Goal: Information Seeking & Learning: Learn about a topic

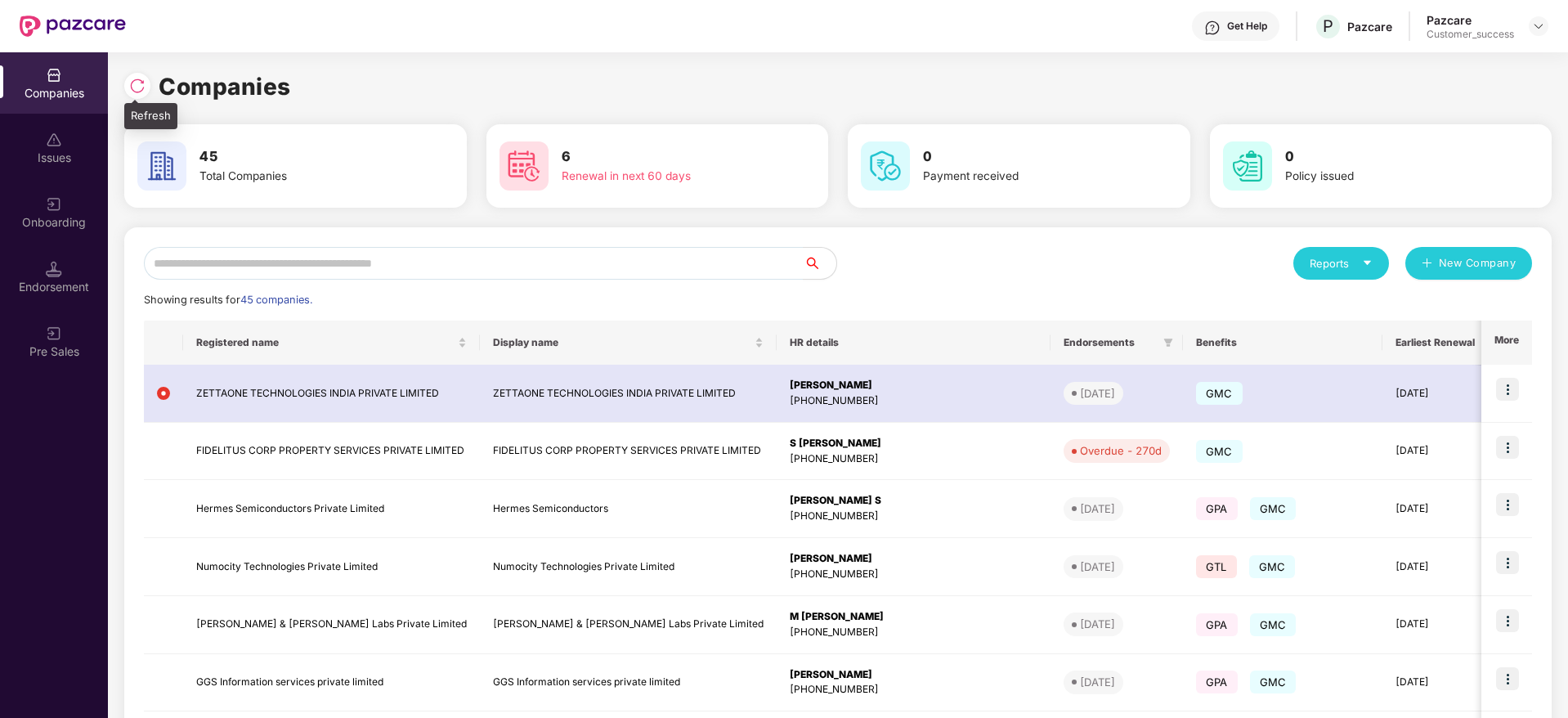
scroll to position [0, 2]
click at [142, 81] on img at bounding box center [138, 85] width 16 height 16
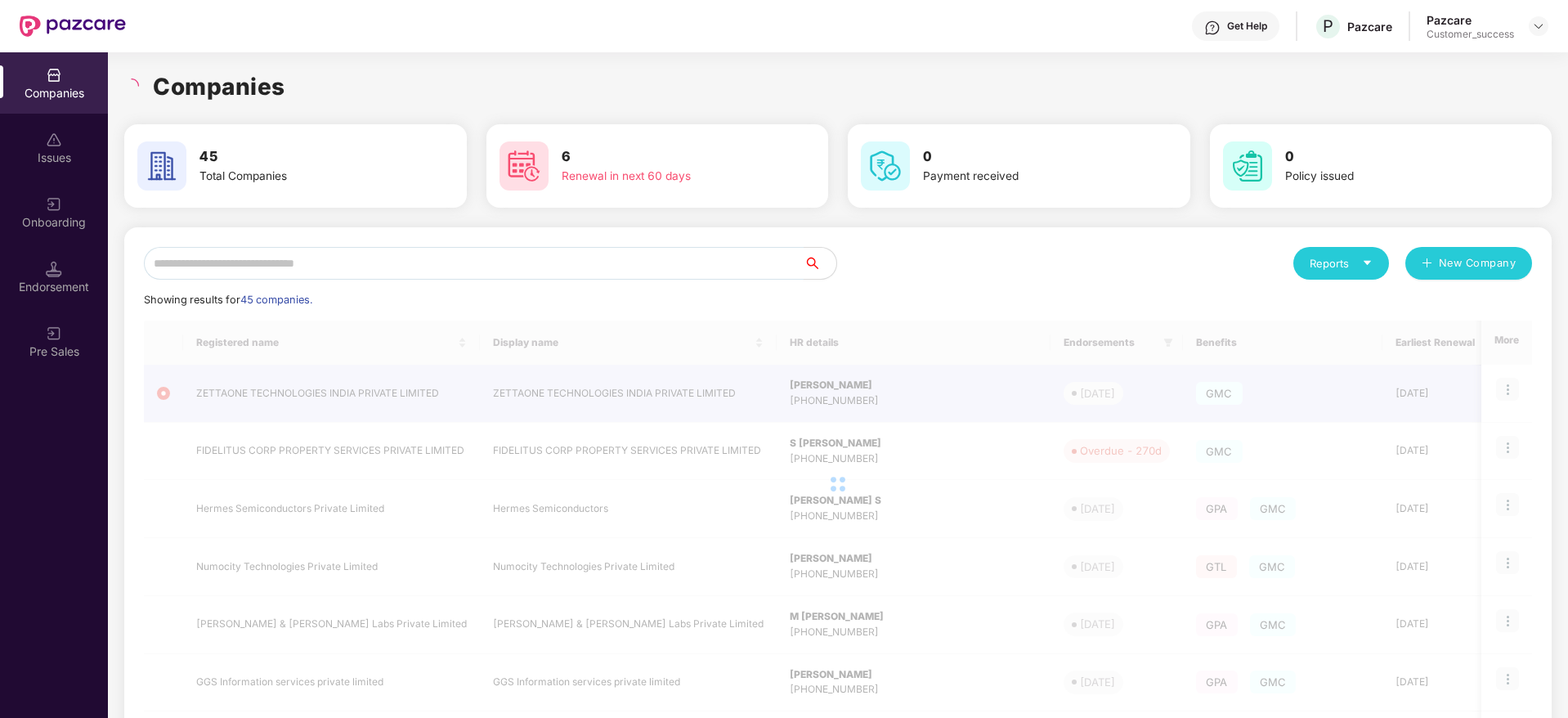
click at [452, 273] on input "text" at bounding box center [473, 263] width 660 height 32
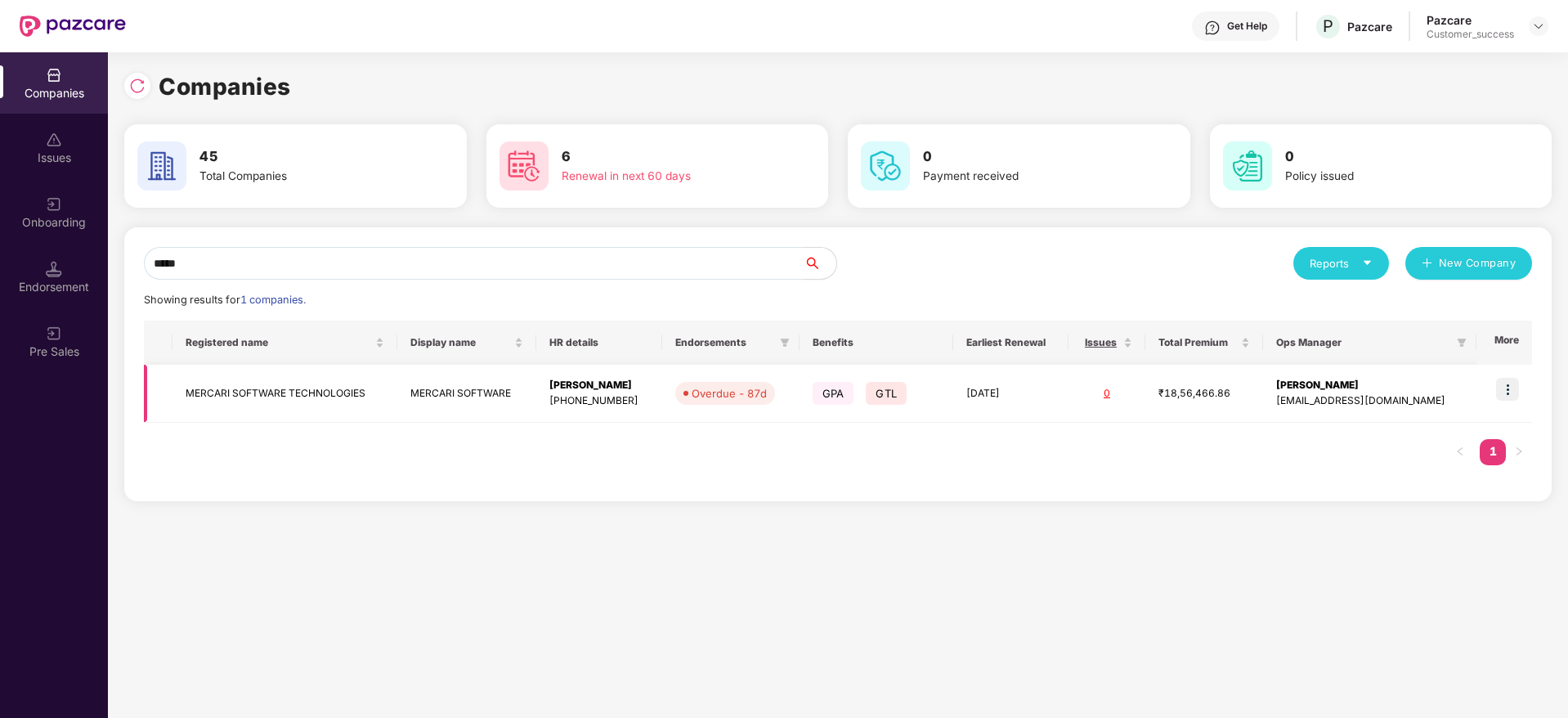
type input "*****"
click at [1505, 383] on img at bounding box center [1507, 389] width 23 height 22
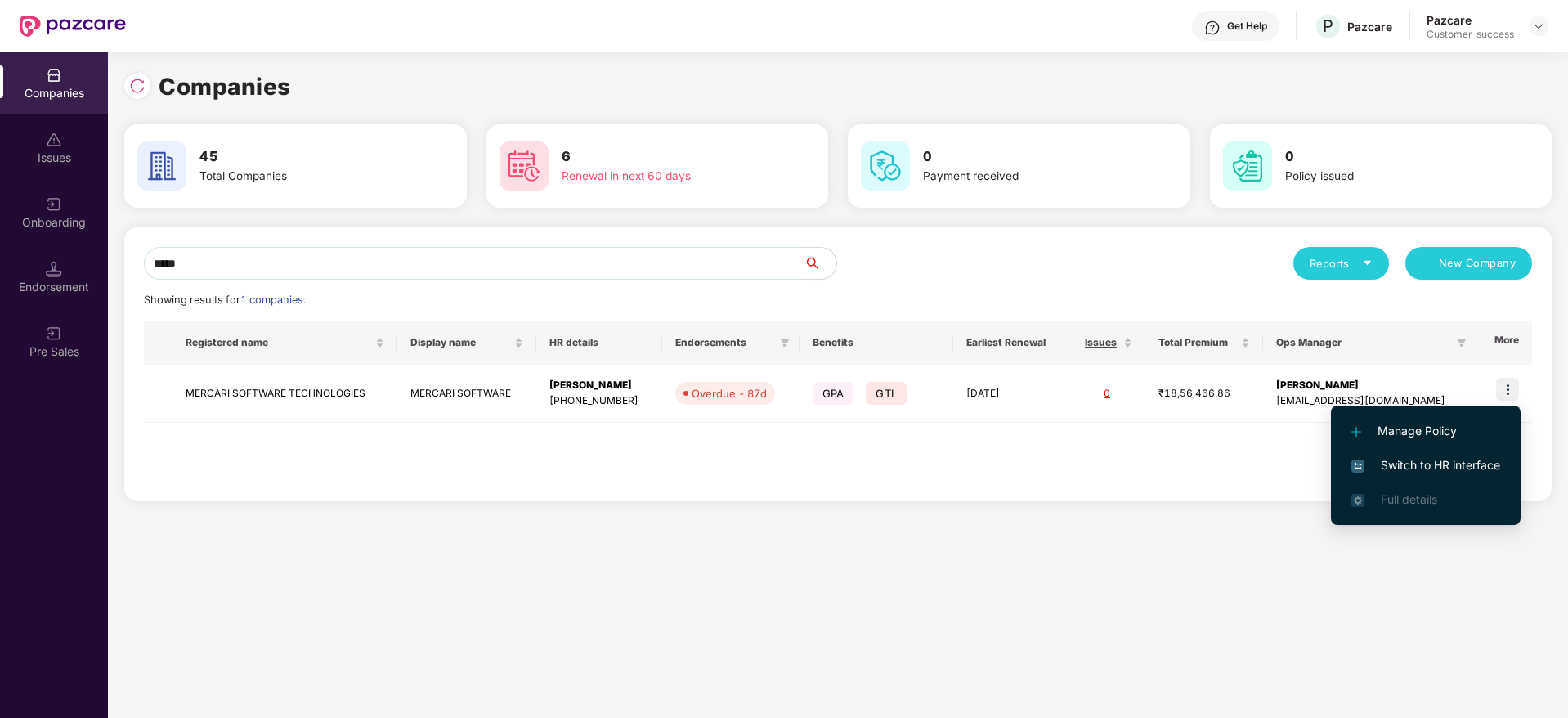
click at [1457, 460] on span "Switch to HR interface" at bounding box center [1426, 465] width 149 height 18
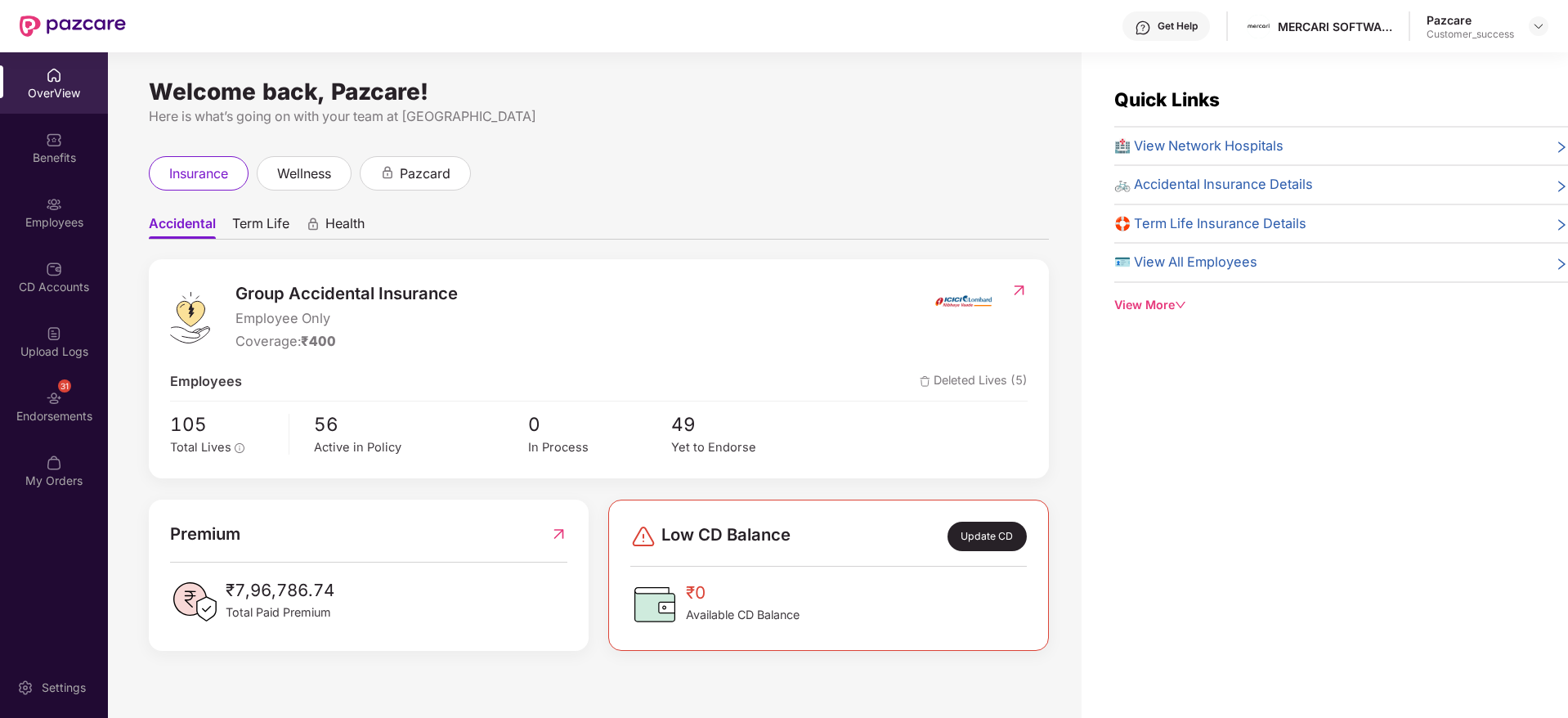
click at [62, 279] on div "CD Accounts" at bounding box center [54, 287] width 108 height 16
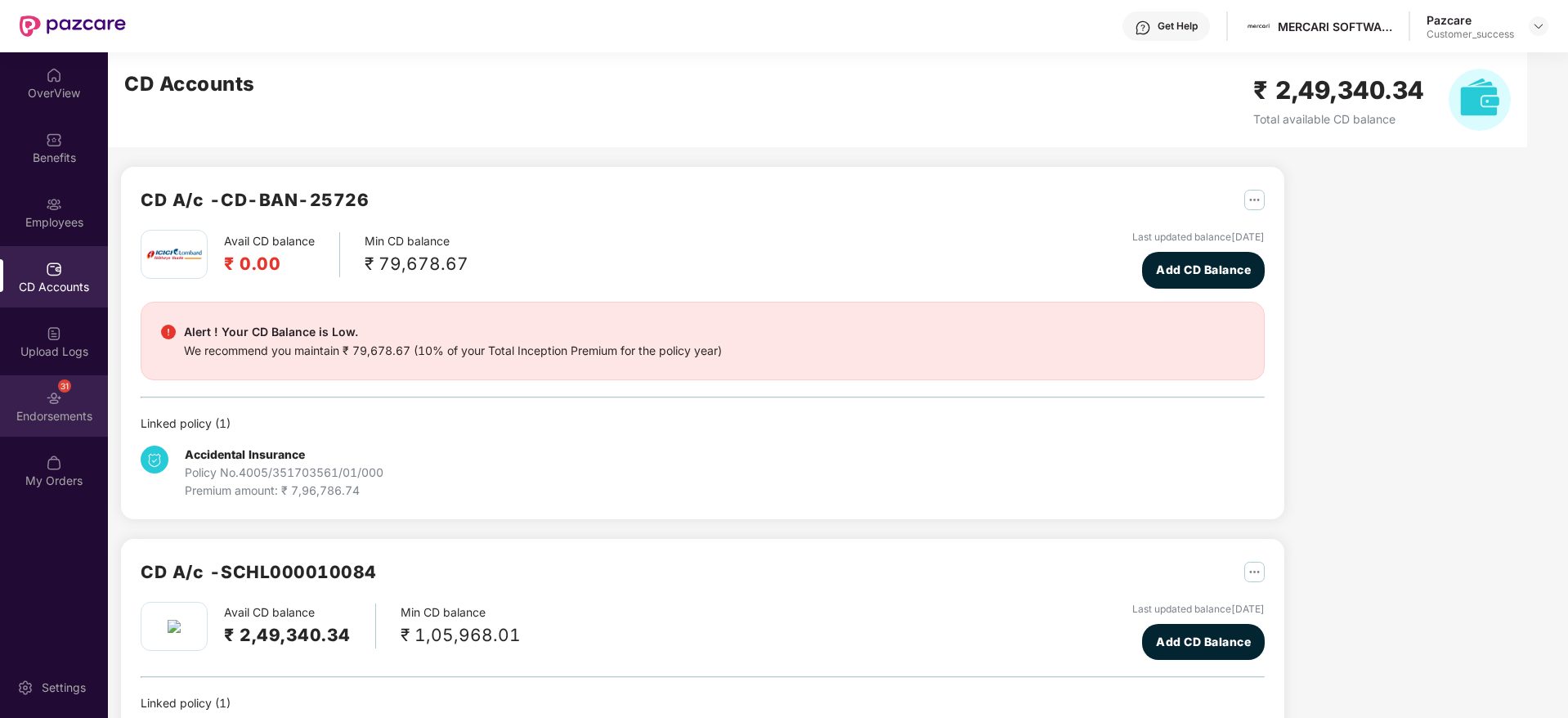
click at [56, 401] on img at bounding box center [54, 398] width 16 height 16
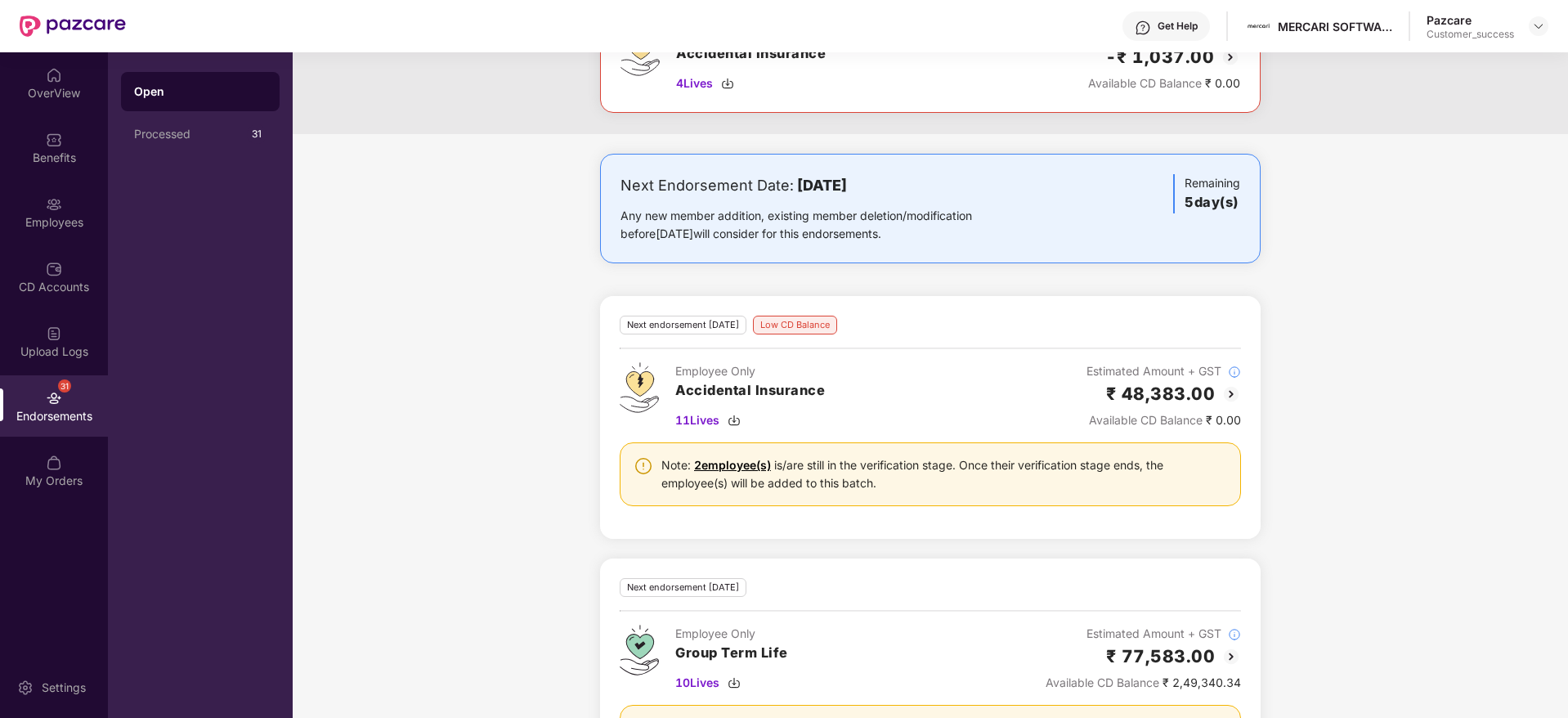
scroll to position [1046, 0]
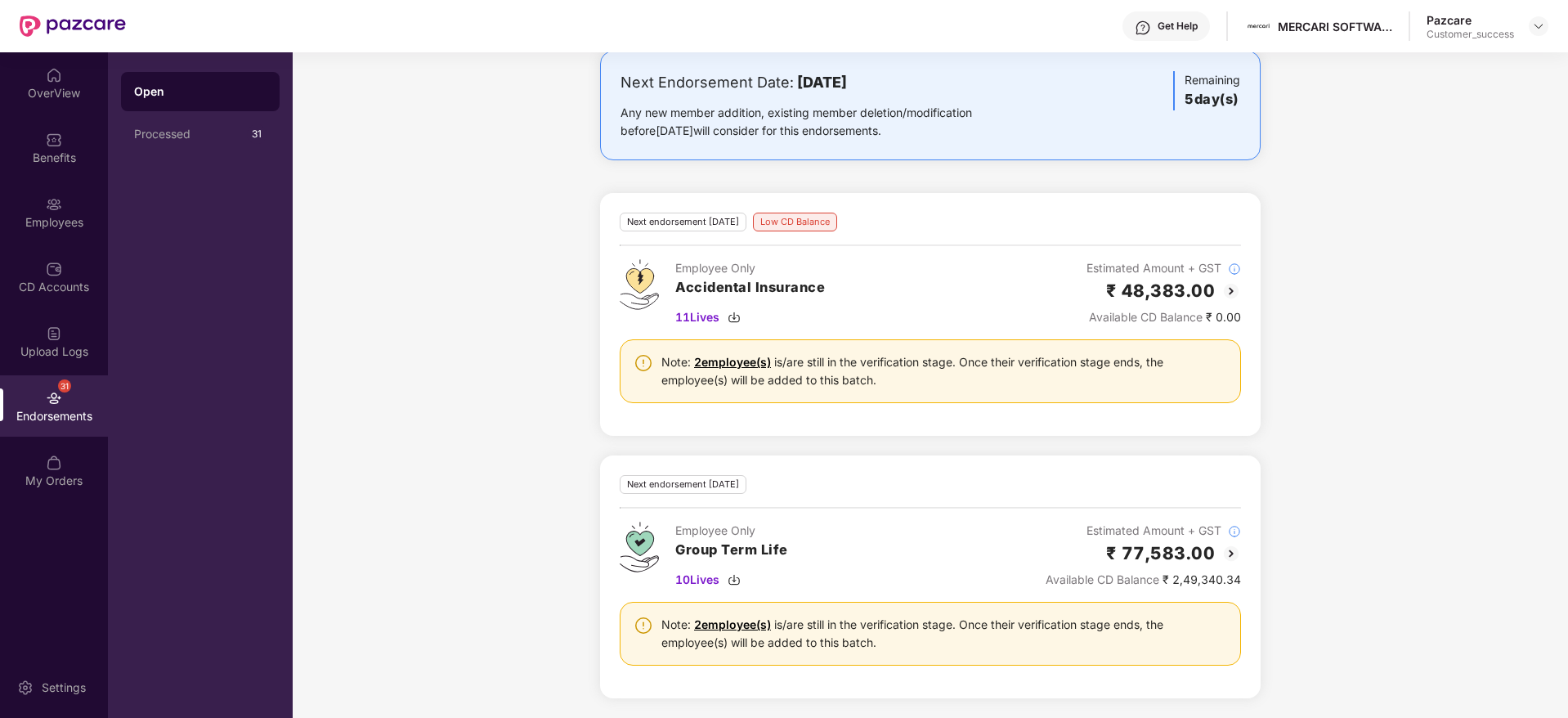
click at [738, 360] on link "2 employee(s)" at bounding box center [732, 361] width 77 height 13
click at [59, 214] on div "Employees" at bounding box center [54, 222] width 108 height 16
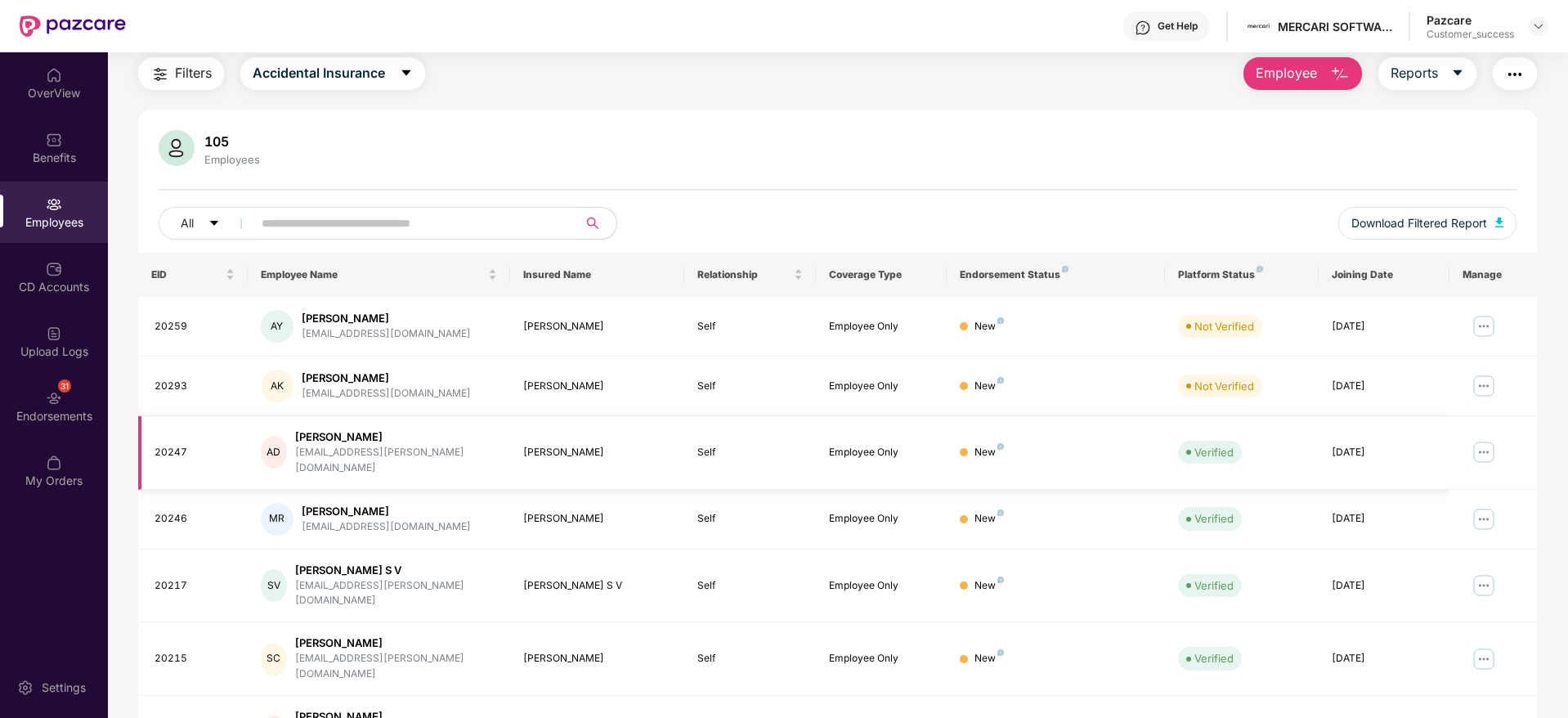
scroll to position [287, 0]
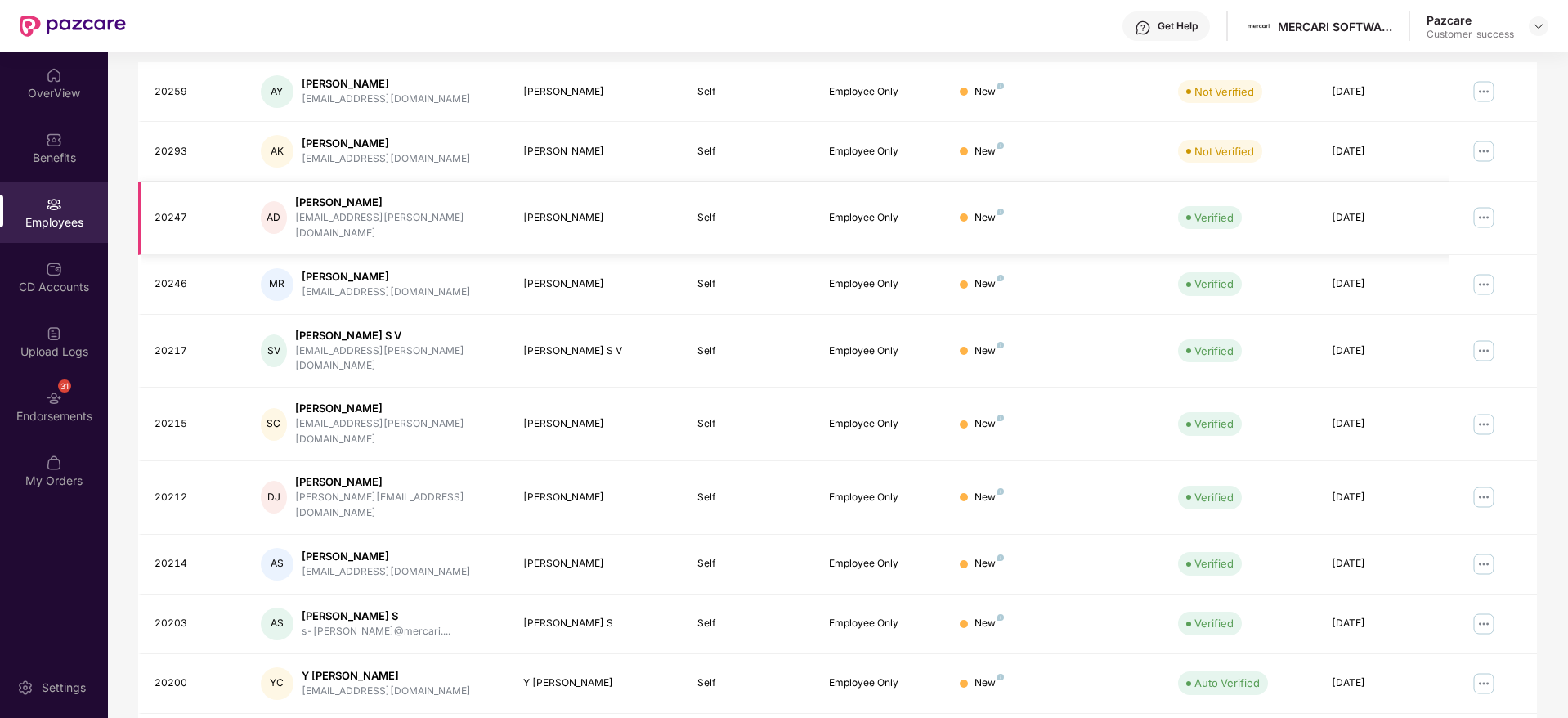
click at [502, 219] on td "AD [PERSON_NAME] [EMAIL_ADDRESS][PERSON_NAME][DOMAIN_NAME]" at bounding box center [379, 219] width 263 height 74
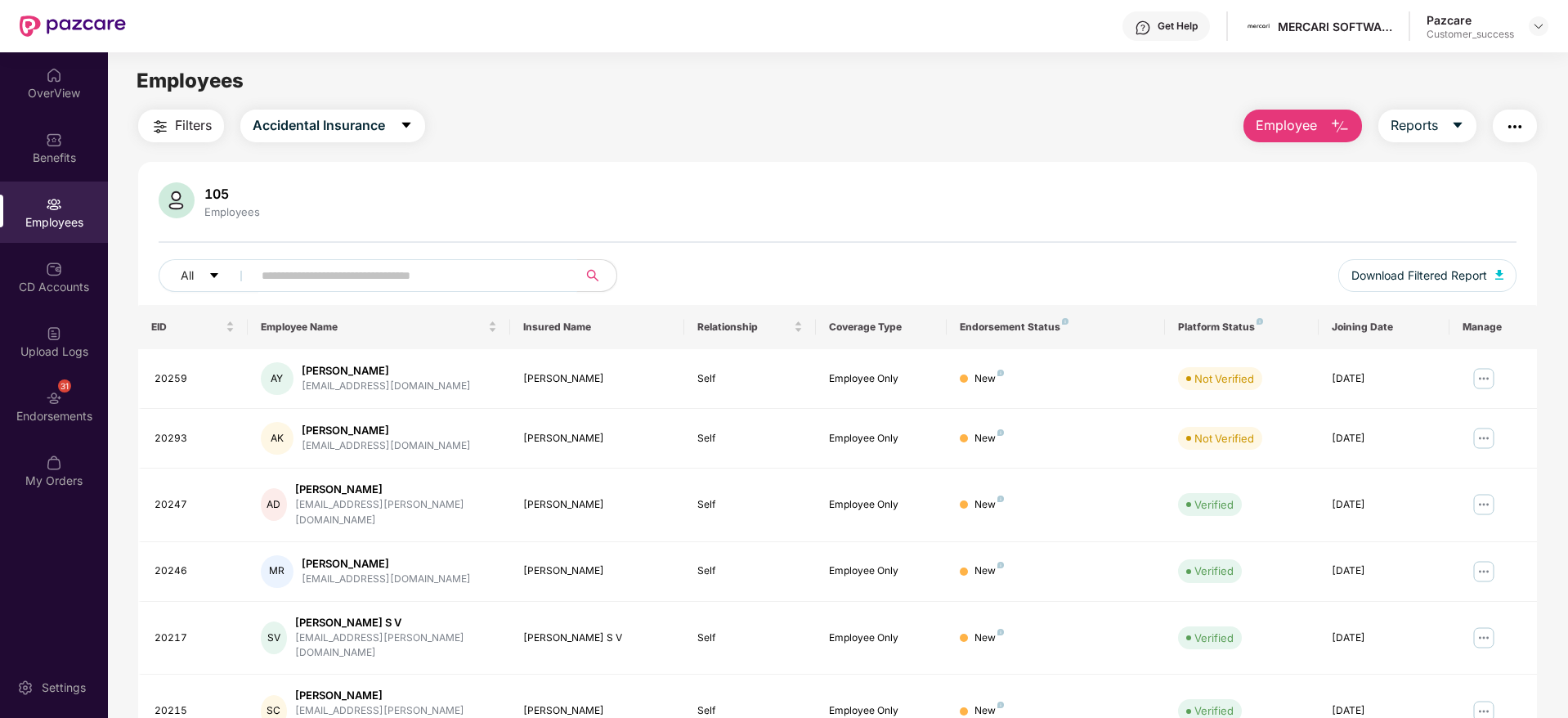
click at [422, 259] on span at bounding box center [410, 275] width 335 height 32
paste input "*****"
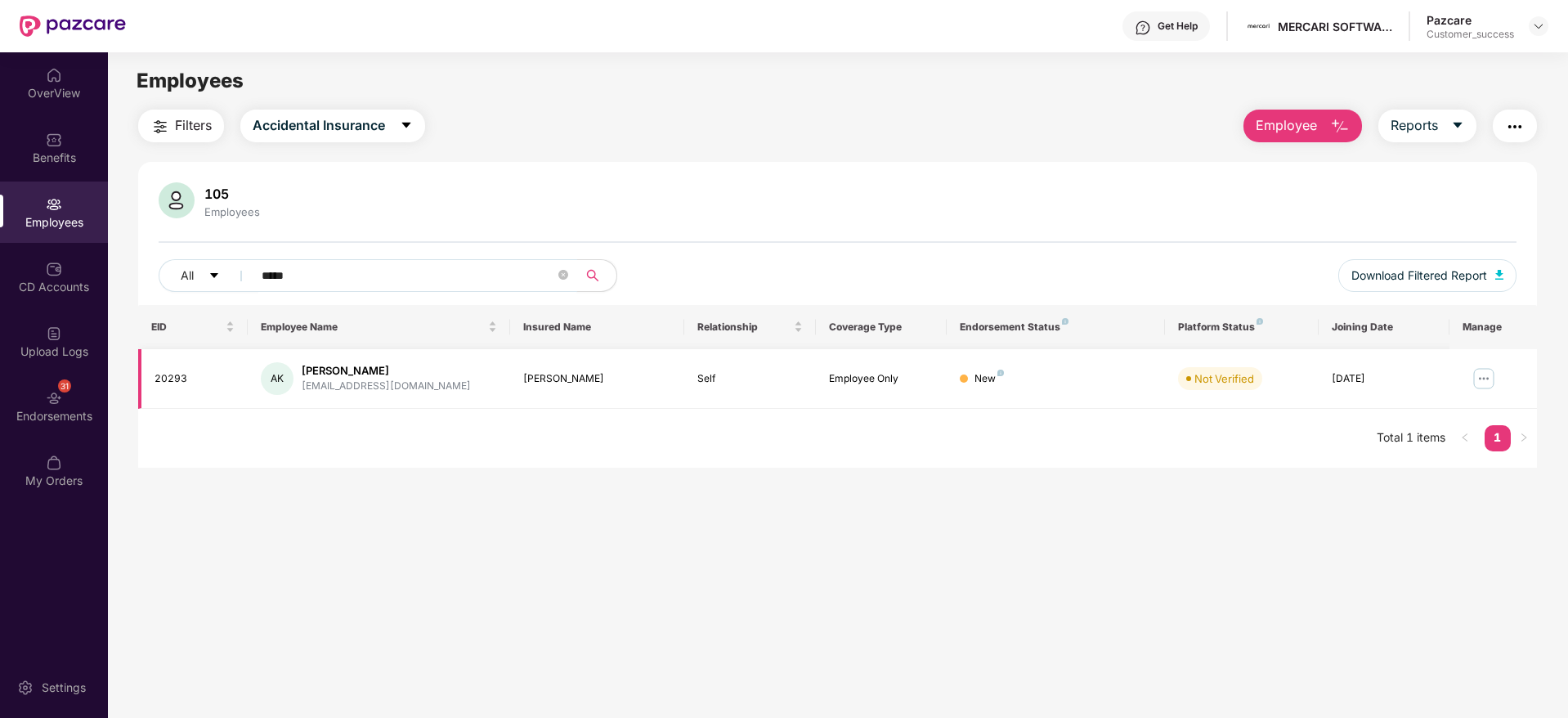
type input "*****"
click at [1484, 373] on img at bounding box center [1483, 378] width 26 height 26
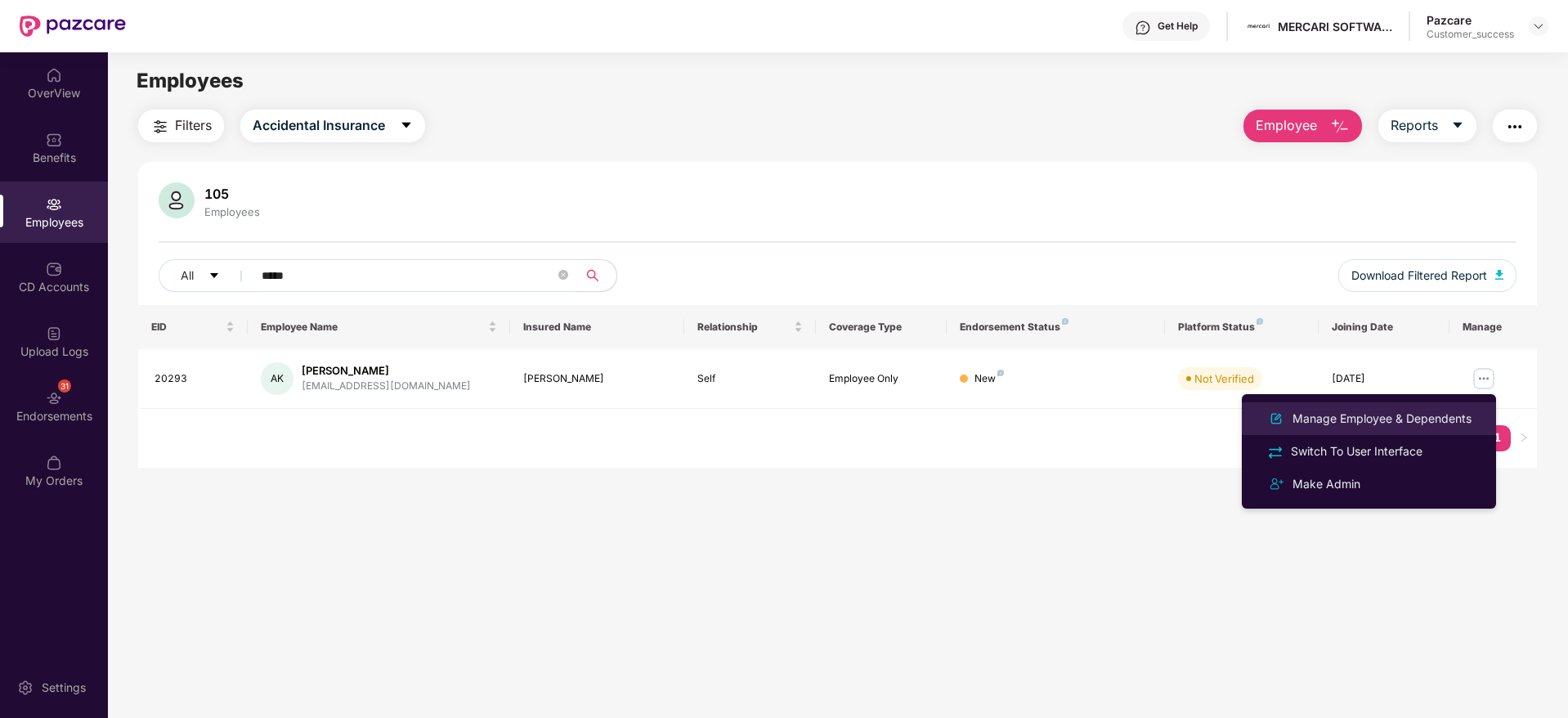
click at [1423, 416] on div "Manage Employee & Dependents" at bounding box center [1383, 418] width 185 height 18
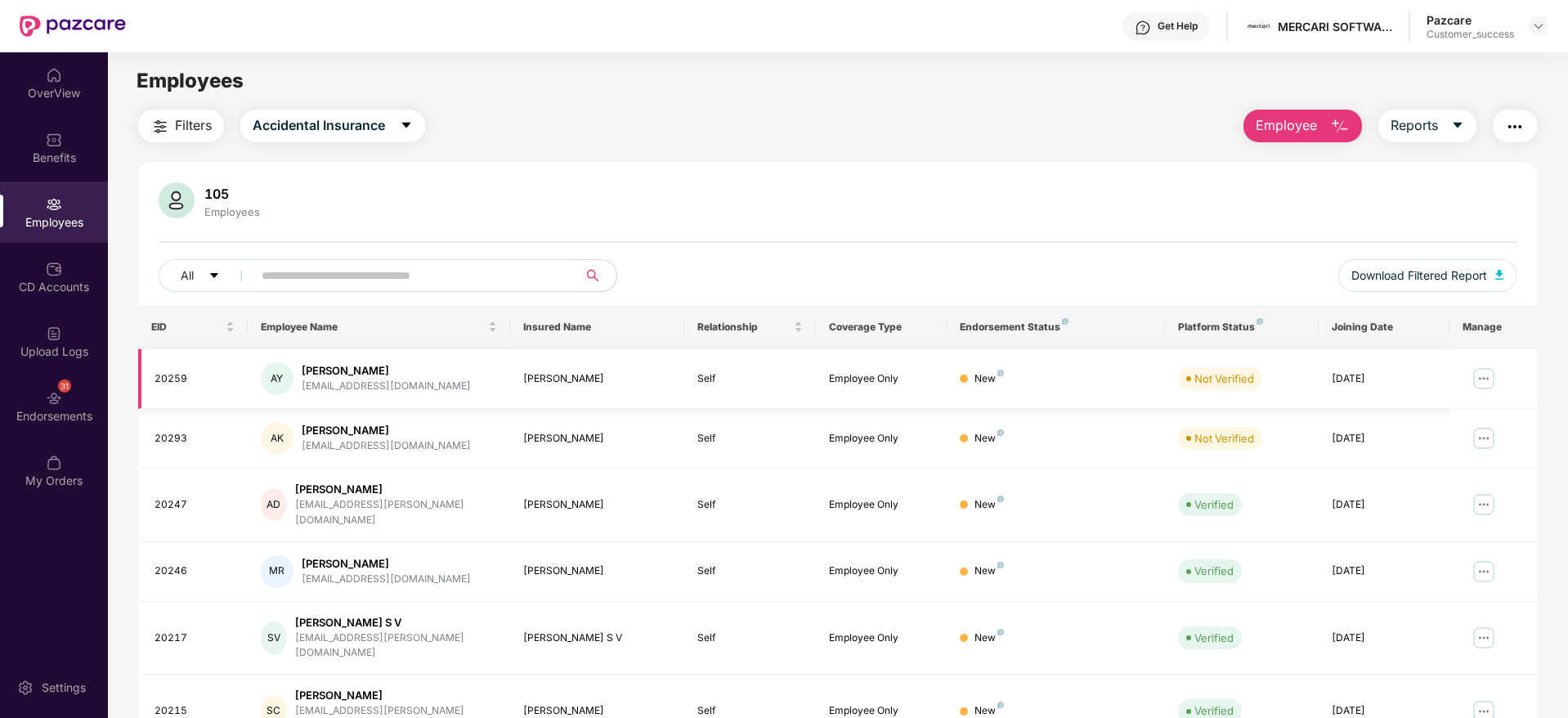
click at [1487, 372] on img at bounding box center [1483, 378] width 26 height 26
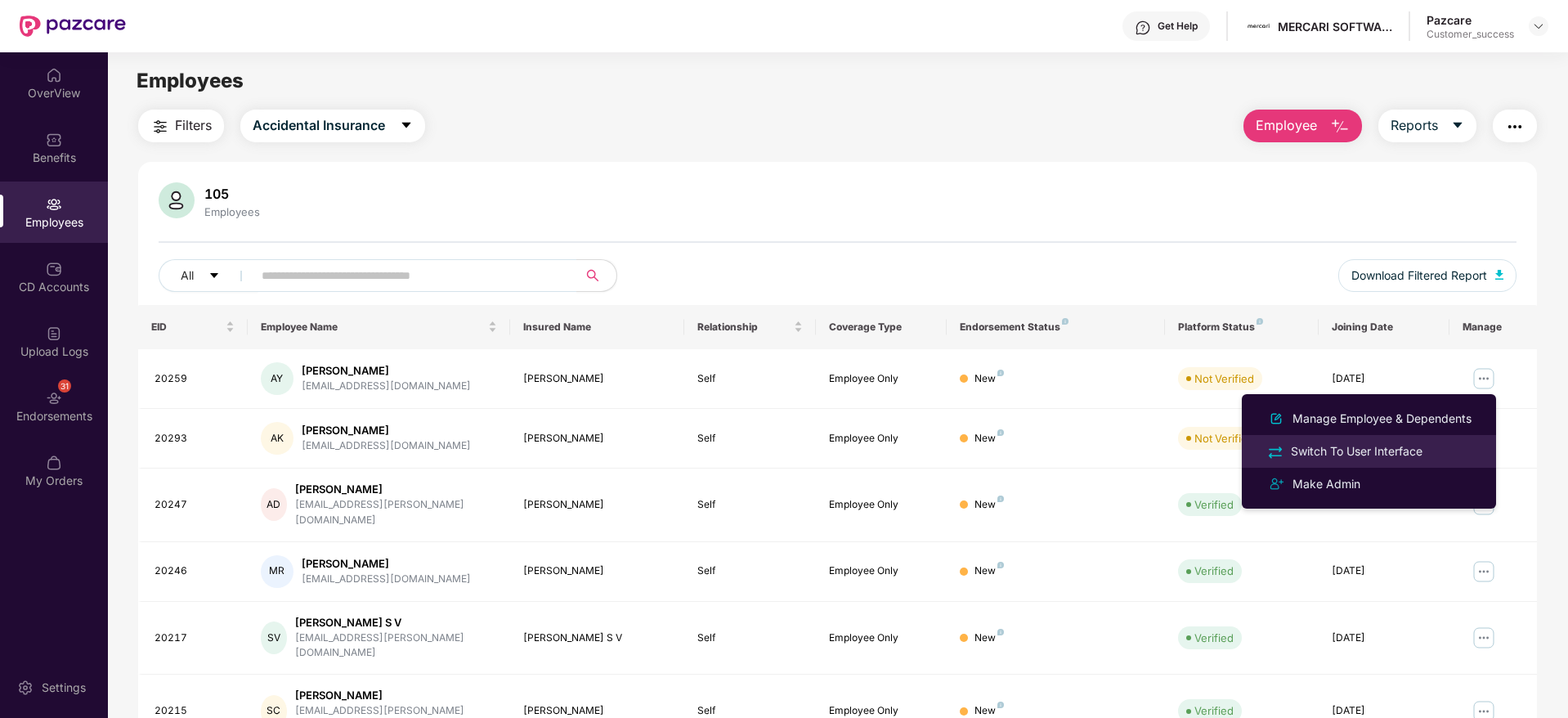
click at [1409, 450] on div "Switch To User Interface" at bounding box center [1357, 451] width 139 height 18
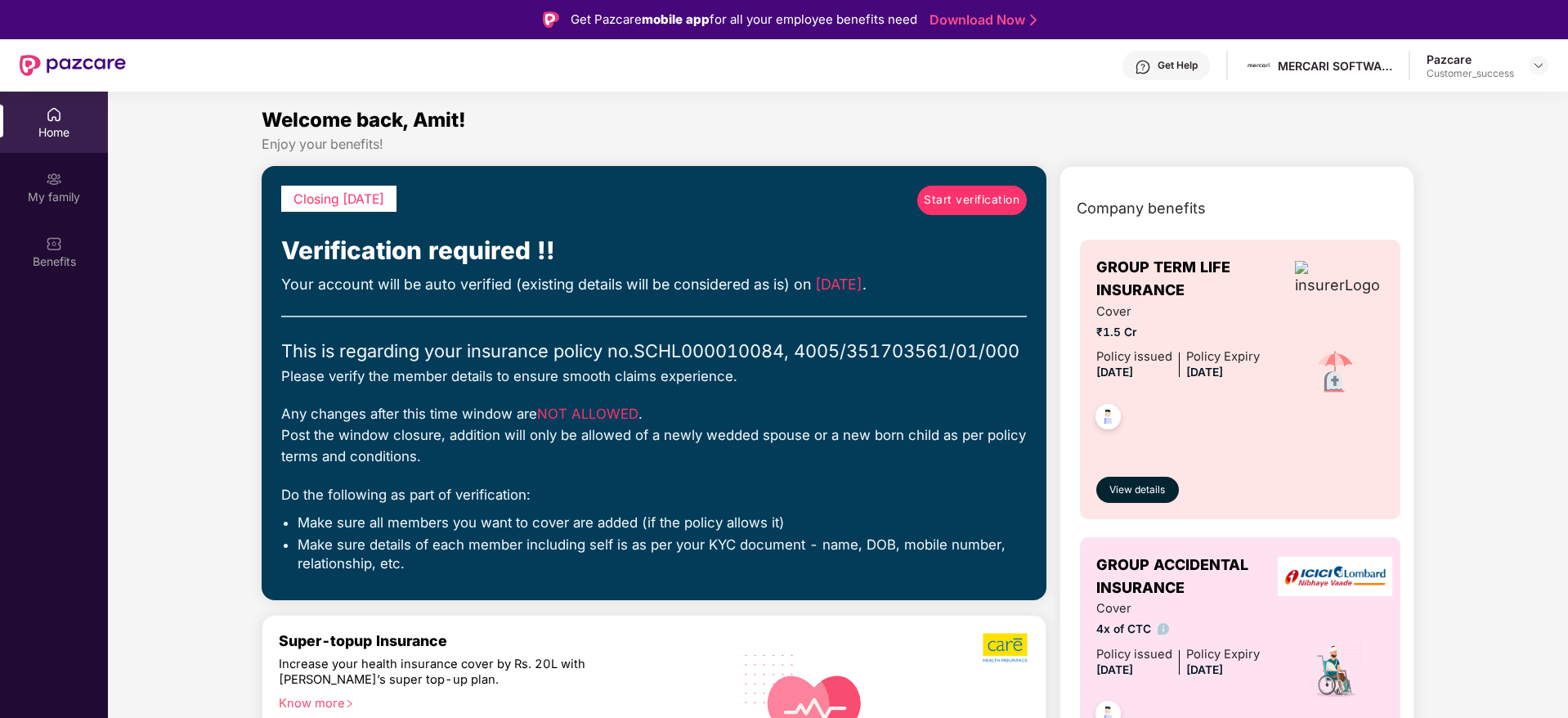
click at [977, 199] on span "Start verification" at bounding box center [972, 201] width 95 height 18
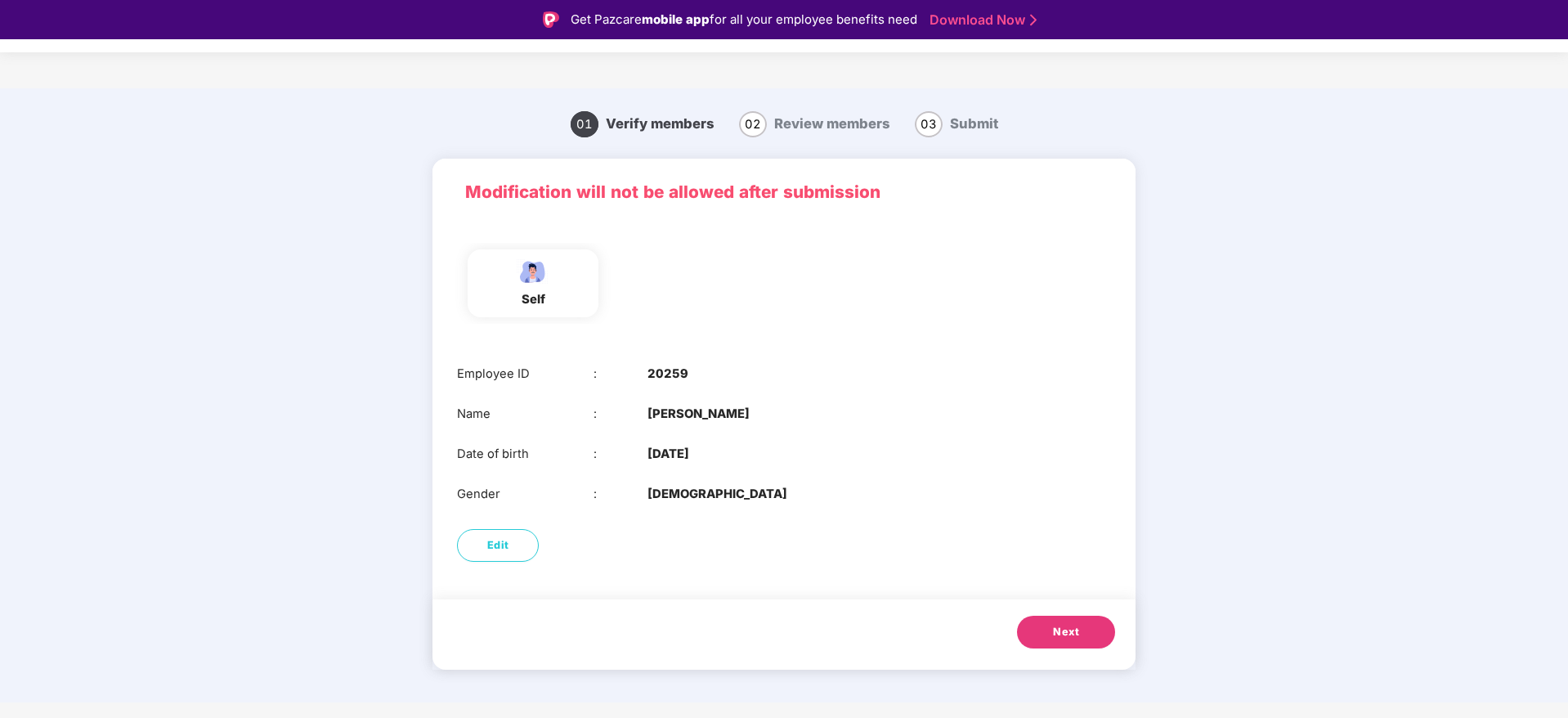
click at [1089, 624] on button "Next" at bounding box center [1066, 632] width 98 height 32
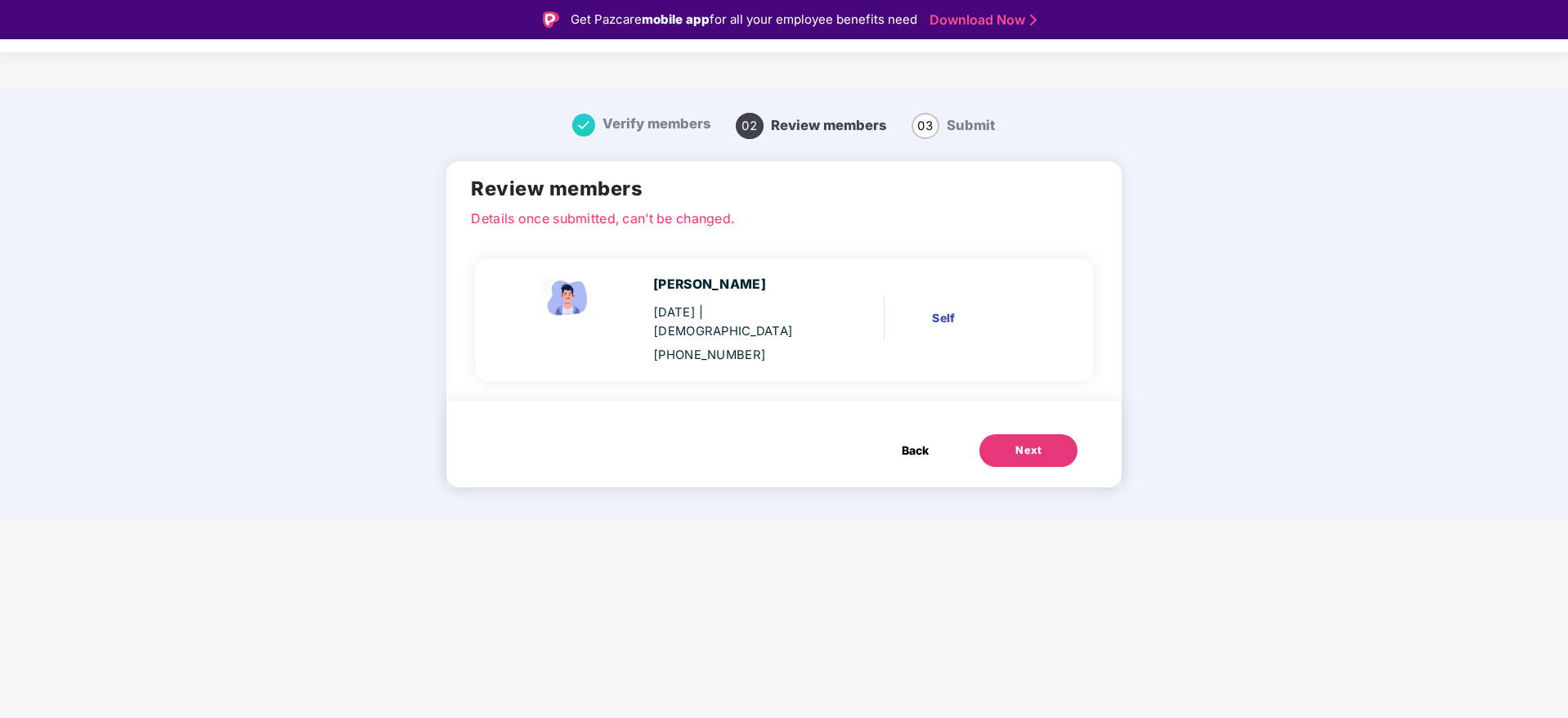
scroll to position [40, 0]
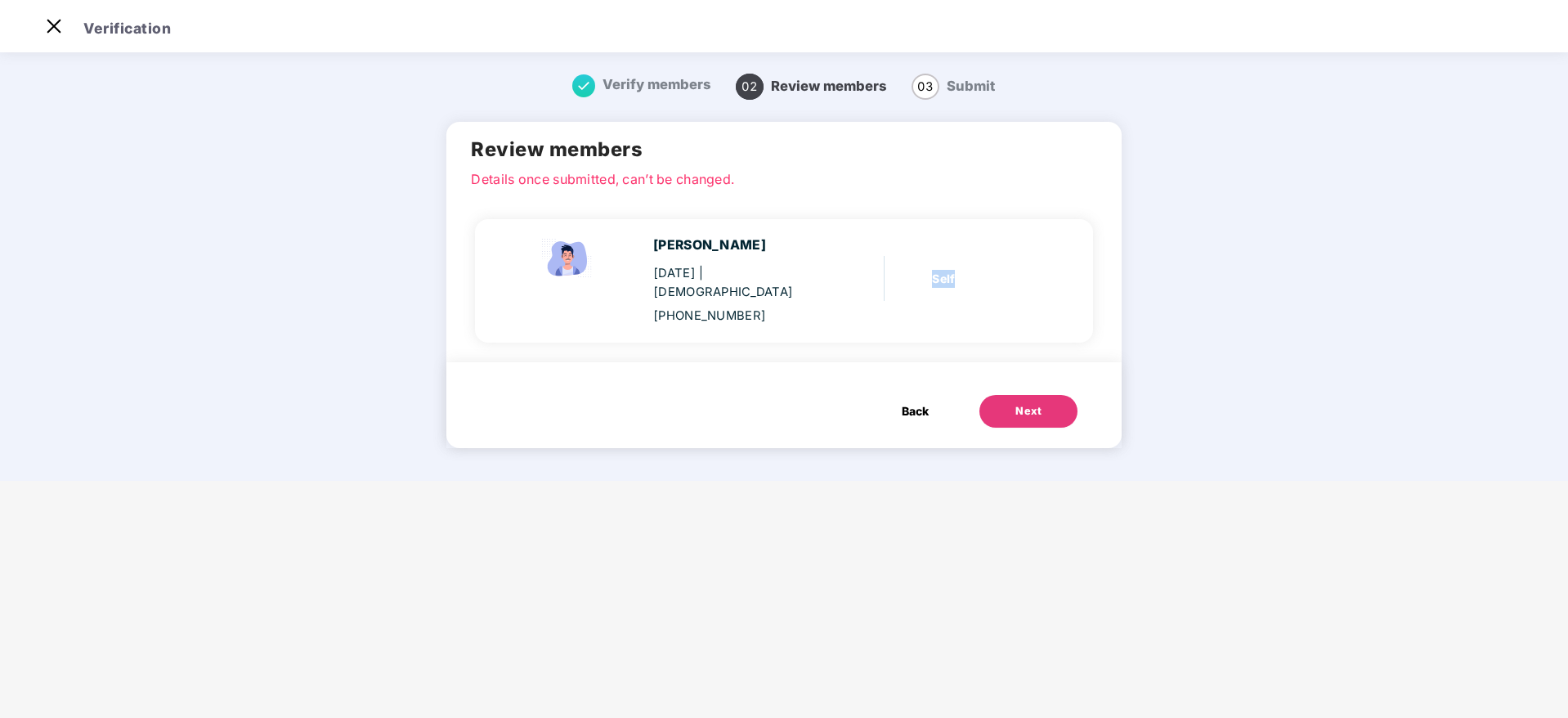
click at [1089, 624] on main "Verification Verify members 02 Review members 03 Submit Review members Details …" at bounding box center [784, 359] width 1568 height 718
click at [1023, 403] on div "Next" at bounding box center [1028, 411] width 26 height 16
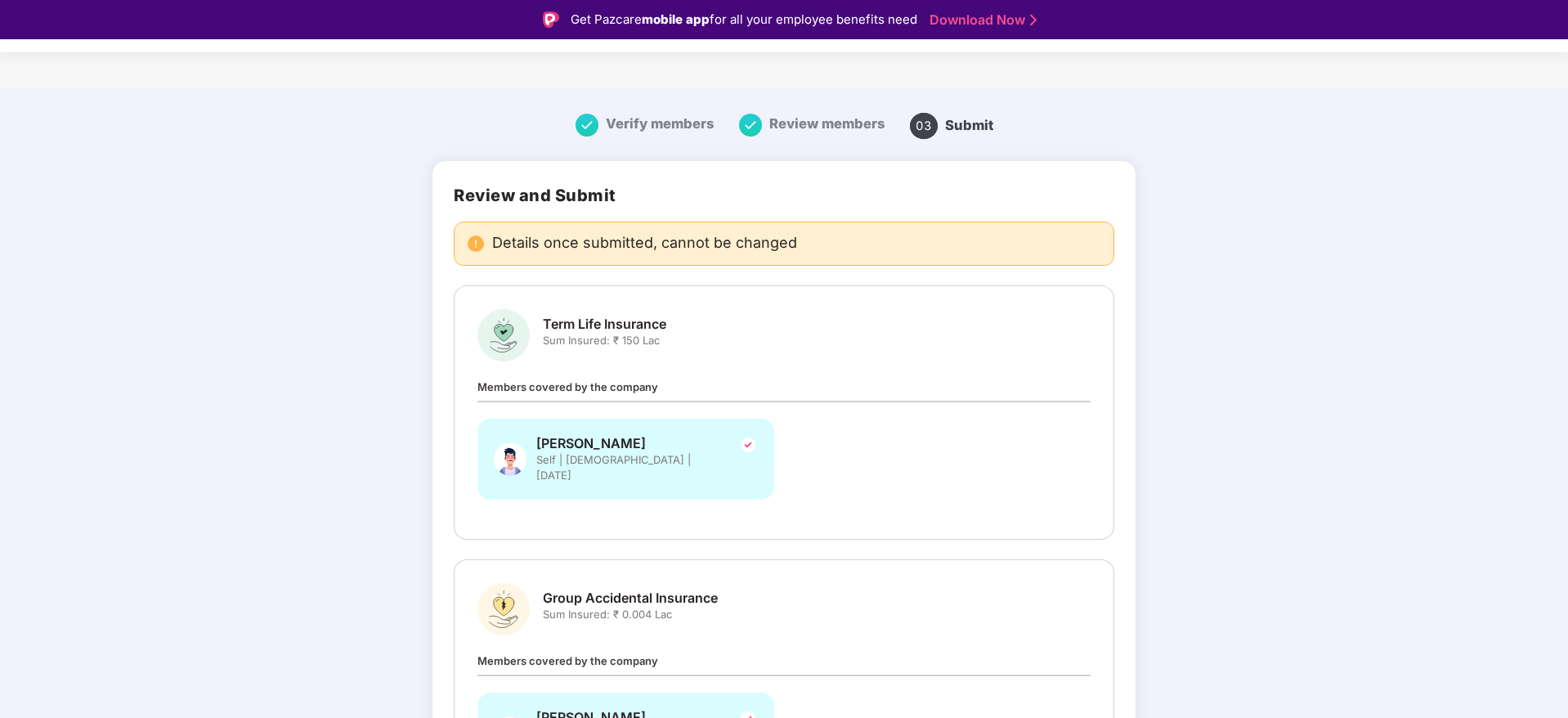
scroll to position [157, 0]
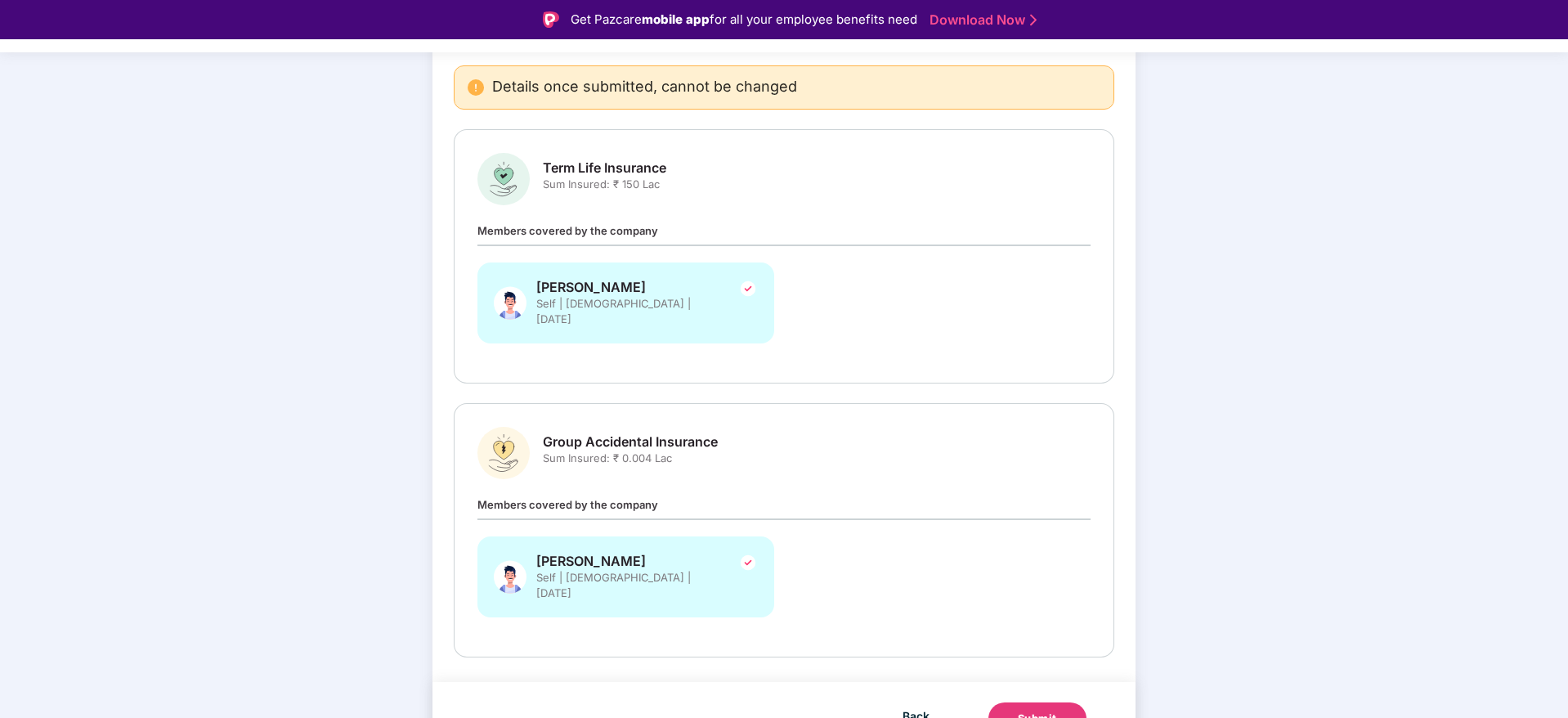
click at [1060, 702] on button "Submit" at bounding box center [1037, 718] width 98 height 32
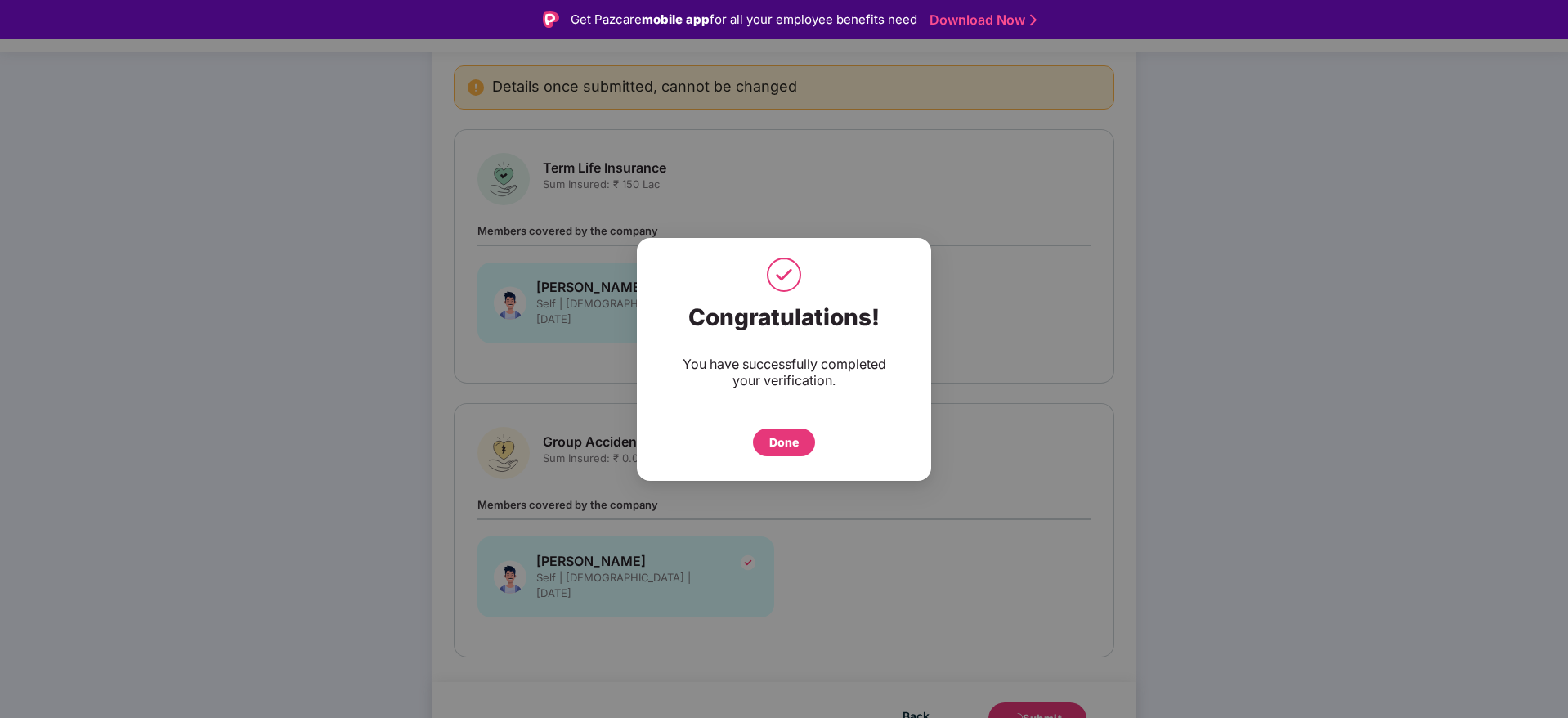
click at [786, 440] on div "Done" at bounding box center [784, 442] width 30 height 18
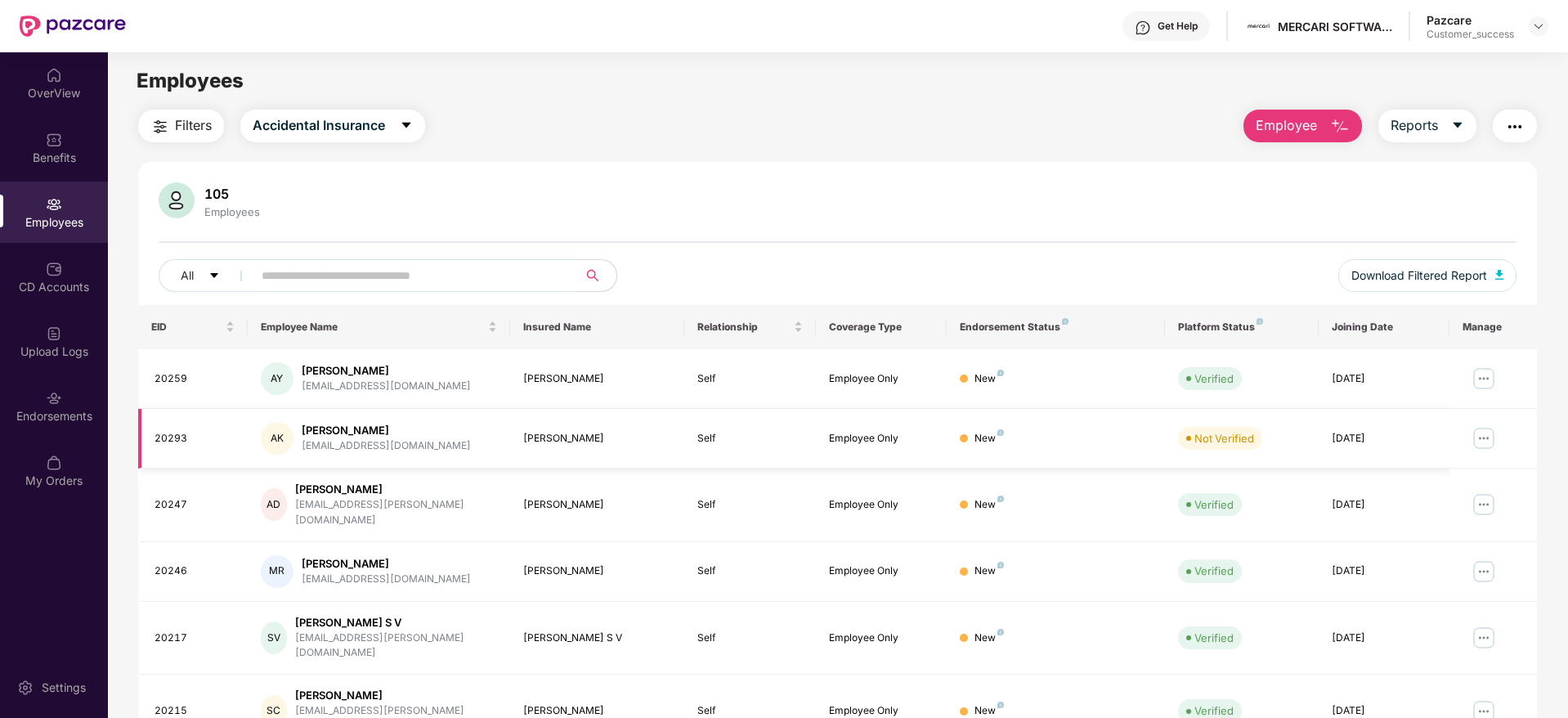
click at [1484, 435] on img at bounding box center [1483, 437] width 26 height 26
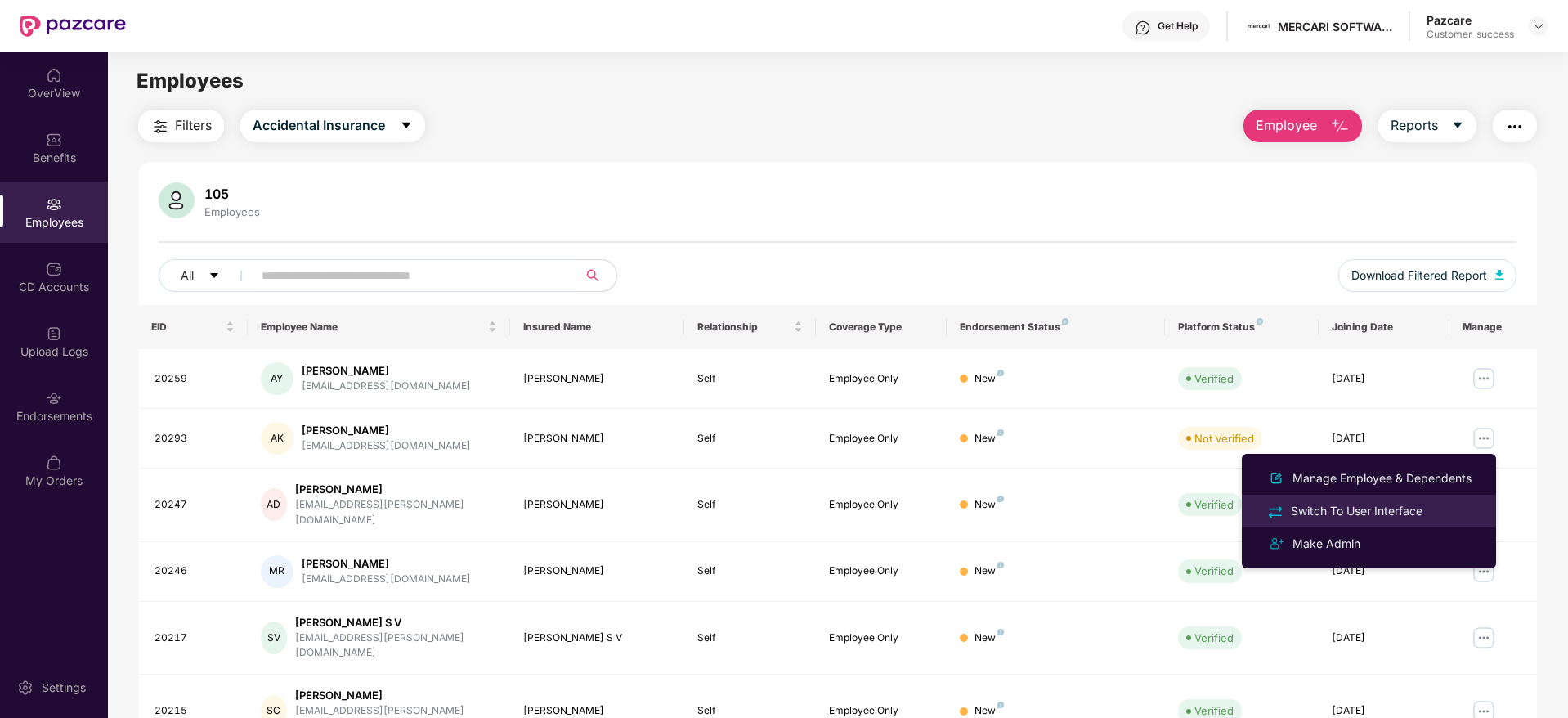
click at [1383, 513] on div "Switch To User Interface" at bounding box center [1357, 511] width 139 height 18
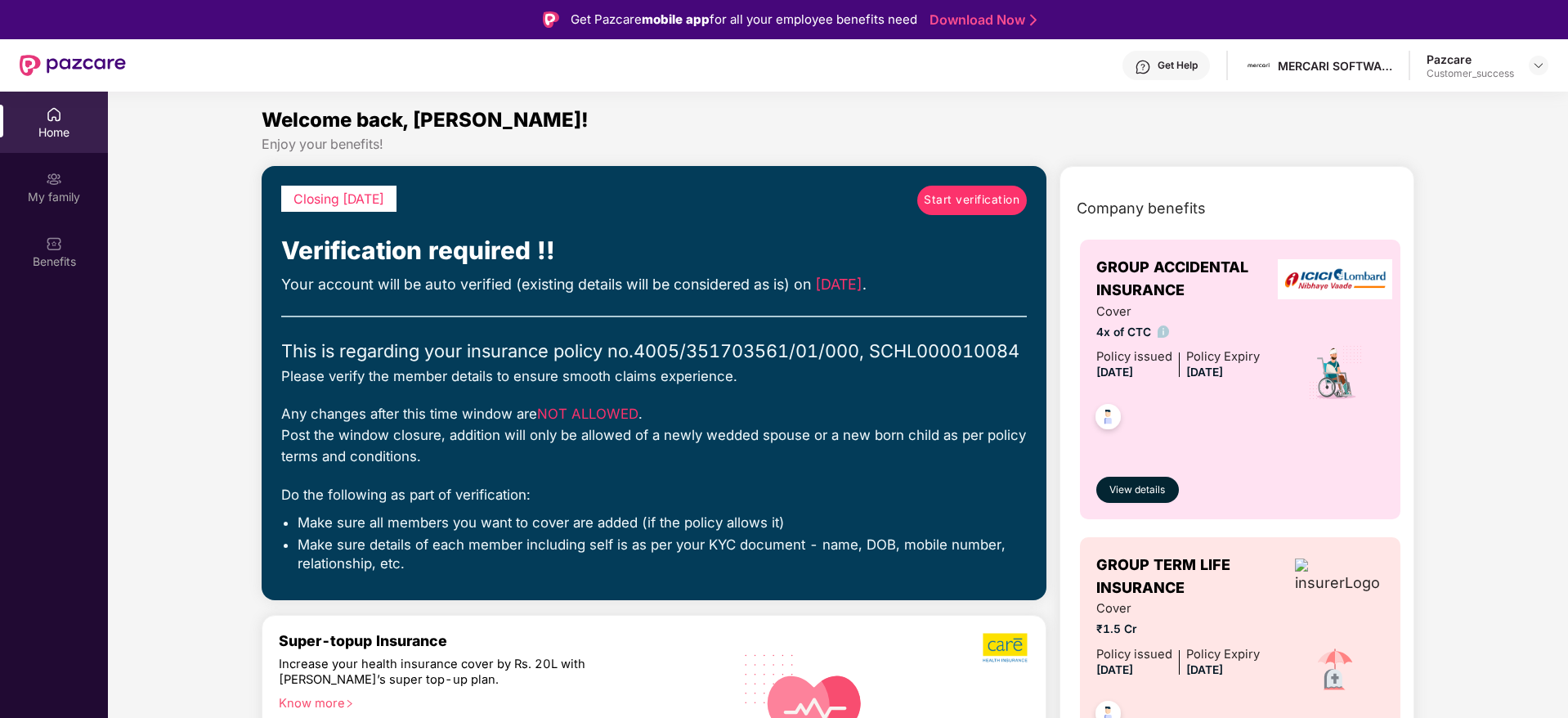
click at [981, 200] on span "Start verification" at bounding box center [972, 201] width 95 height 18
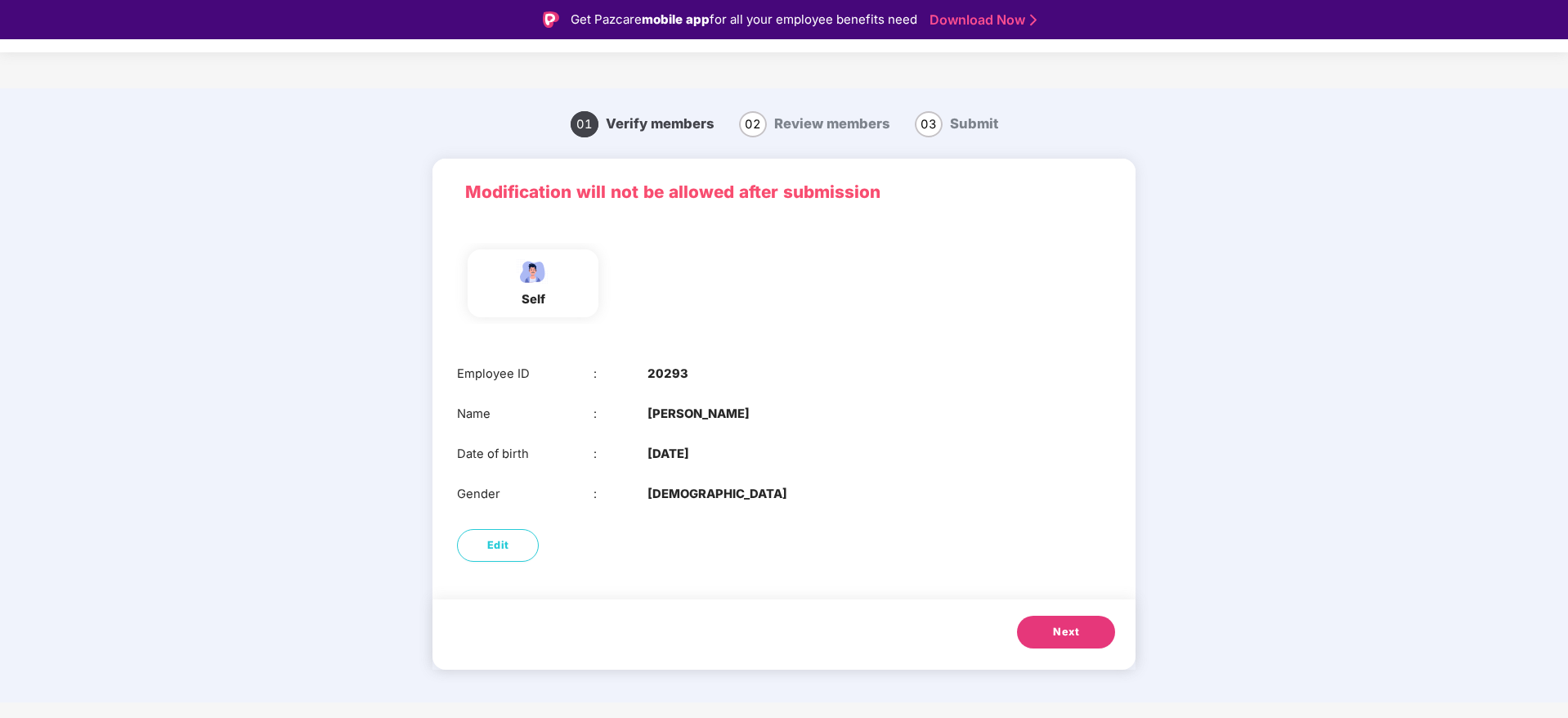
click at [1050, 635] on button "Next" at bounding box center [1066, 632] width 98 height 32
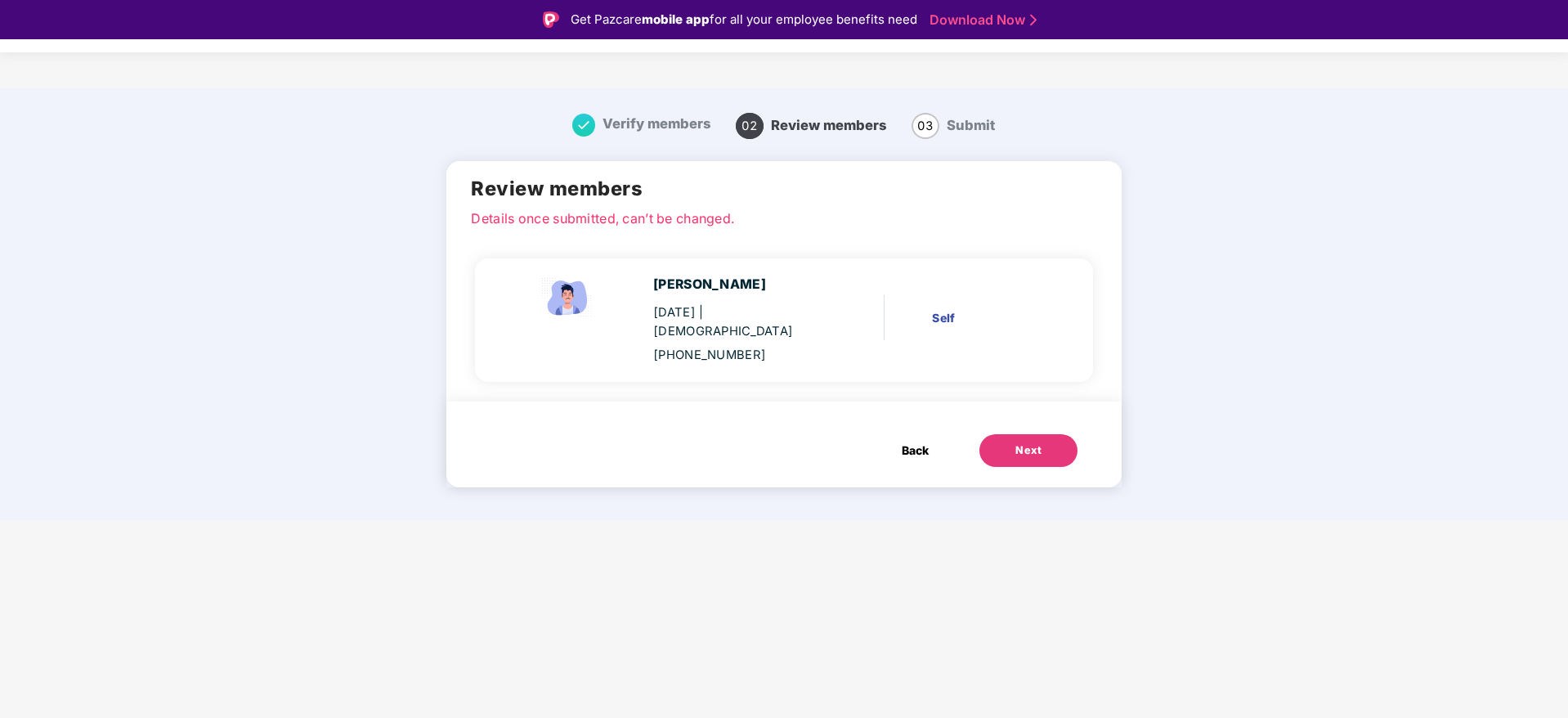
scroll to position [40, 0]
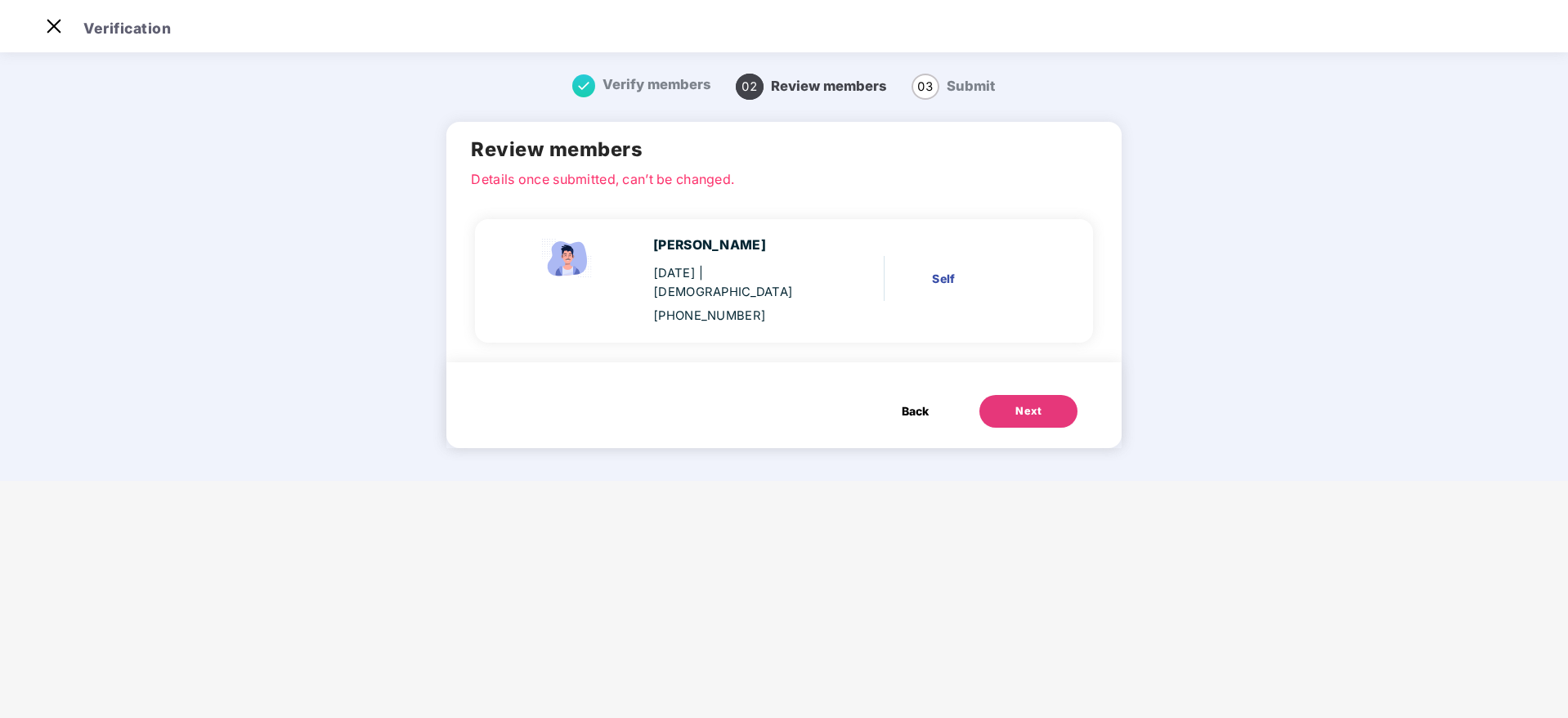
click at [1015, 403] on div "Next" at bounding box center [1028, 411] width 26 height 16
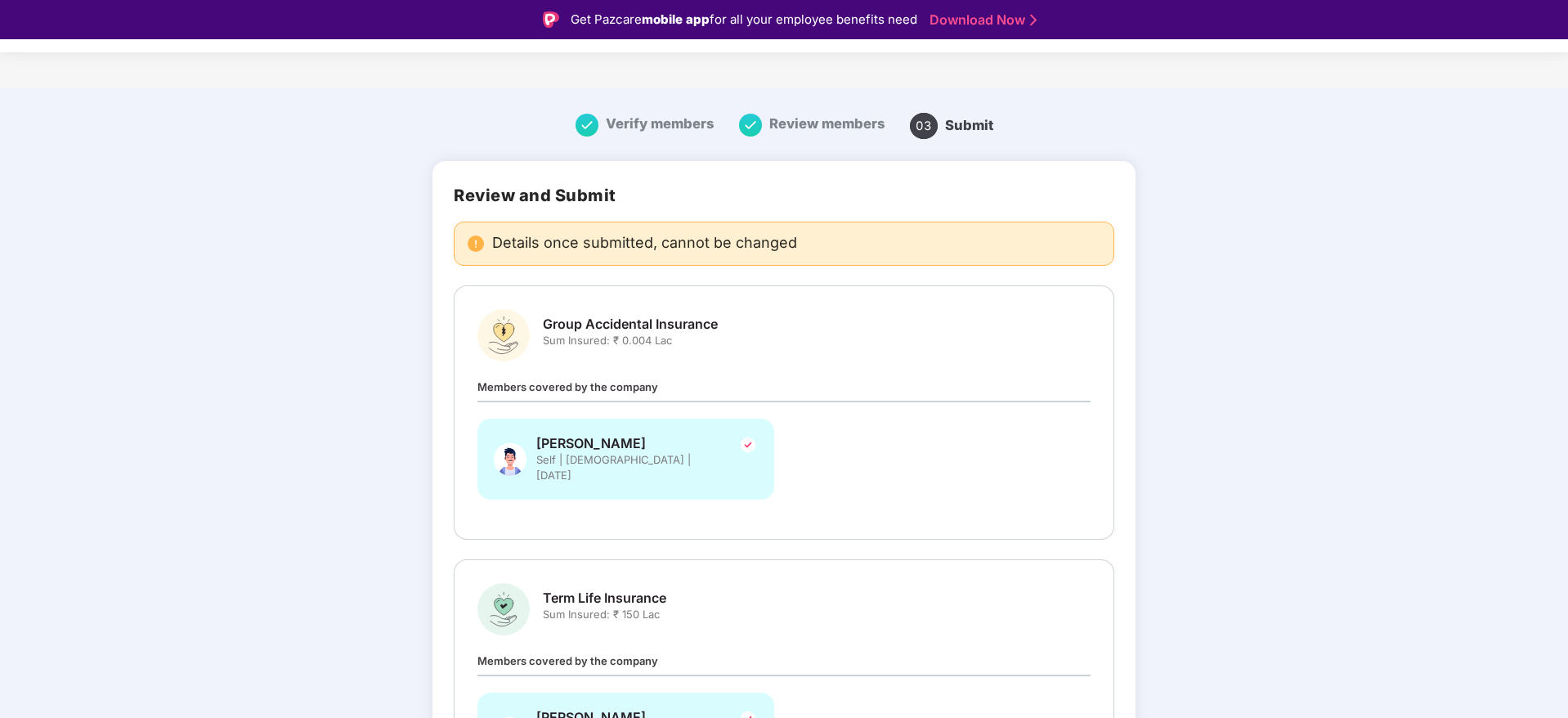
scroll to position [157, 0]
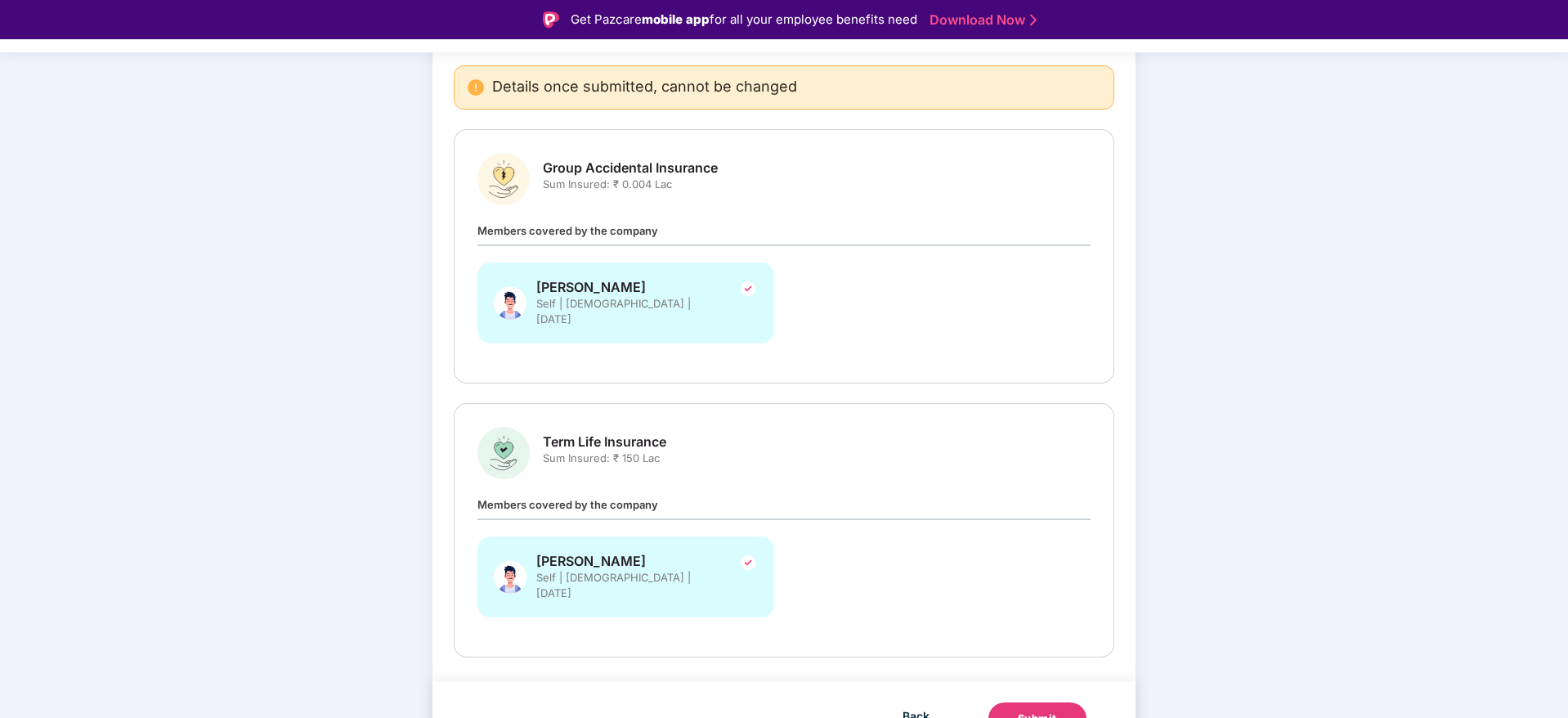
click at [1066, 702] on button "Submit" at bounding box center [1037, 718] width 98 height 32
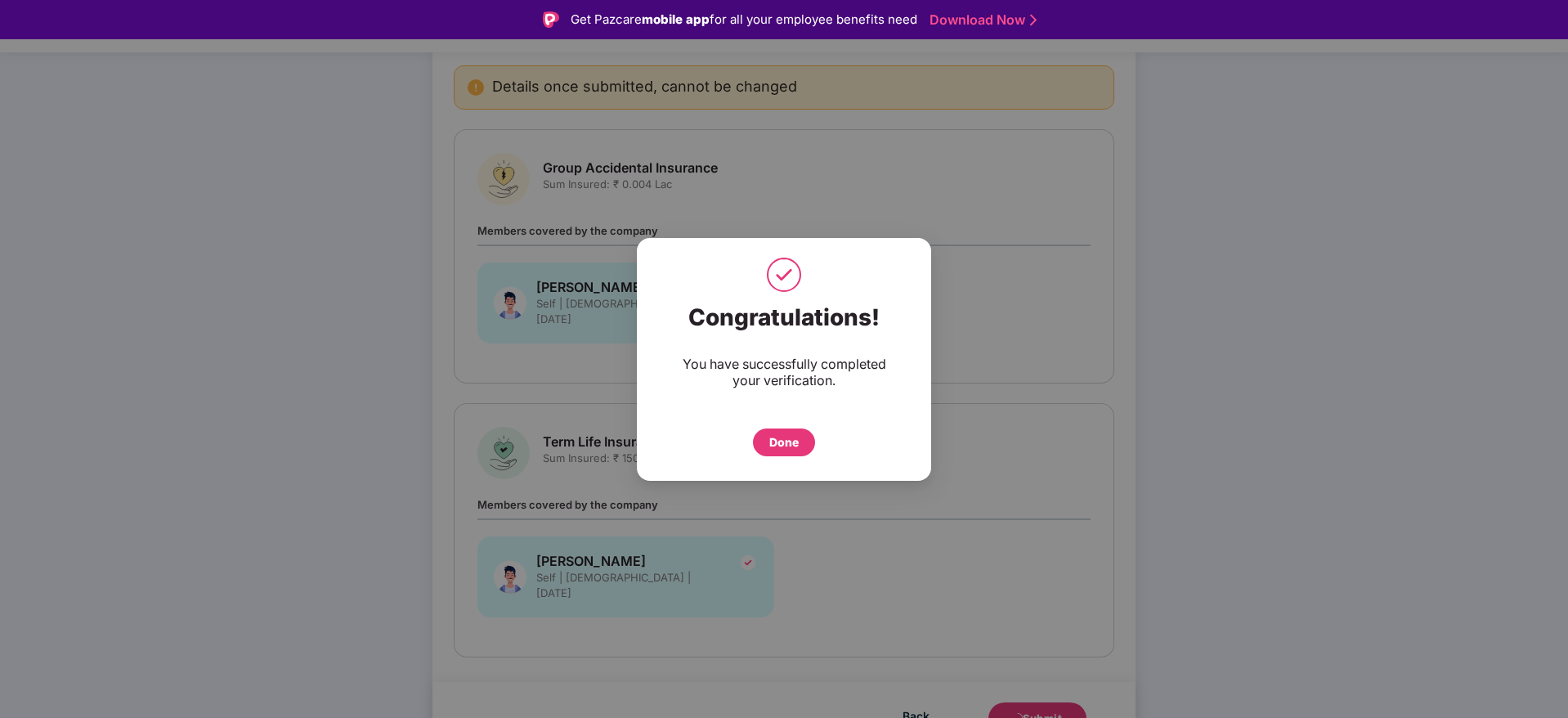
click at [790, 445] on div "Done" at bounding box center [784, 442] width 30 height 18
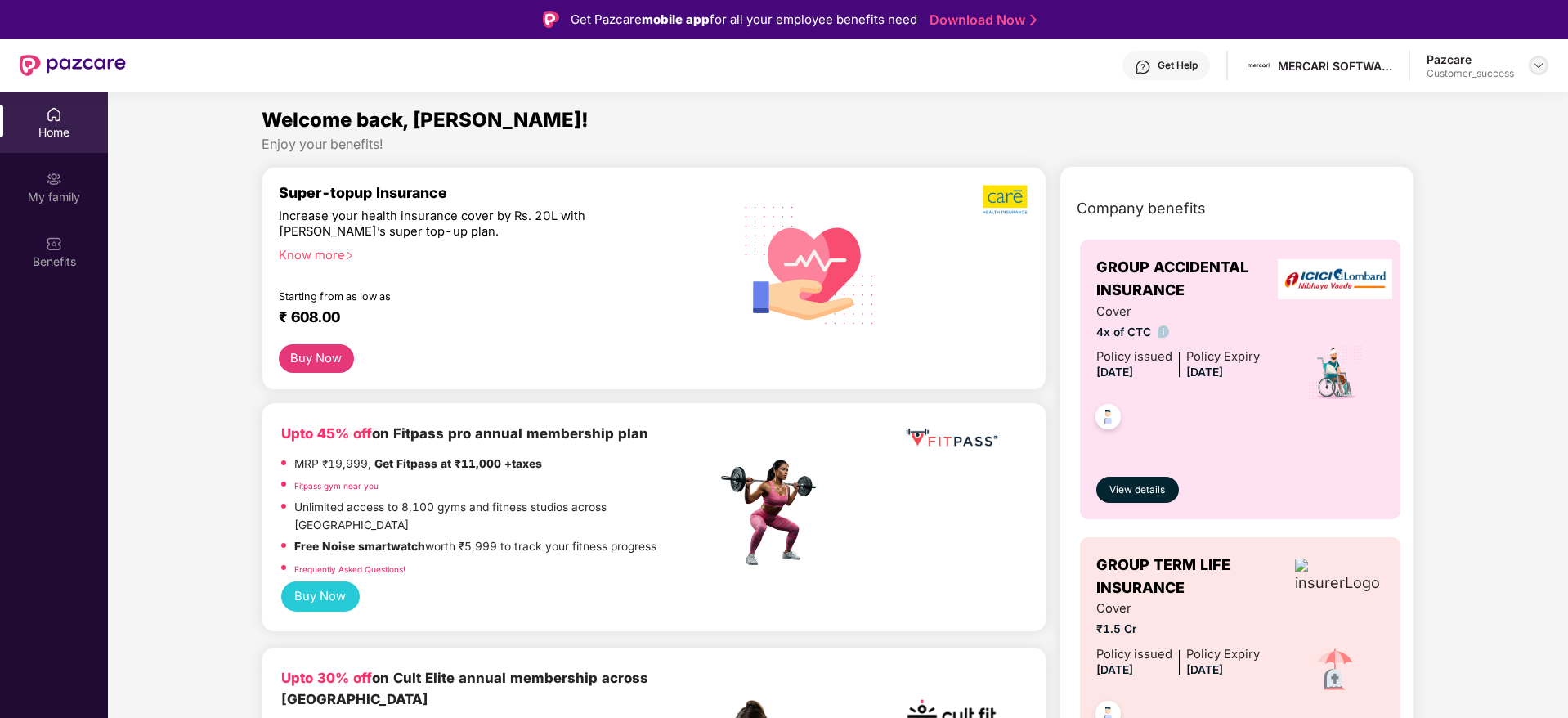
click at [1545, 63] on img at bounding box center [1538, 65] width 14 height 13
click at [1494, 97] on div "Switch to partner view" at bounding box center [1462, 103] width 212 height 31
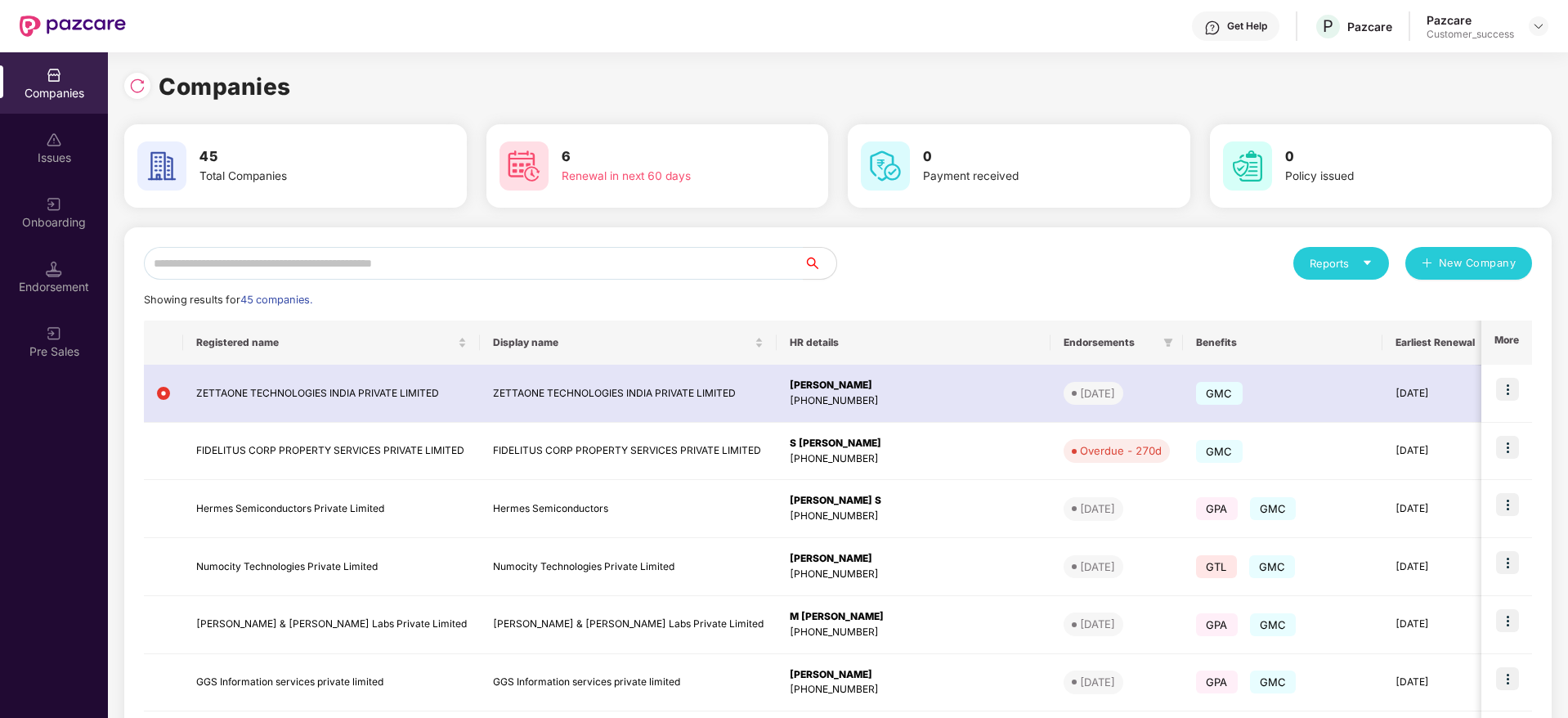
click at [140, 85] on img at bounding box center [138, 85] width 16 height 16
click at [398, 264] on input "text" at bounding box center [473, 263] width 660 height 32
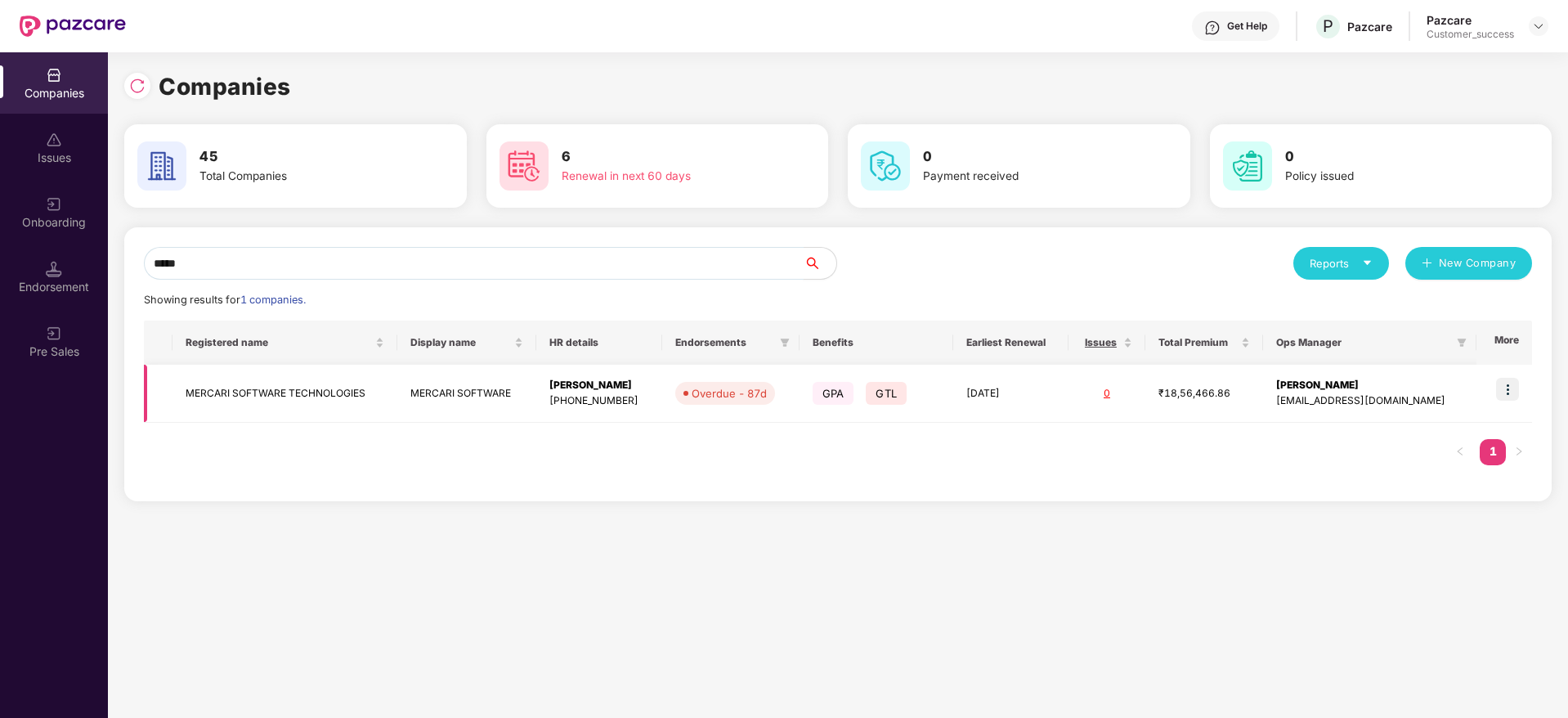
type input "*****"
click at [1508, 385] on img at bounding box center [1507, 389] width 23 height 22
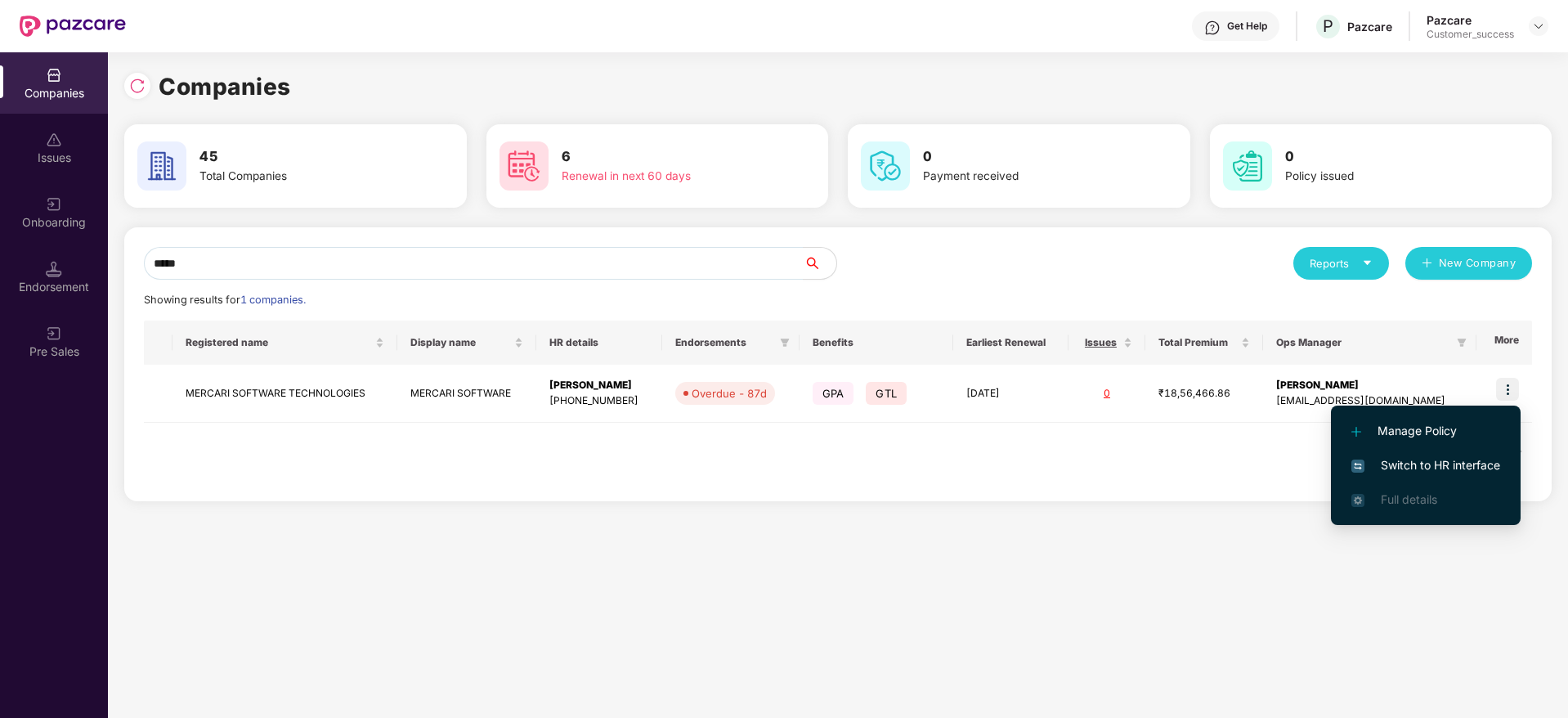
click at [1444, 465] on span "Switch to HR interface" at bounding box center [1426, 465] width 149 height 18
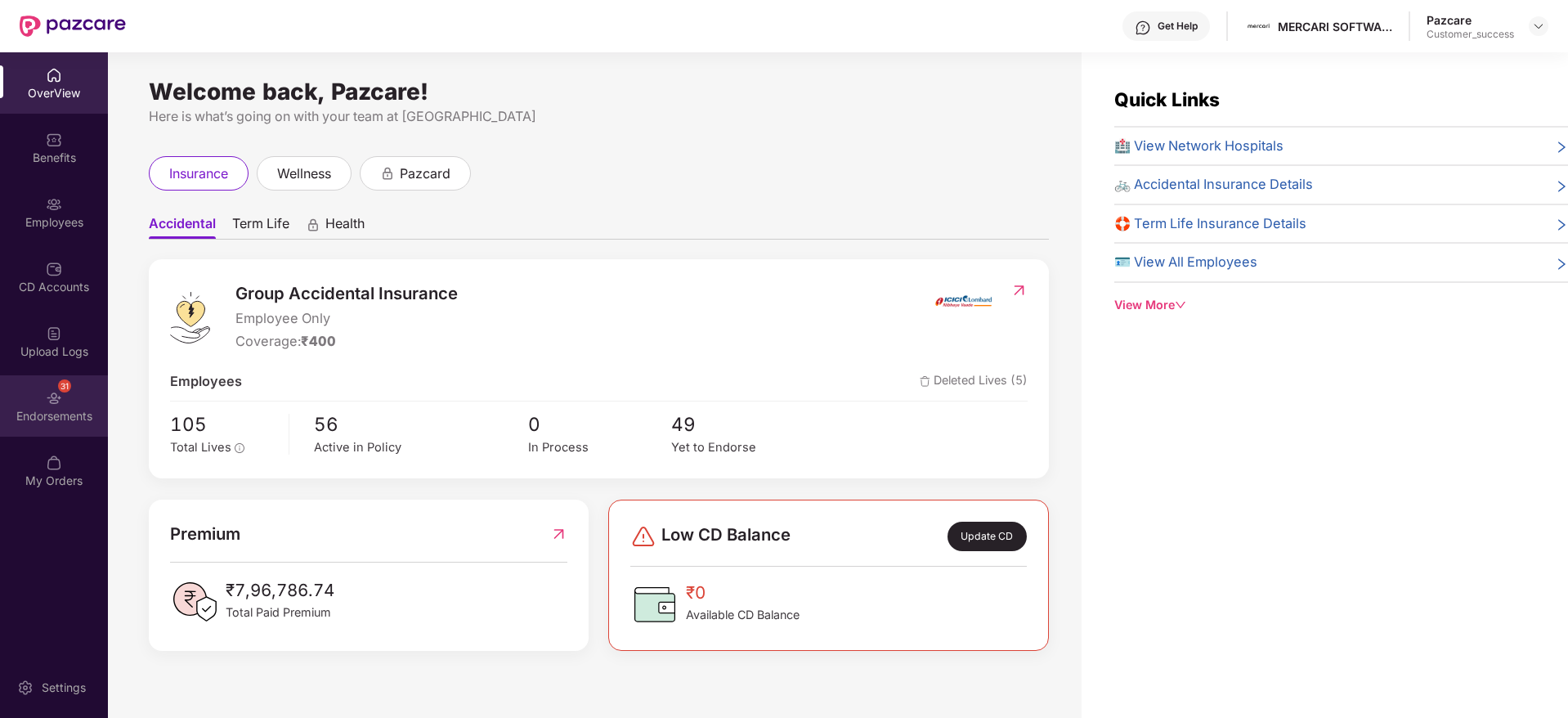
click at [56, 383] on div "31 Endorsements" at bounding box center [54, 406] width 108 height 61
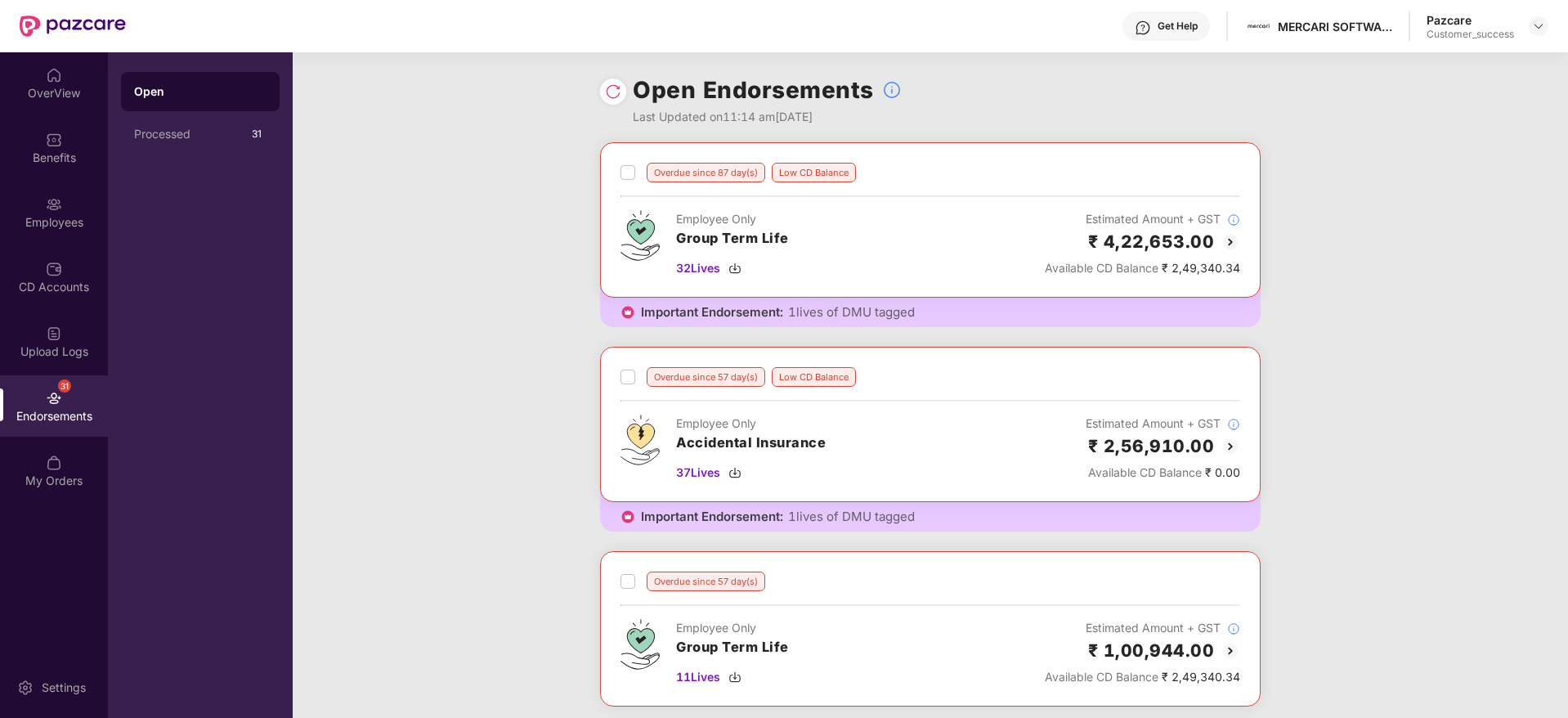
click at [613, 86] on img at bounding box center [613, 92] width 16 height 16
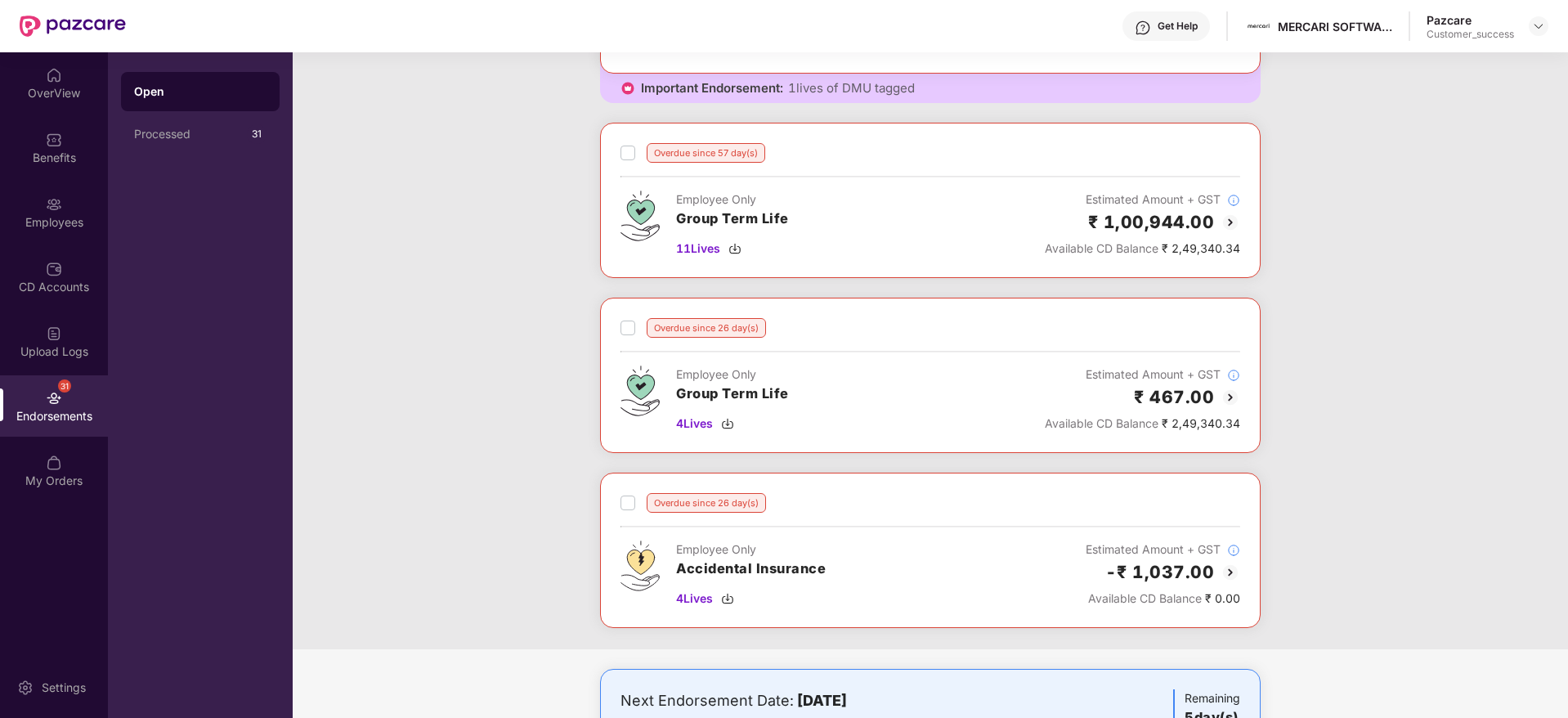
scroll to position [866, 0]
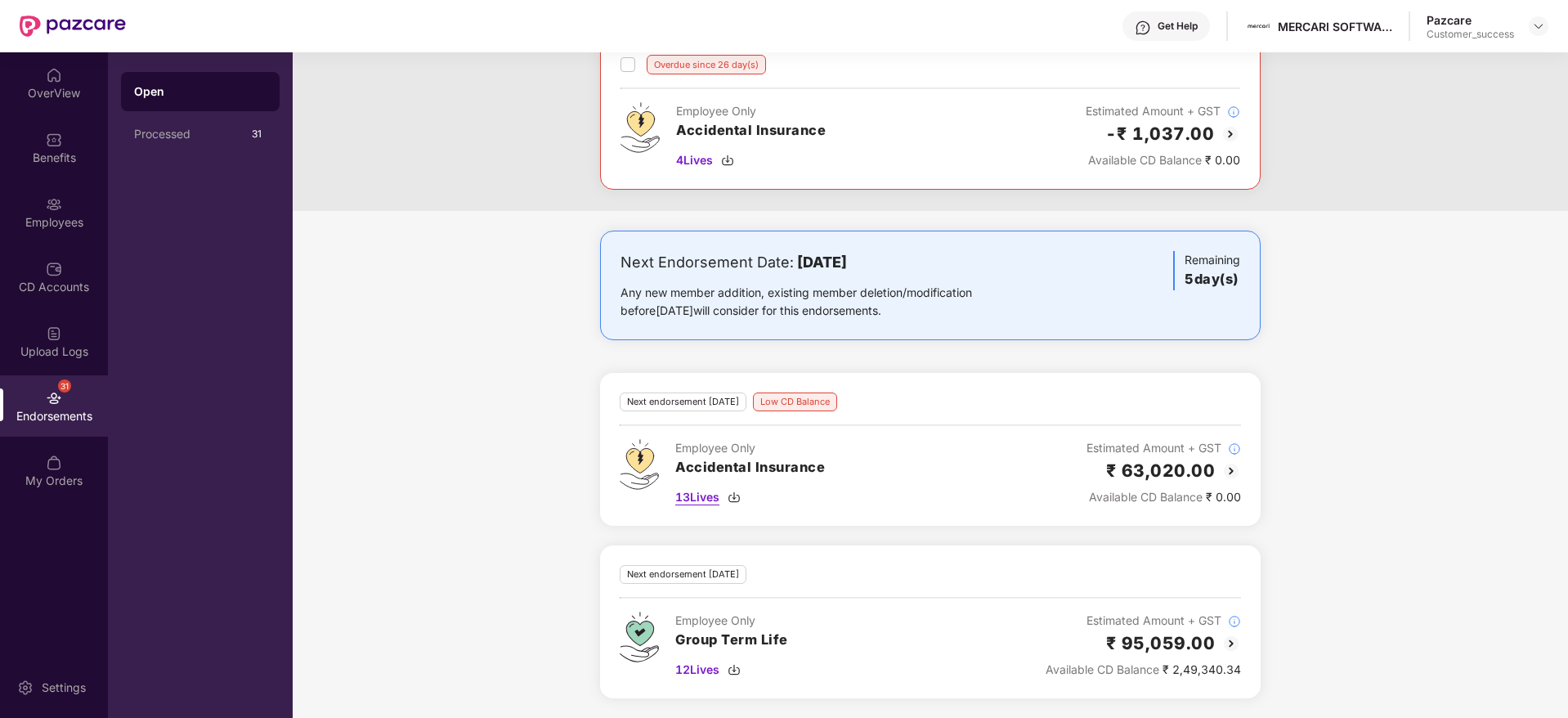
click at [728, 496] on div "13 Lives" at bounding box center [750, 497] width 149 height 18
click at [32, 210] on div "Employees" at bounding box center [54, 212] width 108 height 61
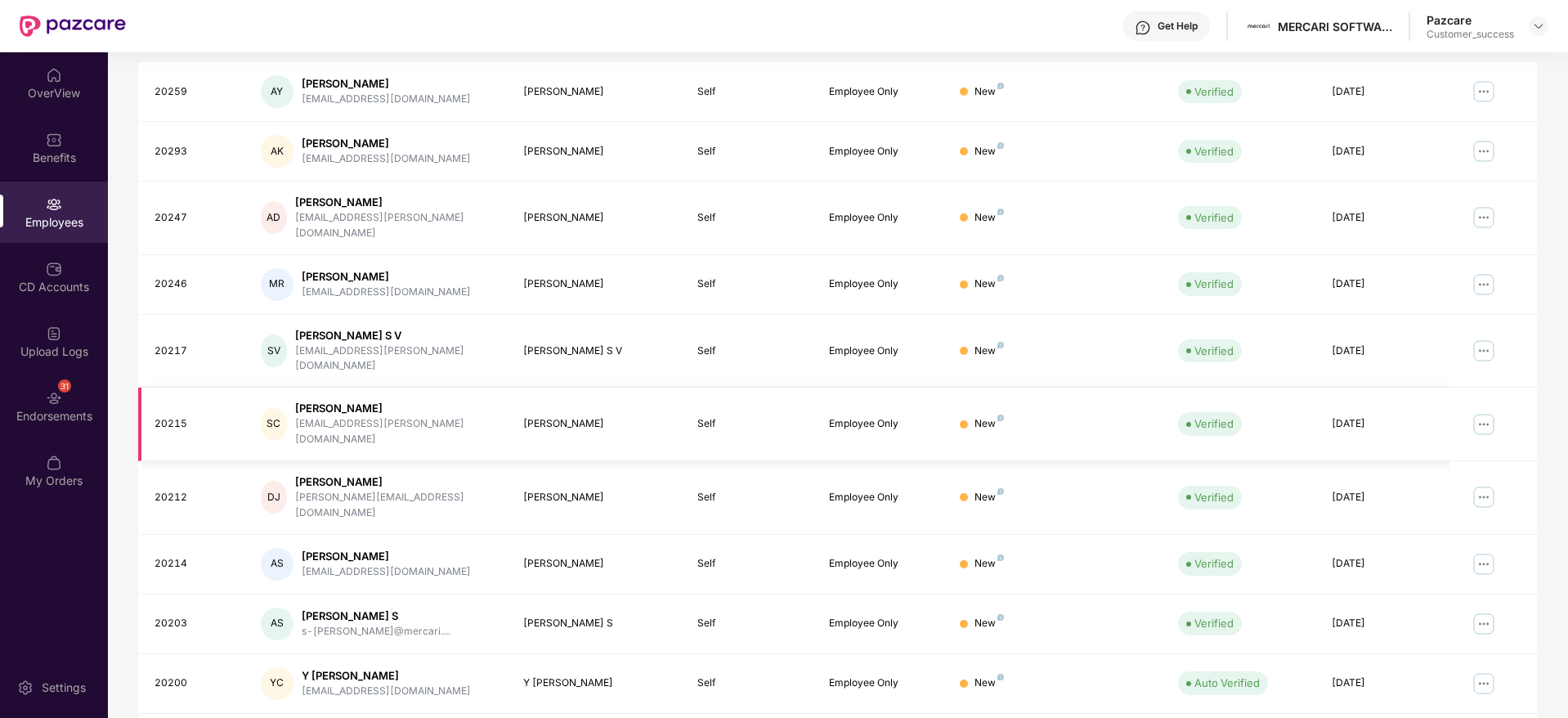
scroll to position [0, 0]
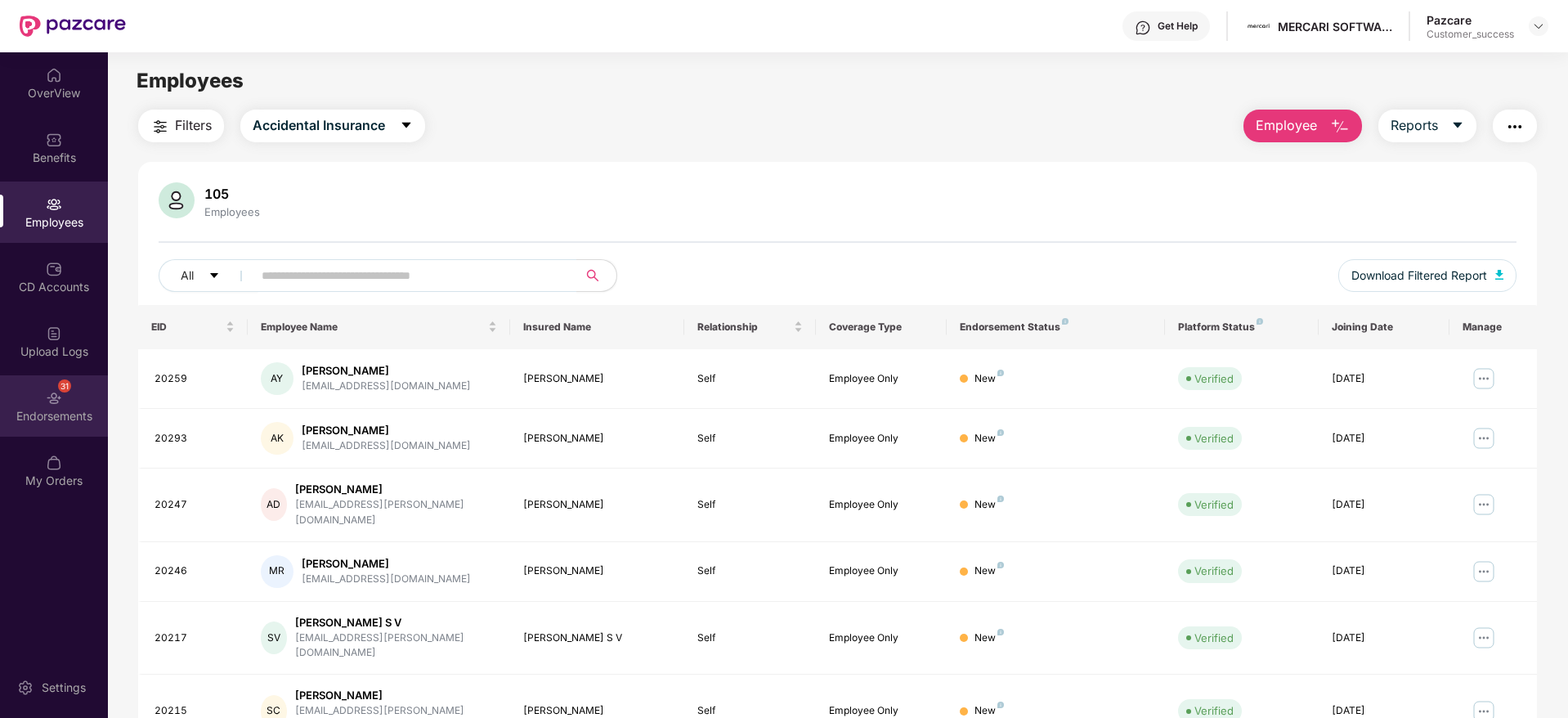
click at [70, 399] on div "31 Endorsements" at bounding box center [54, 406] width 108 height 61
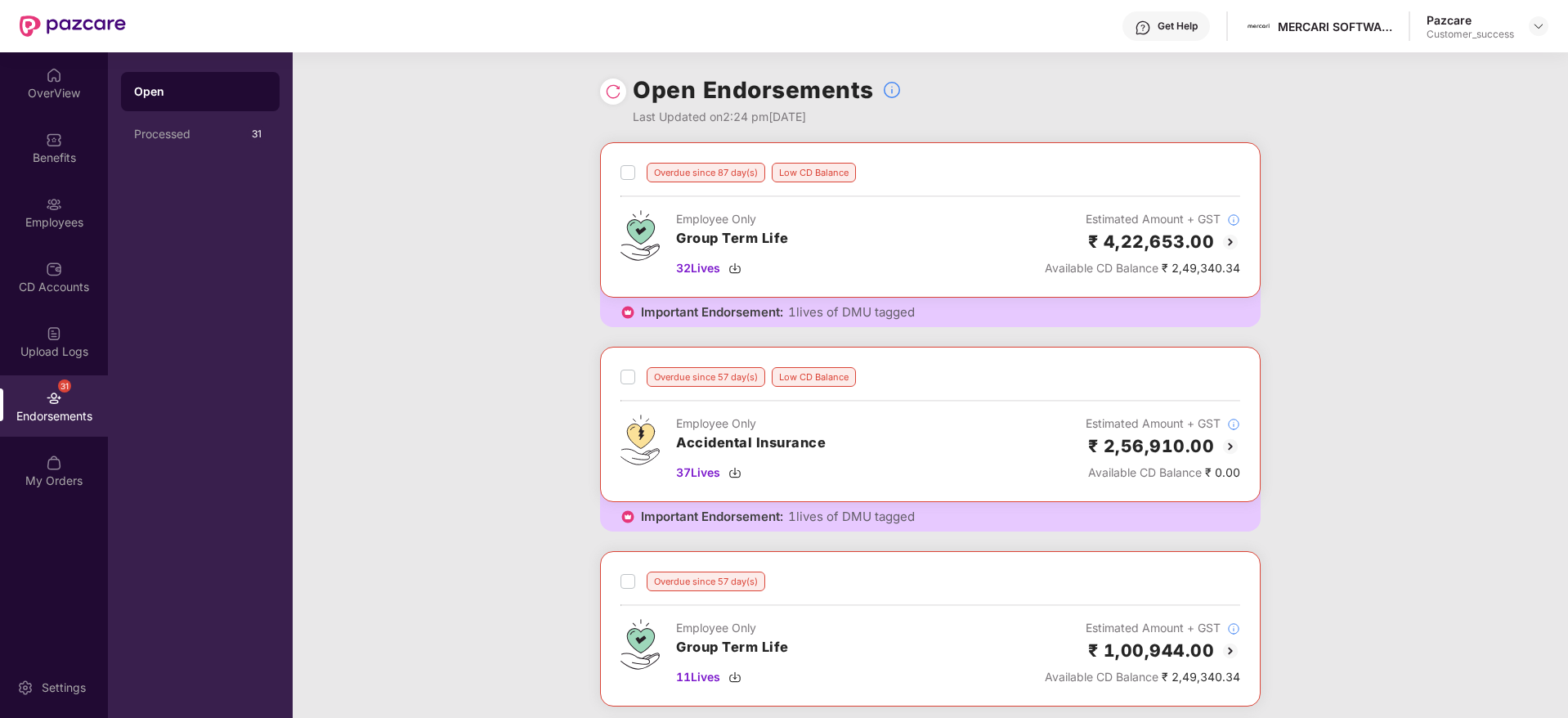
drag, startPoint x: 718, startPoint y: 469, endPoint x: 1401, endPoint y: 396, distance: 686.9
click at [1401, 396] on div "Overdue since 87 day(s) Low CD Balance Employee Only Group Term Life 32 Lives E…" at bounding box center [930, 609] width 1275 height 935
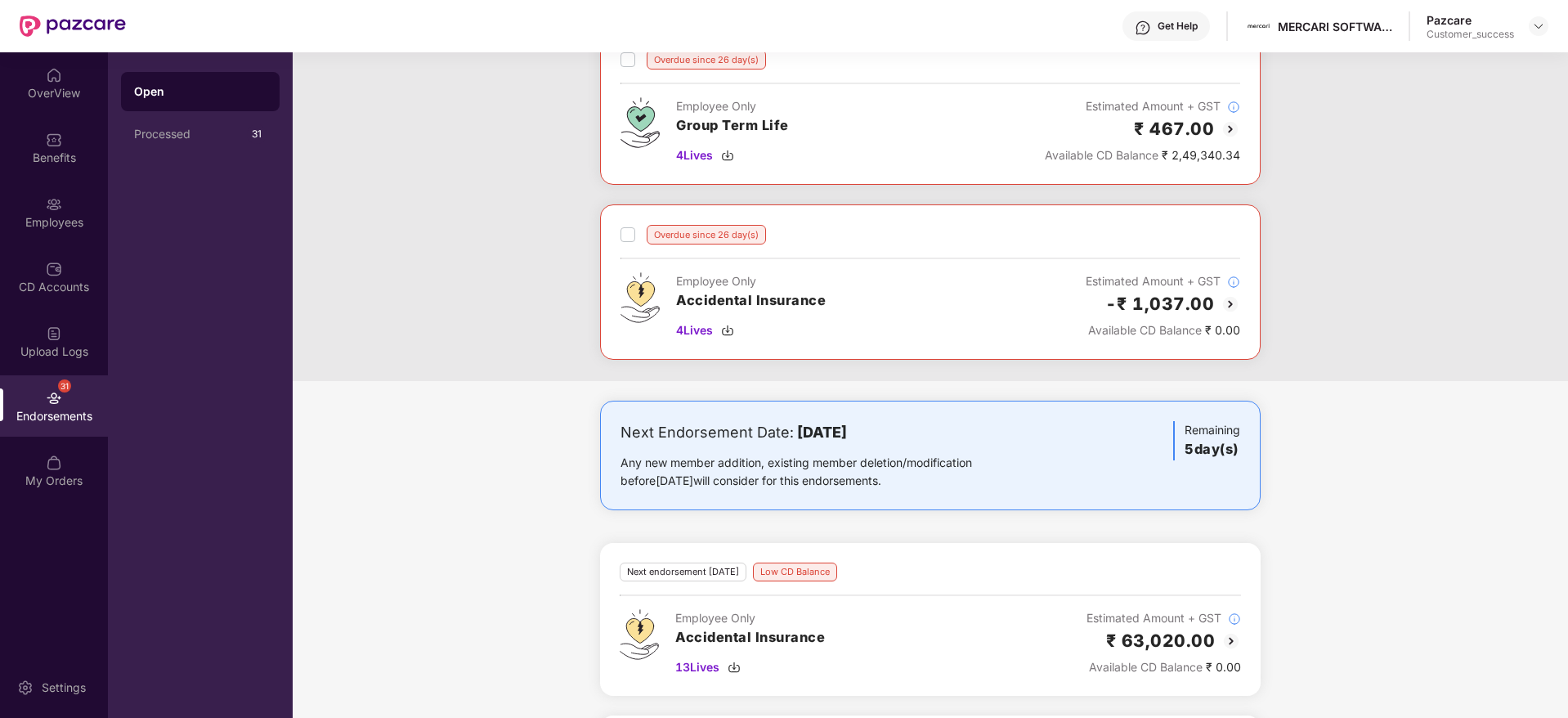
scroll to position [695, 0]
click at [713, 328] on span "4 Lives" at bounding box center [694, 332] width 37 height 18
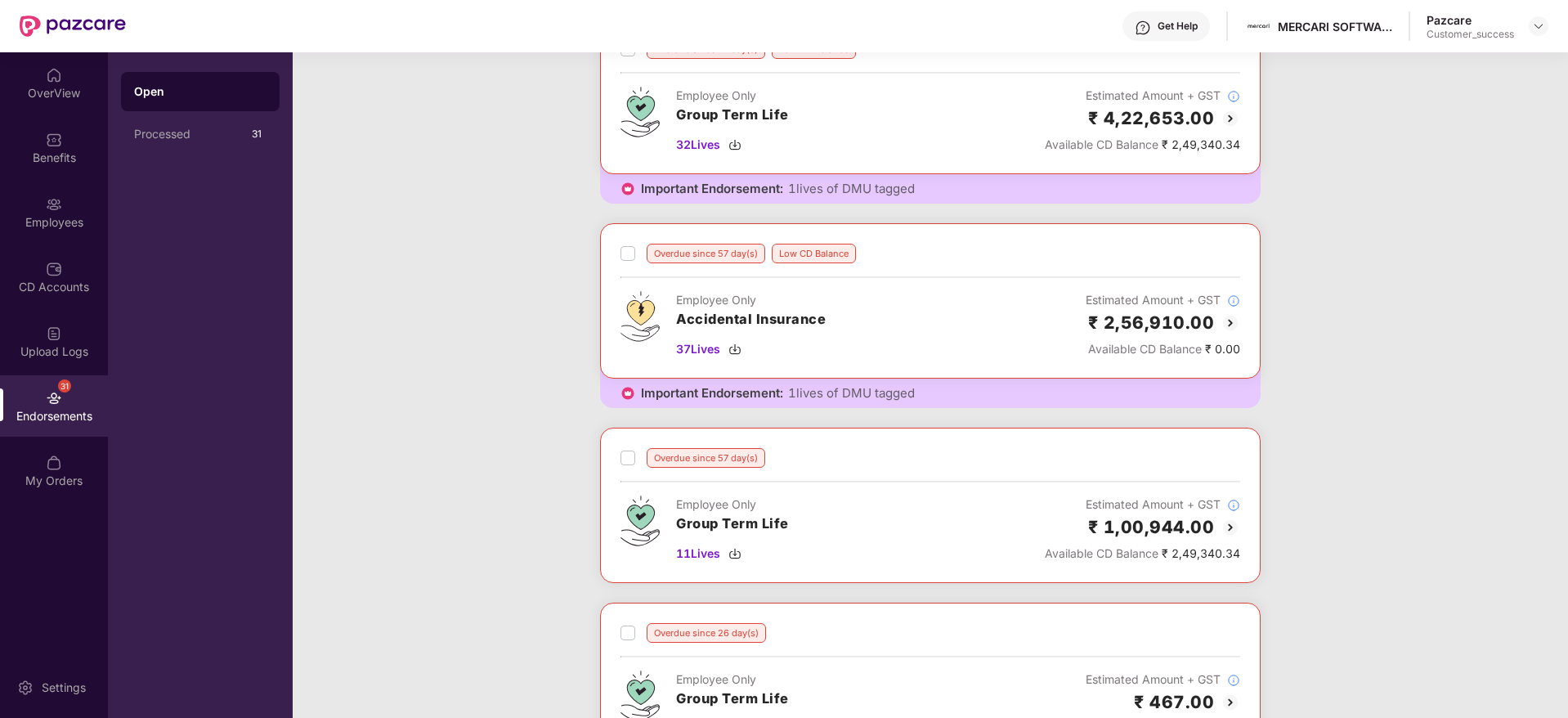
scroll to position [76, 0]
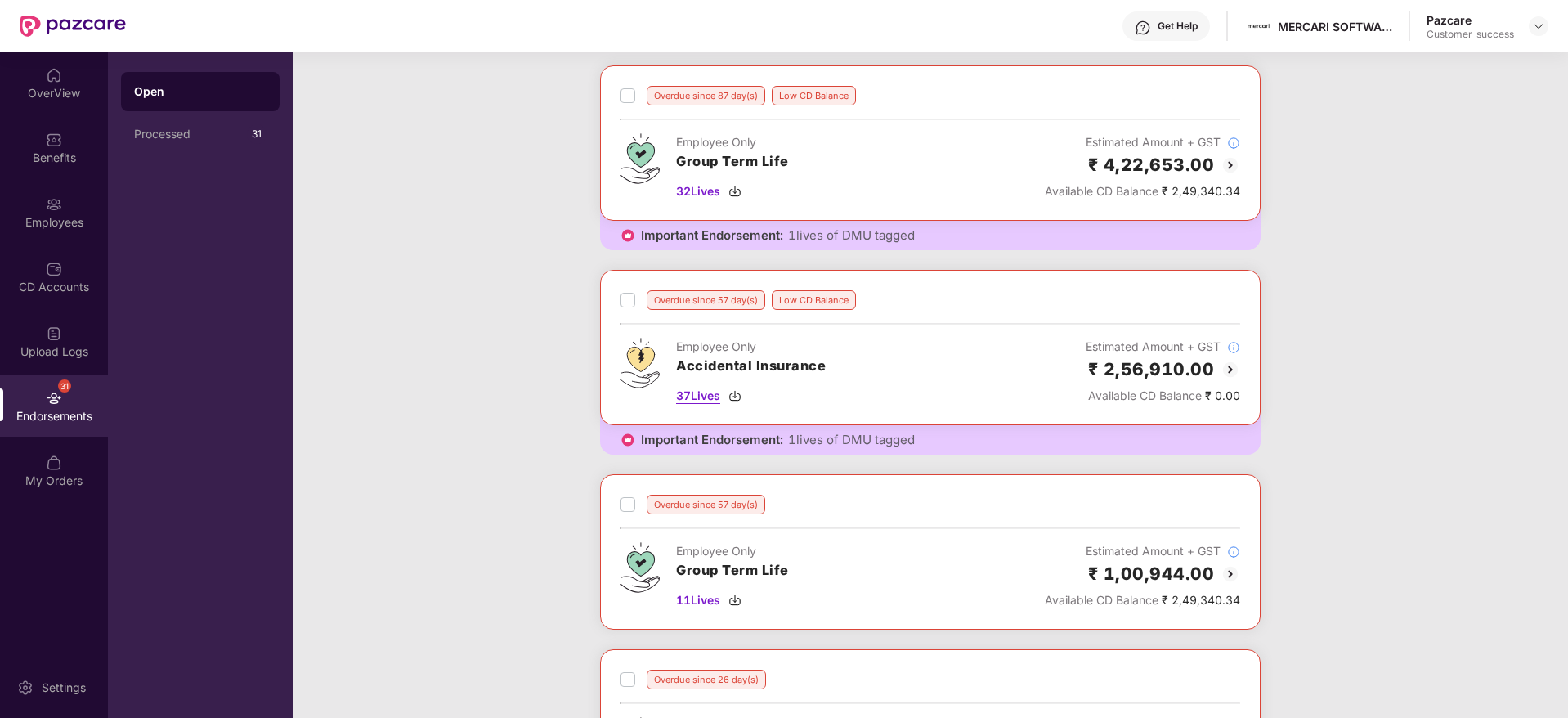
click at [720, 392] on span "37 Lives" at bounding box center [698, 396] width 44 height 18
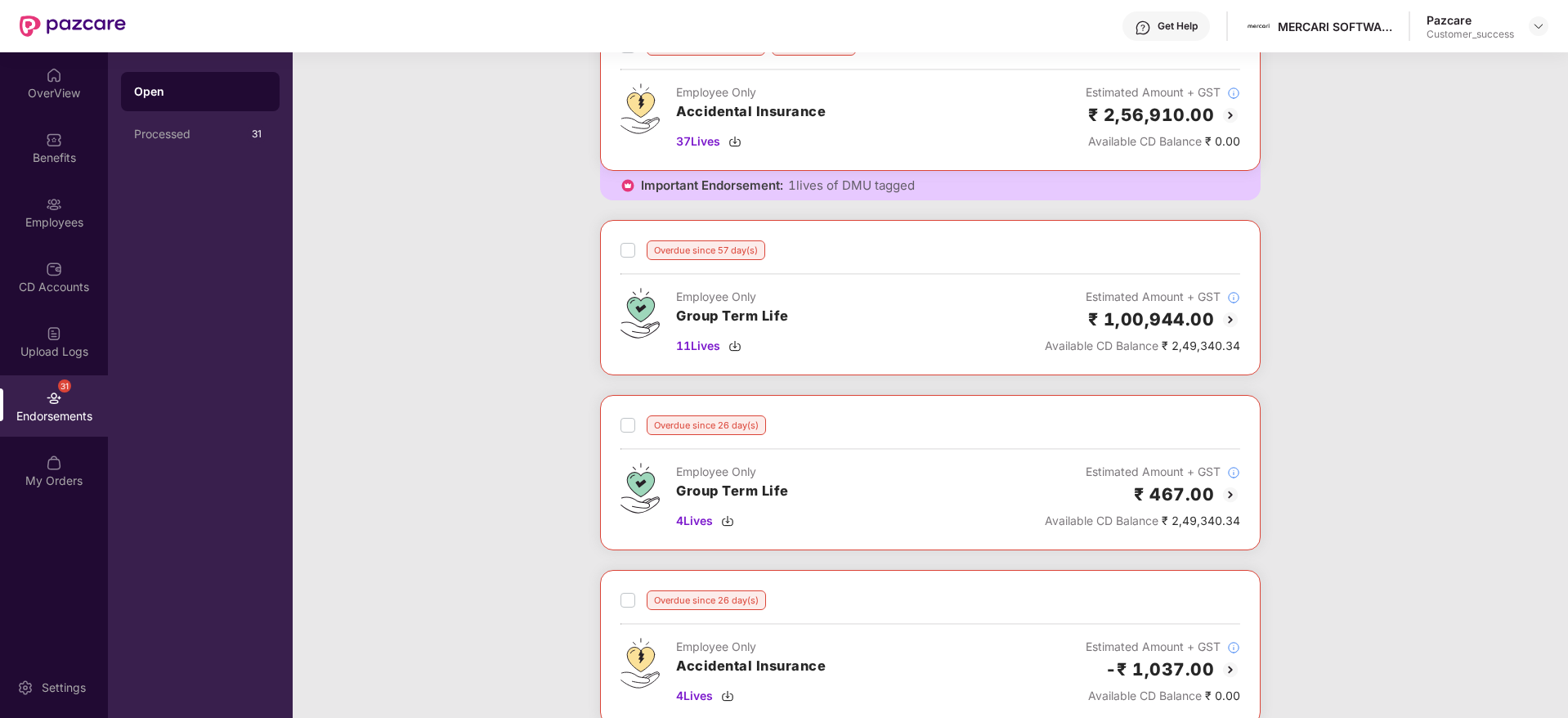
scroll to position [0, 0]
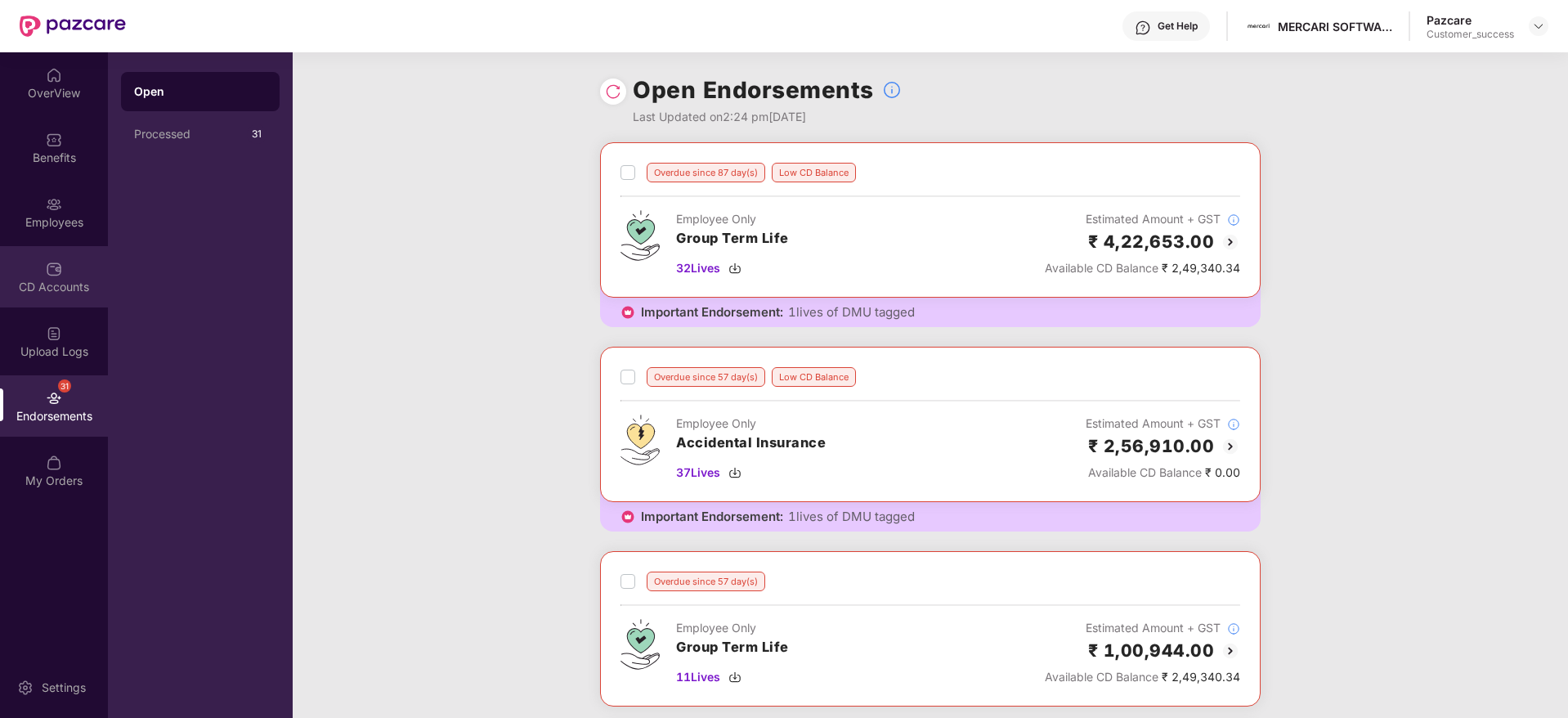
click at [64, 257] on div "CD Accounts" at bounding box center [54, 276] width 108 height 61
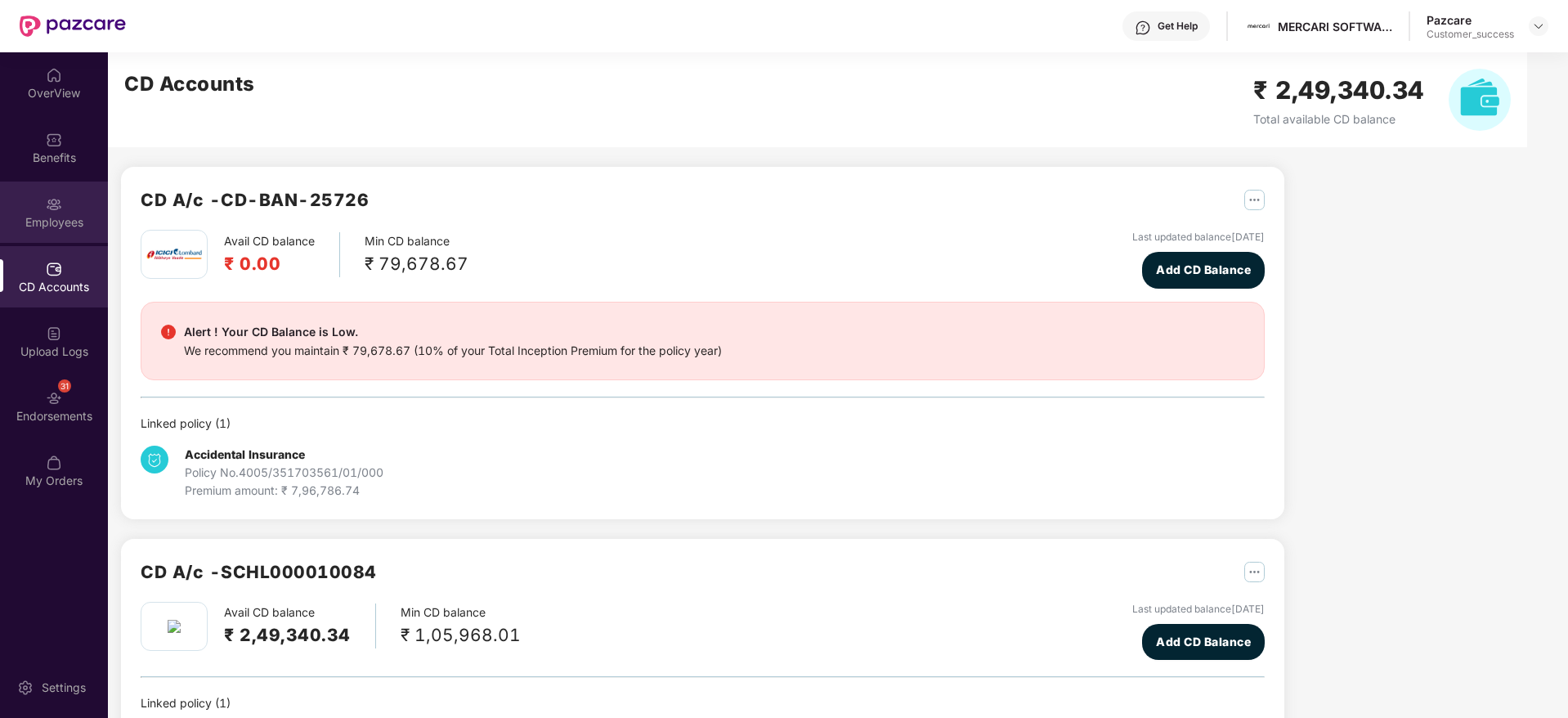
click at [60, 202] on img at bounding box center [54, 204] width 16 height 16
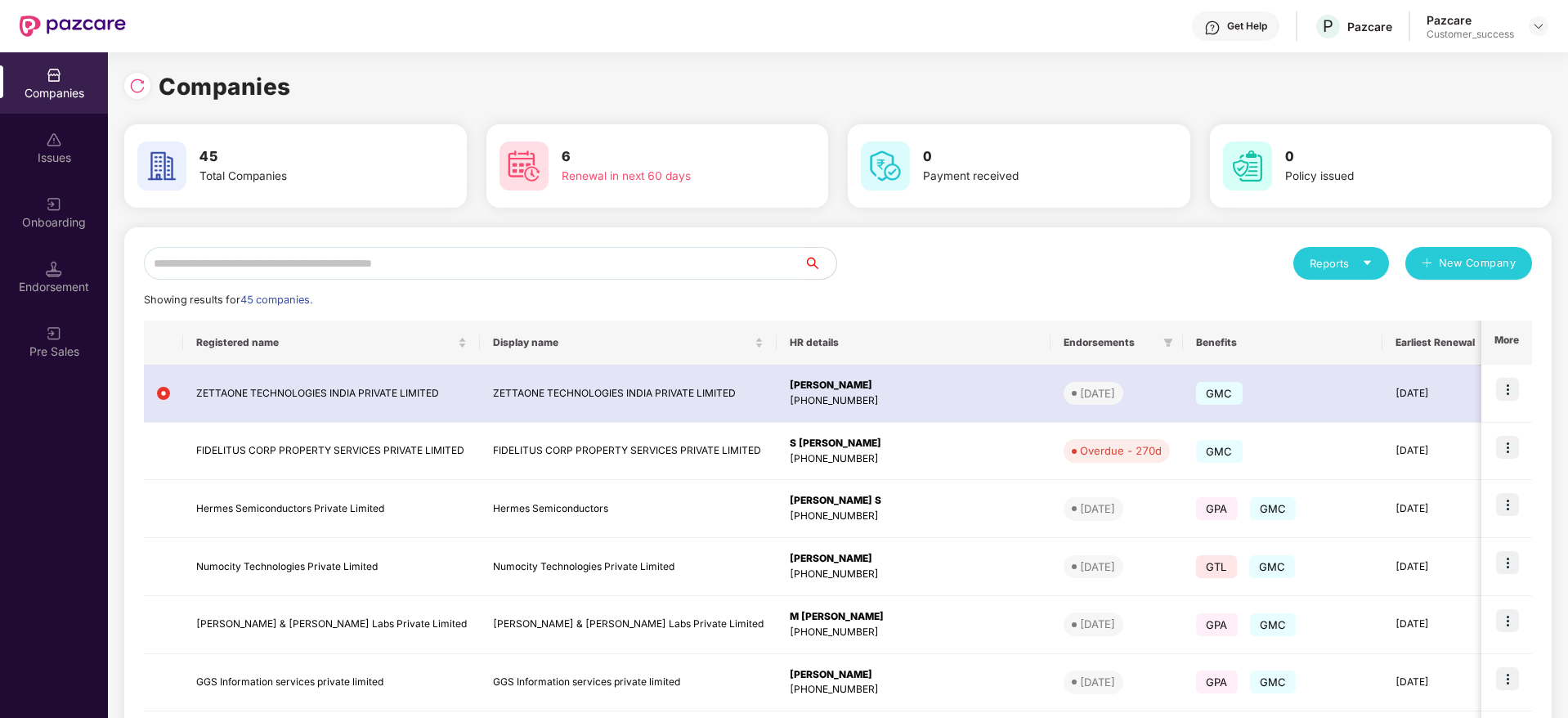
click at [524, 248] on input "text" at bounding box center [473, 263] width 660 height 32
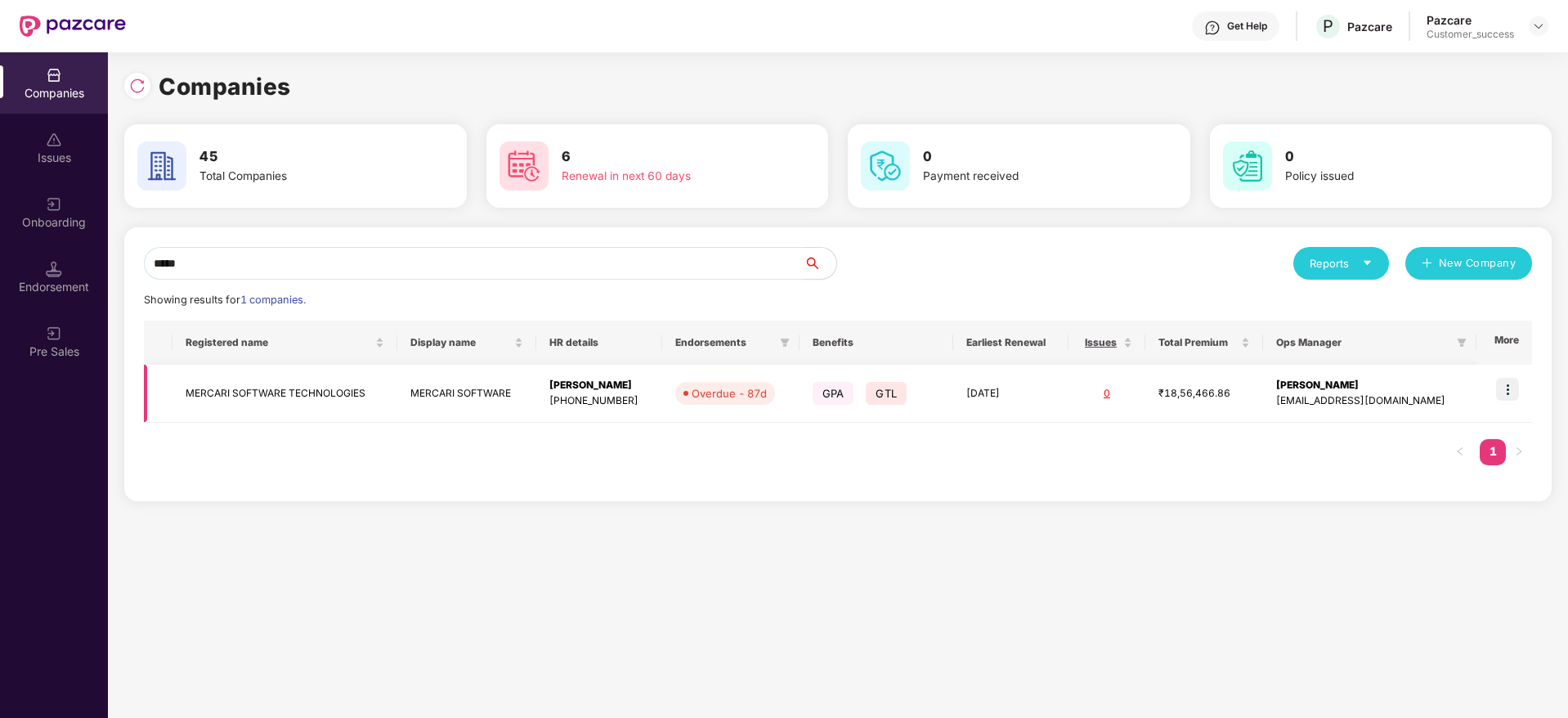
type input "*****"
click at [321, 376] on td "MERCARI SOFTWARE TECHNOLOGIES" at bounding box center [285, 393] width 225 height 58
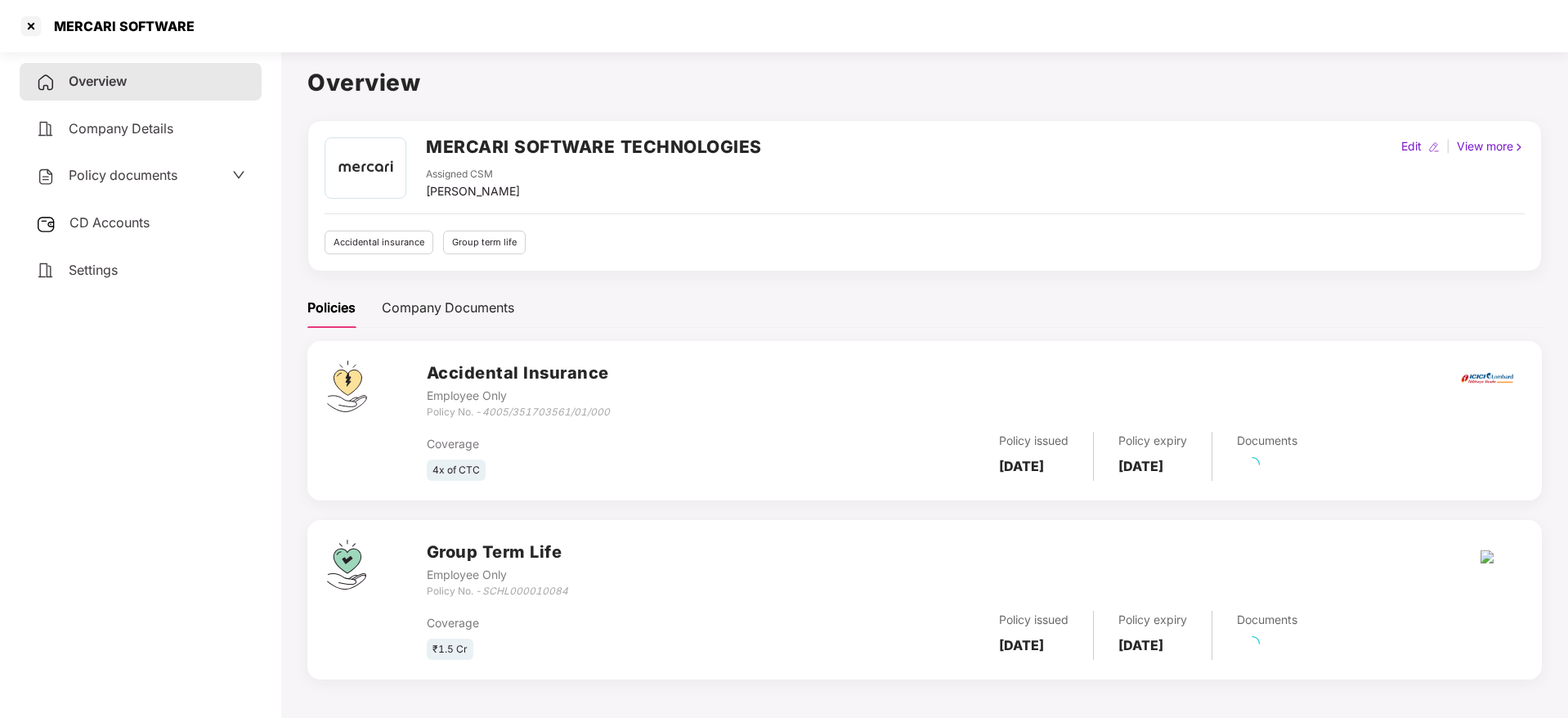
click at [180, 184] on div "Policy documents" at bounding box center [140, 176] width 210 height 22
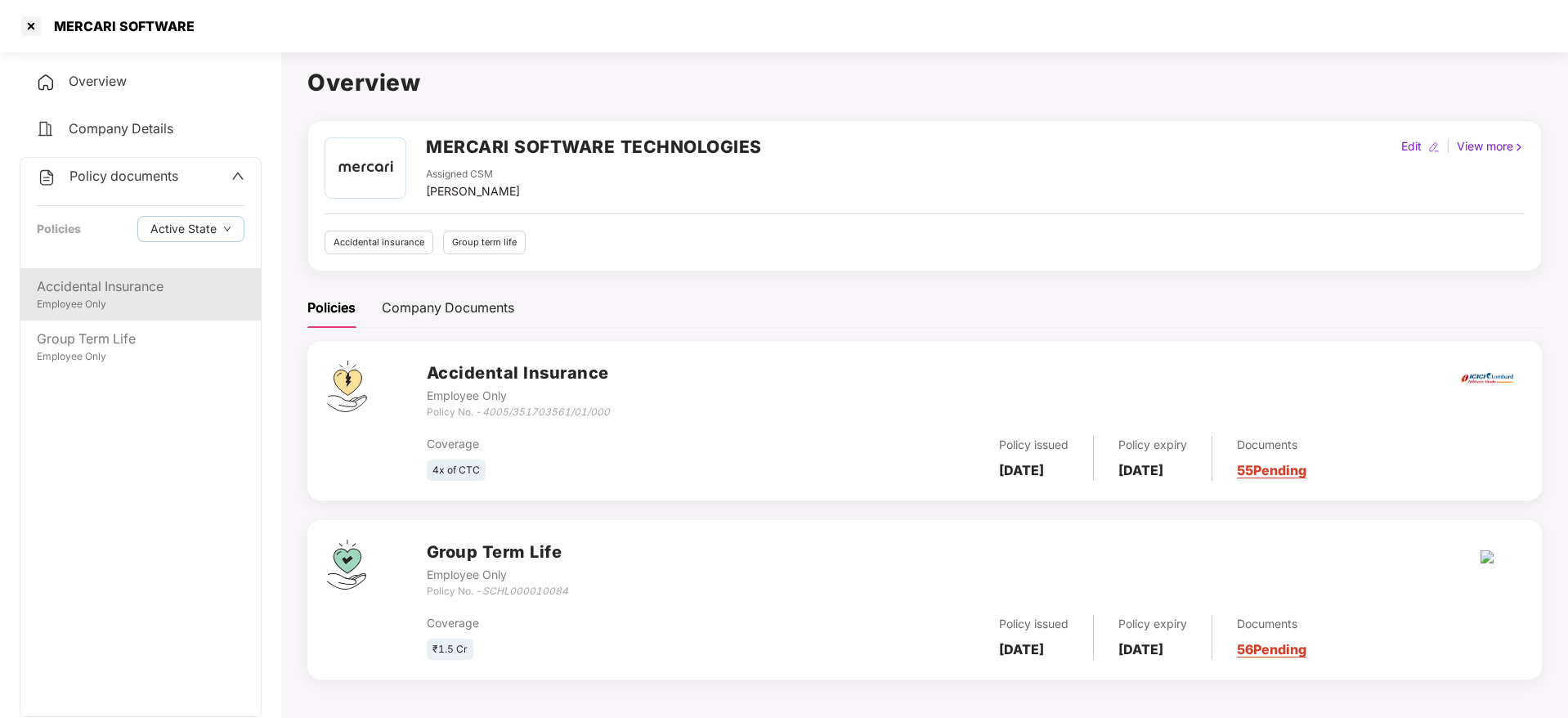
click at [150, 317] on div "Accidental Insurance Employee Only" at bounding box center [140, 294] width 240 height 52
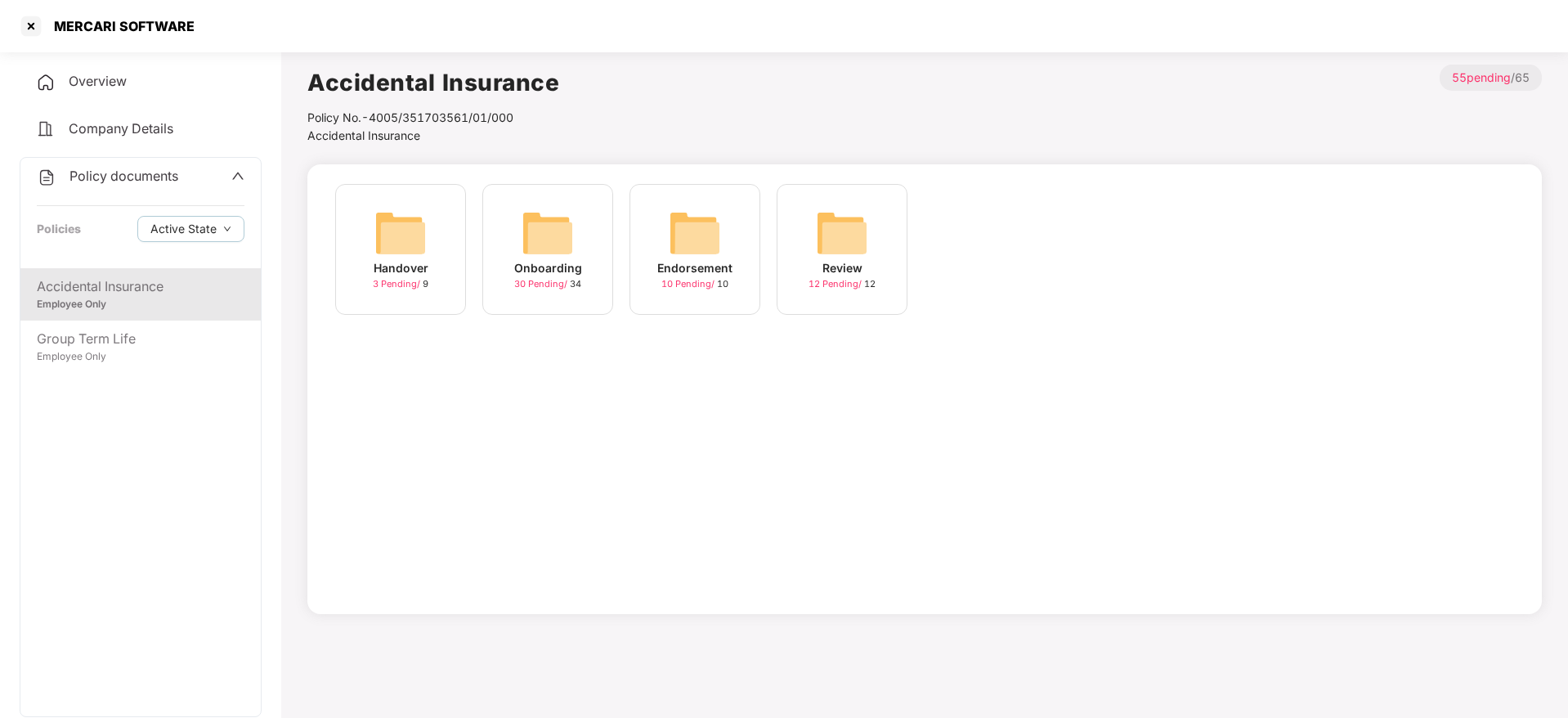
click at [586, 233] on div "Onboarding 30 Pending / 34" at bounding box center [547, 248] width 131 height 130
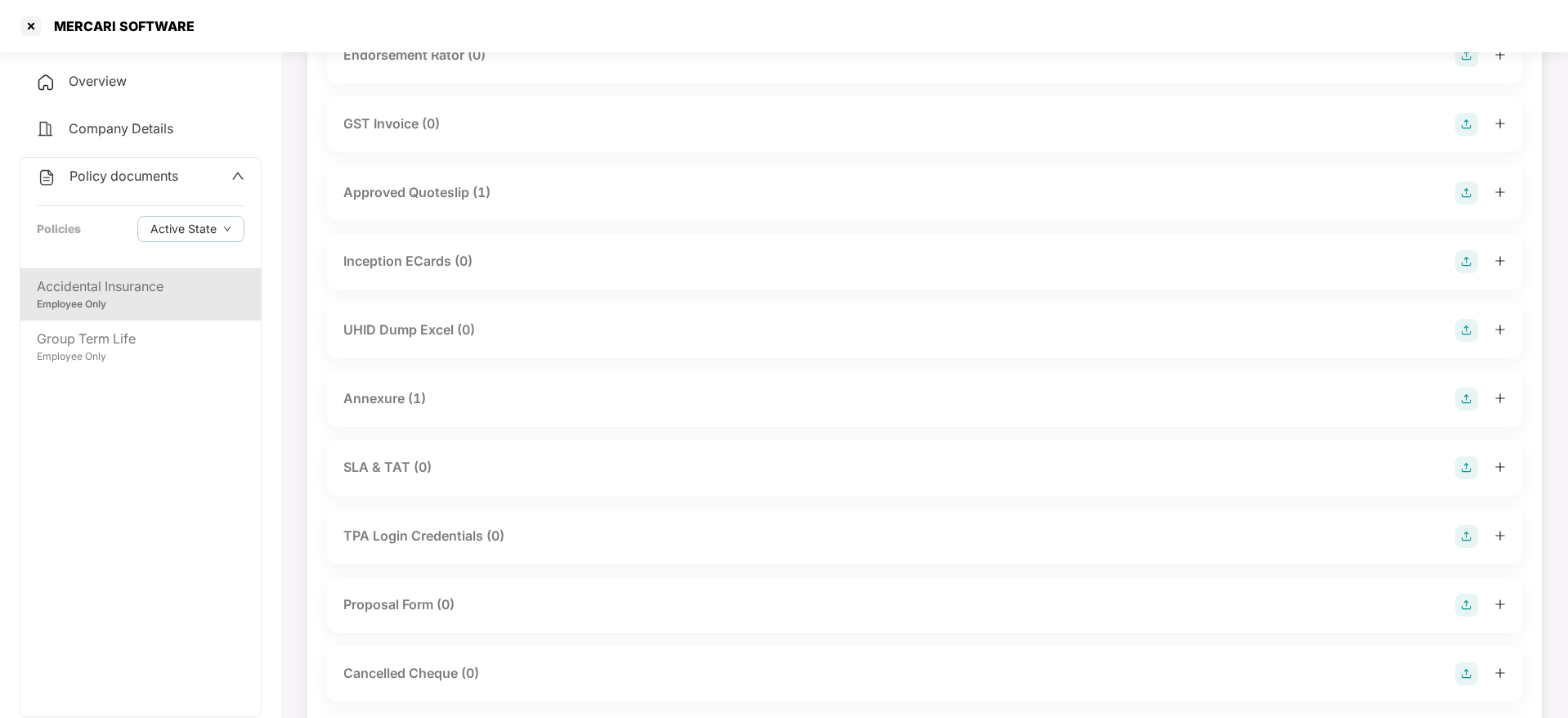
scroll to position [569, 0]
click at [554, 398] on div "Annexure (1)" at bounding box center [925, 398] width 1163 height 22
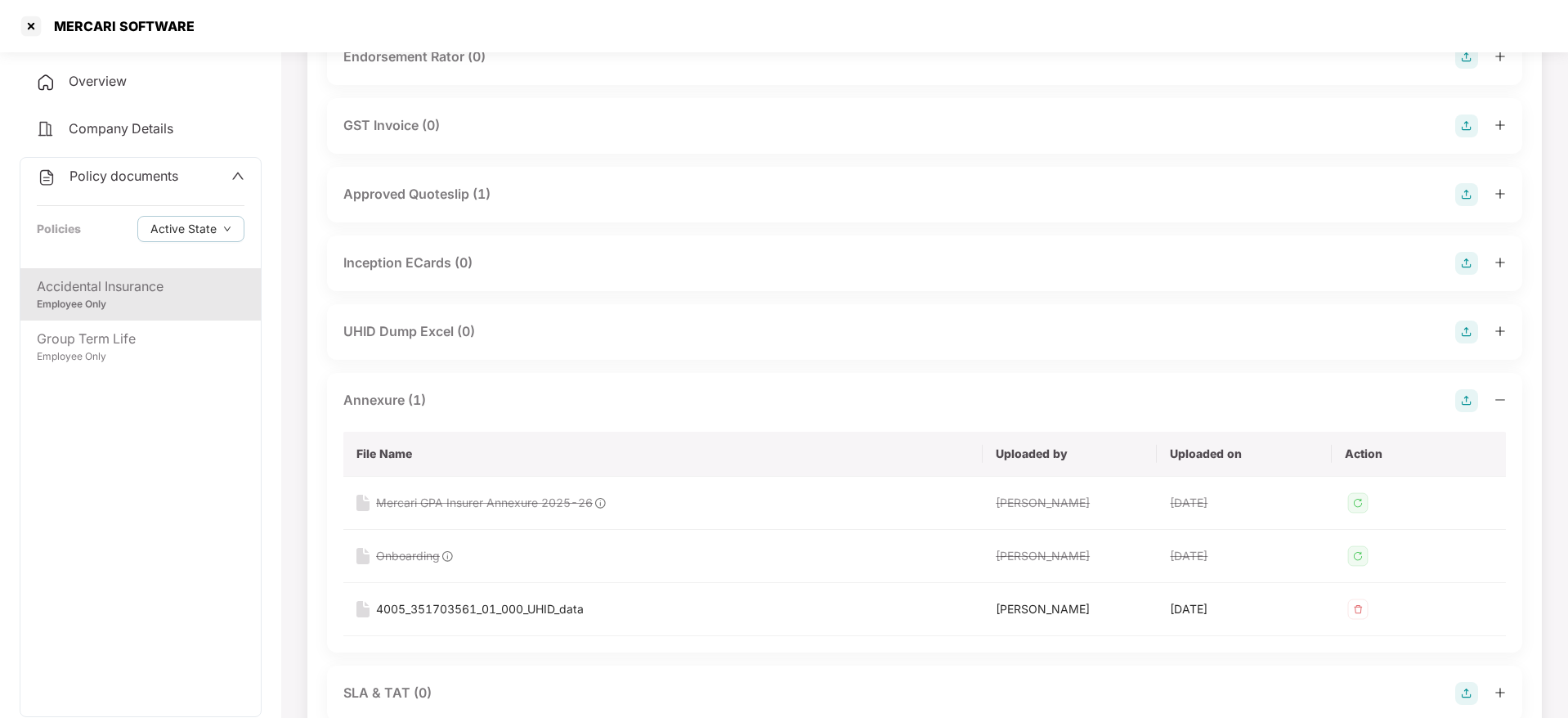
scroll to position [573, 0]
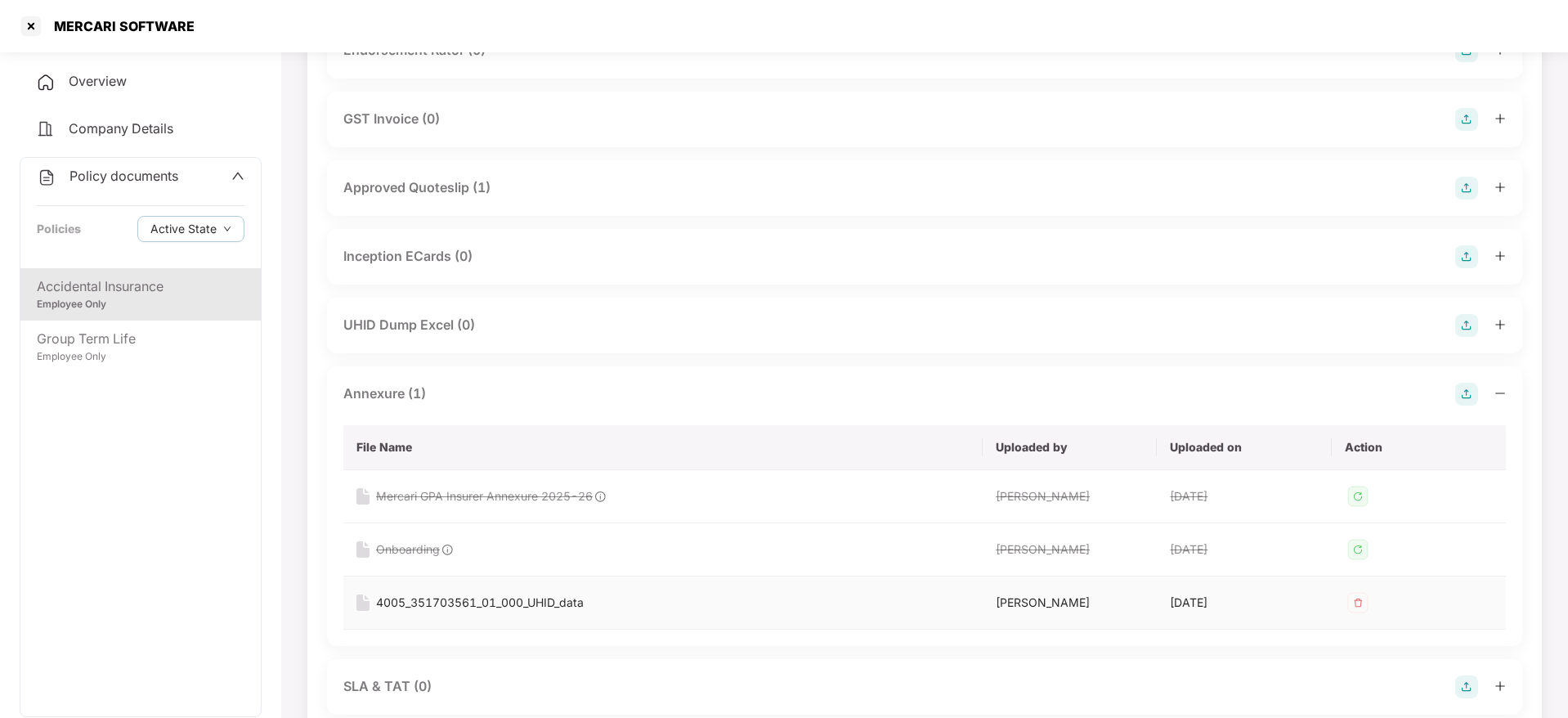
click at [446, 599] on div "4005_351703561_01_000_UHID_data" at bounding box center [480, 603] width 208 height 18
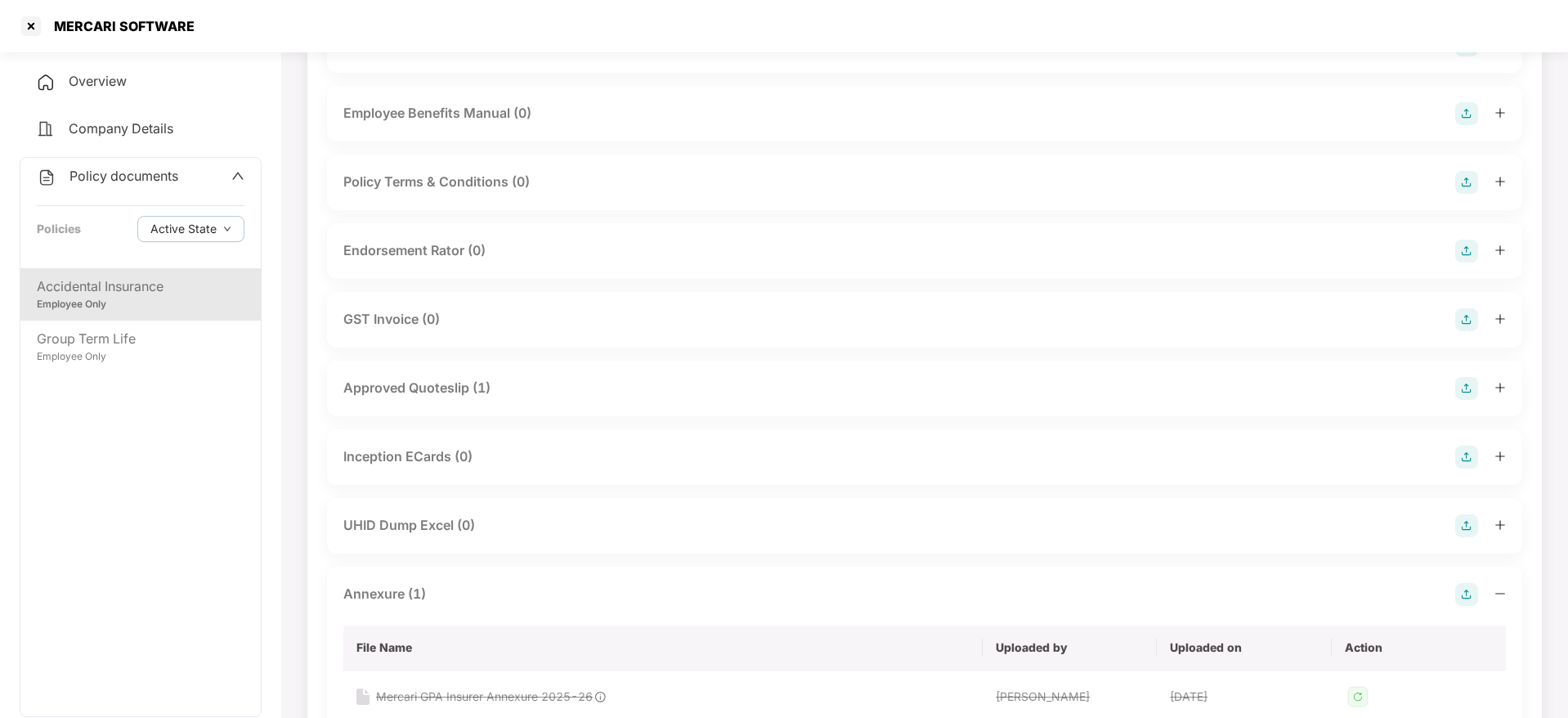
scroll to position [0, 0]
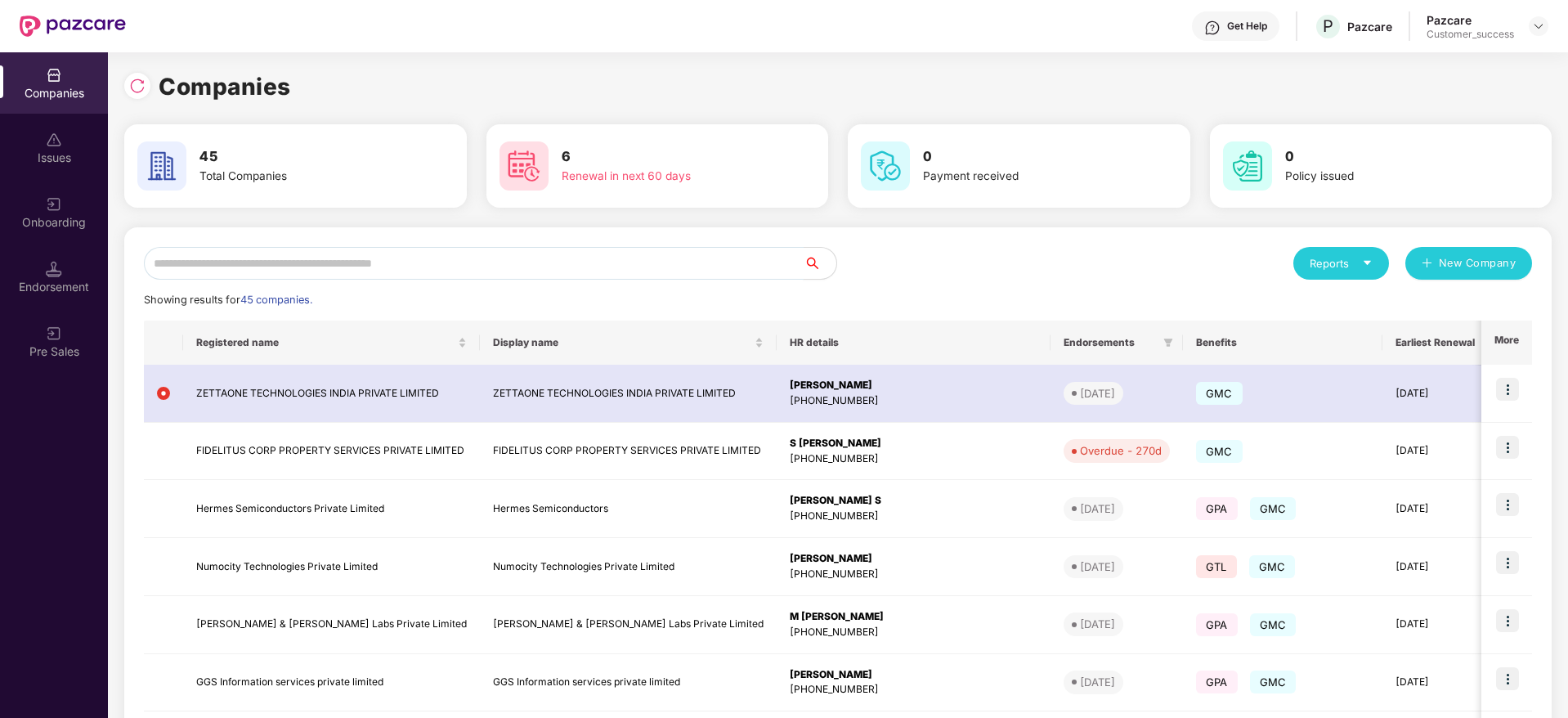
click at [416, 265] on input "text" at bounding box center [473, 263] width 660 height 32
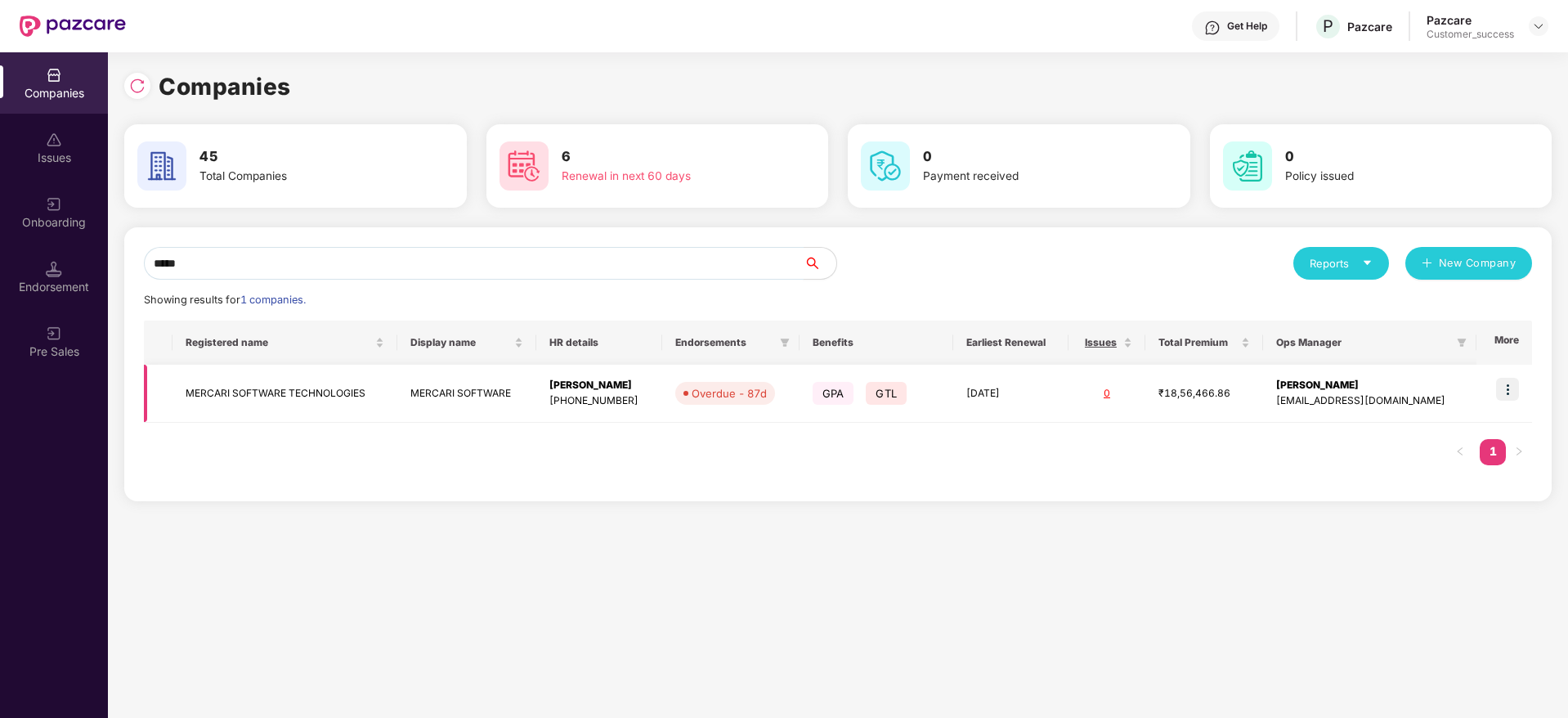
type input "*****"
click at [1506, 380] on img at bounding box center [1507, 389] width 23 height 22
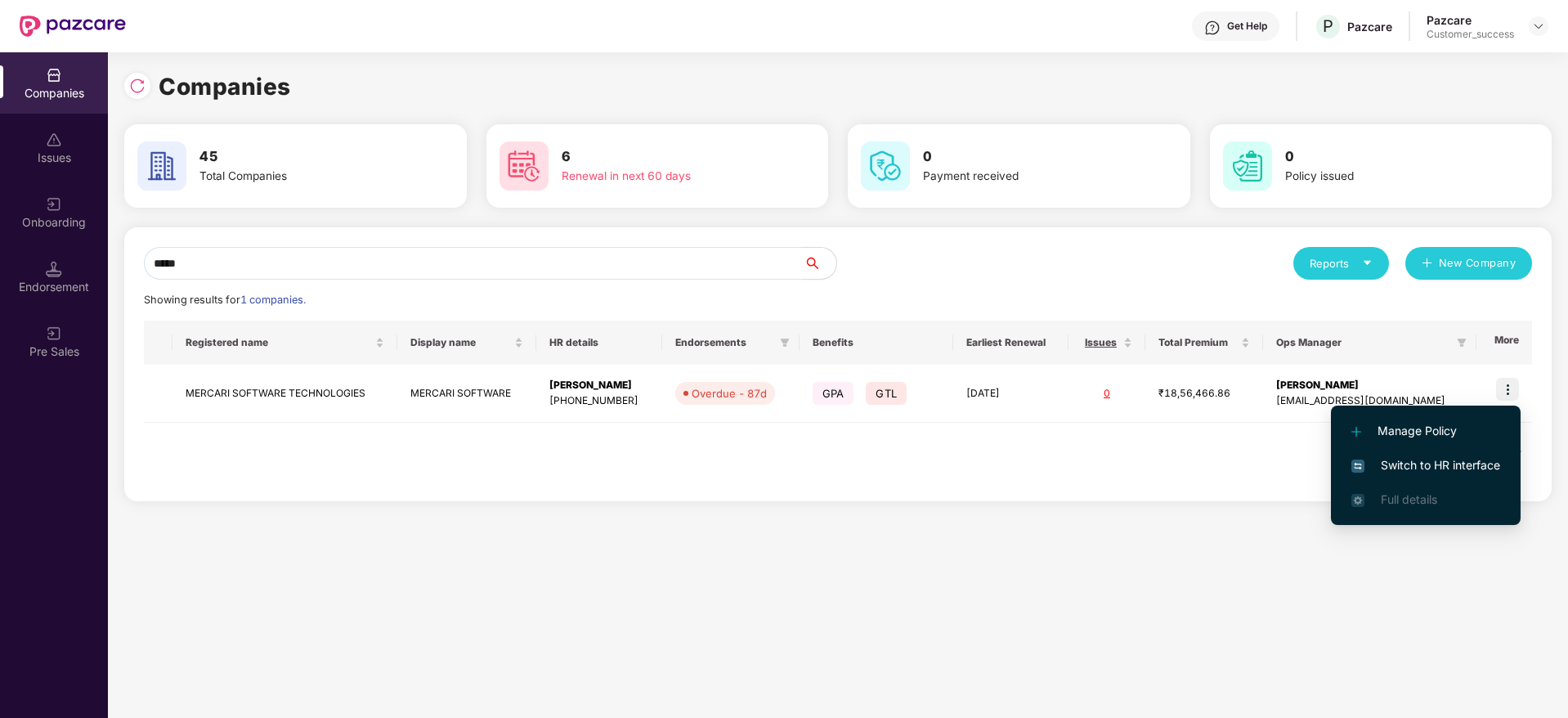
click at [1459, 463] on span "Switch to HR interface" at bounding box center [1426, 465] width 149 height 18
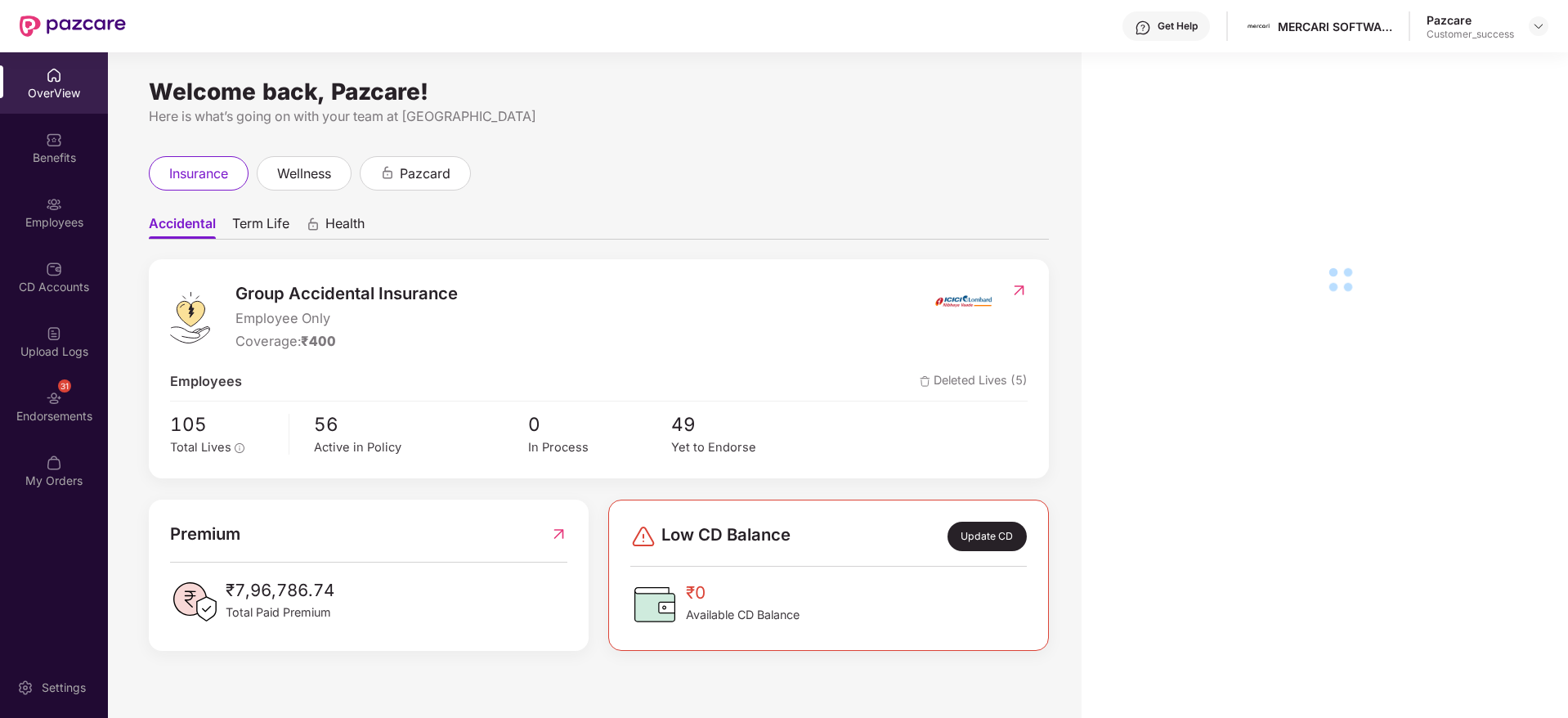
click at [62, 210] on div "Employees" at bounding box center [54, 212] width 108 height 61
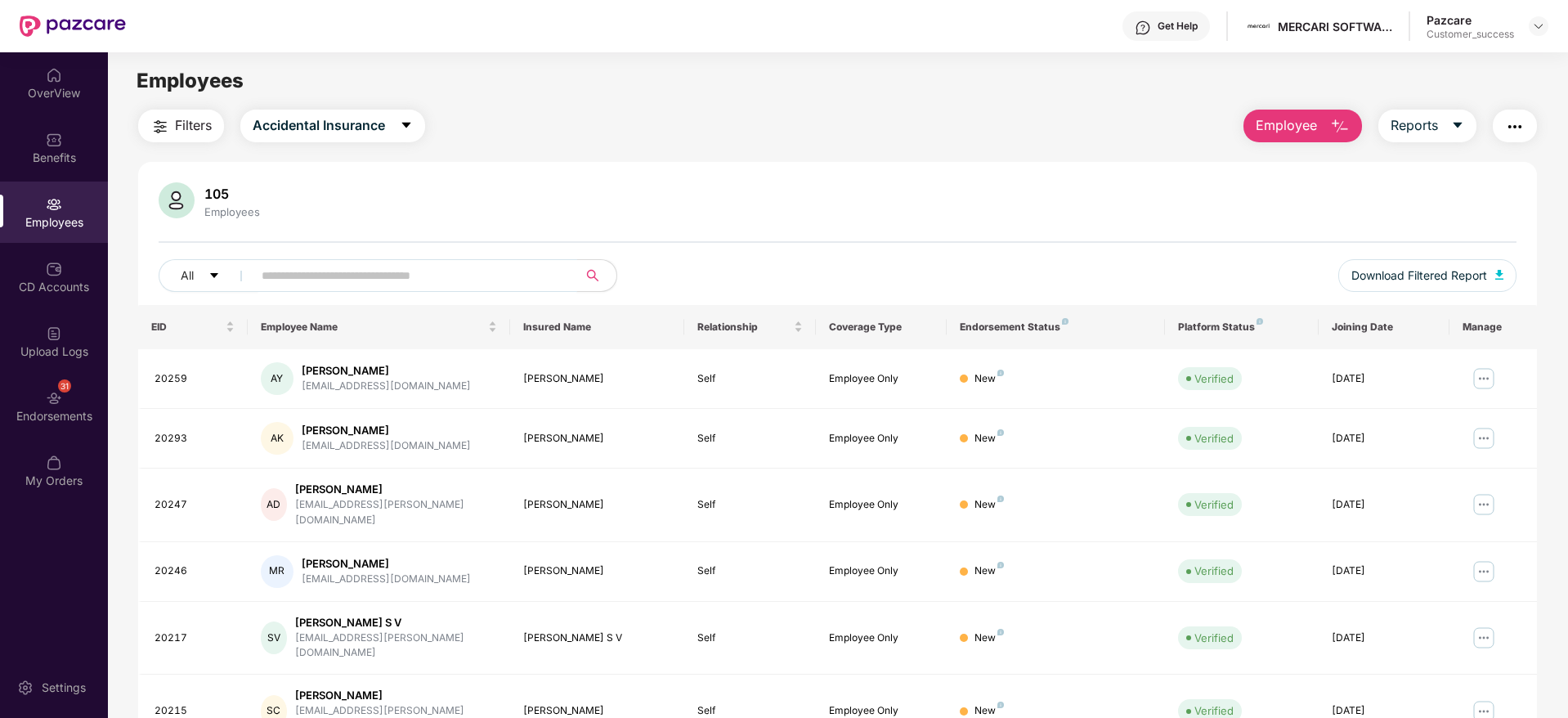
click at [320, 270] on input "text" at bounding box center [409, 275] width 293 height 24
paste input "*****"
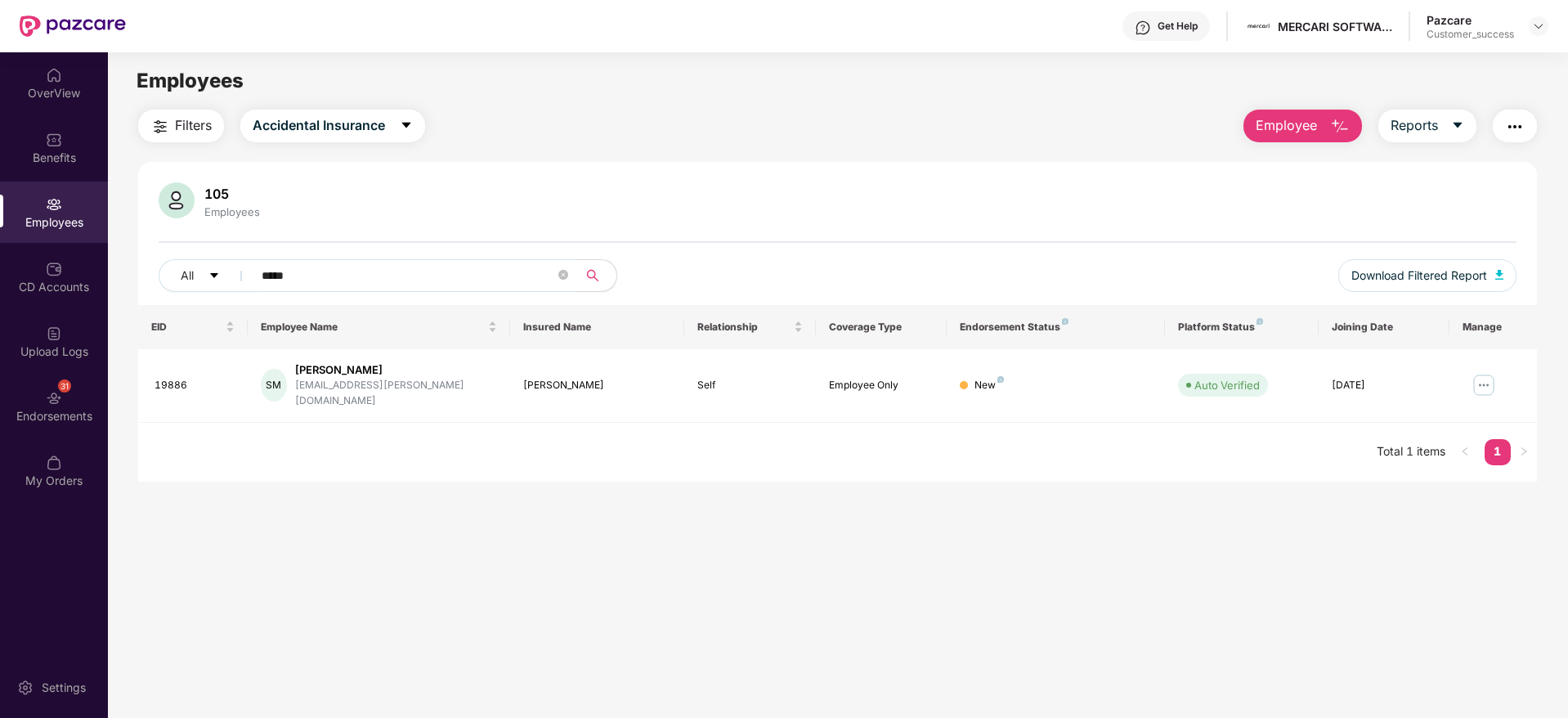
paste input "text"
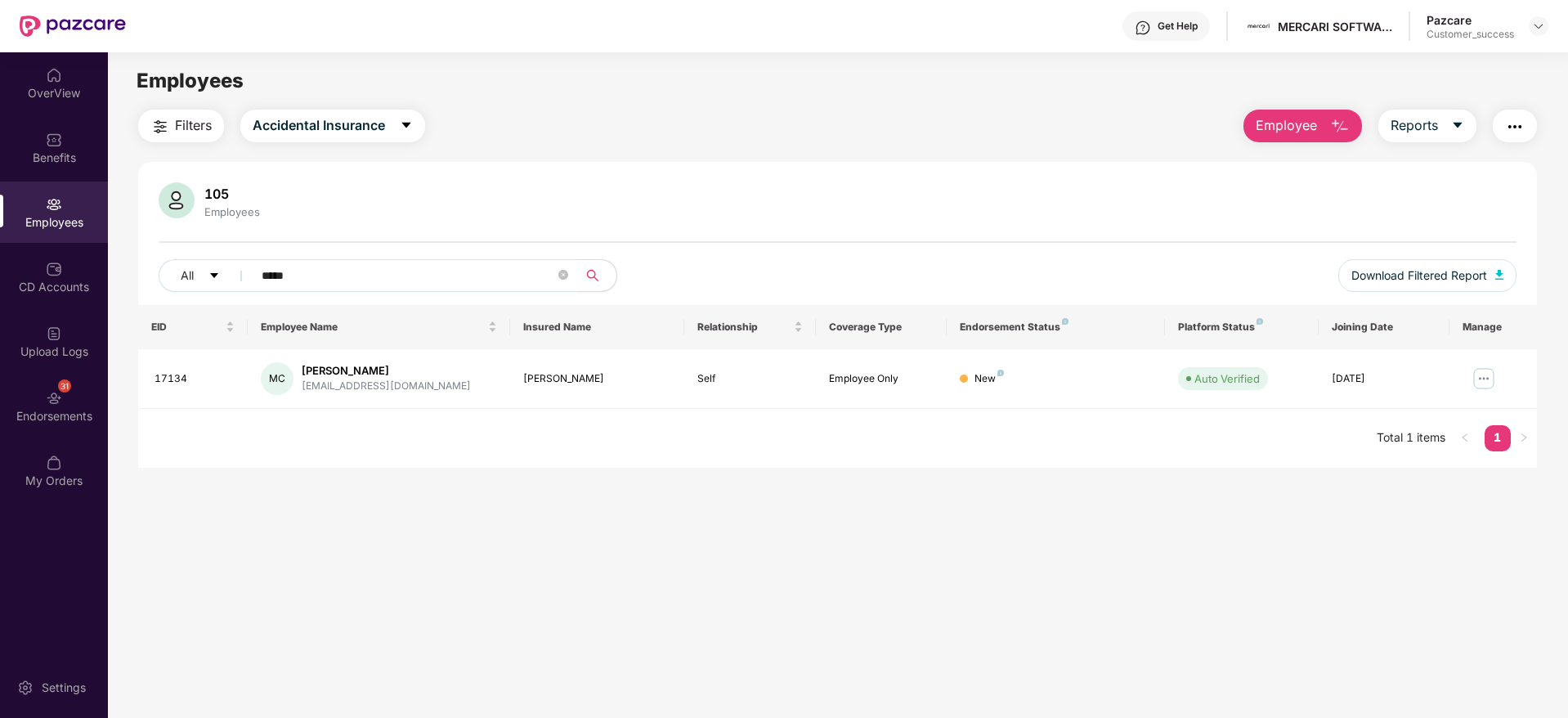
paste input "text"
type input "*****"
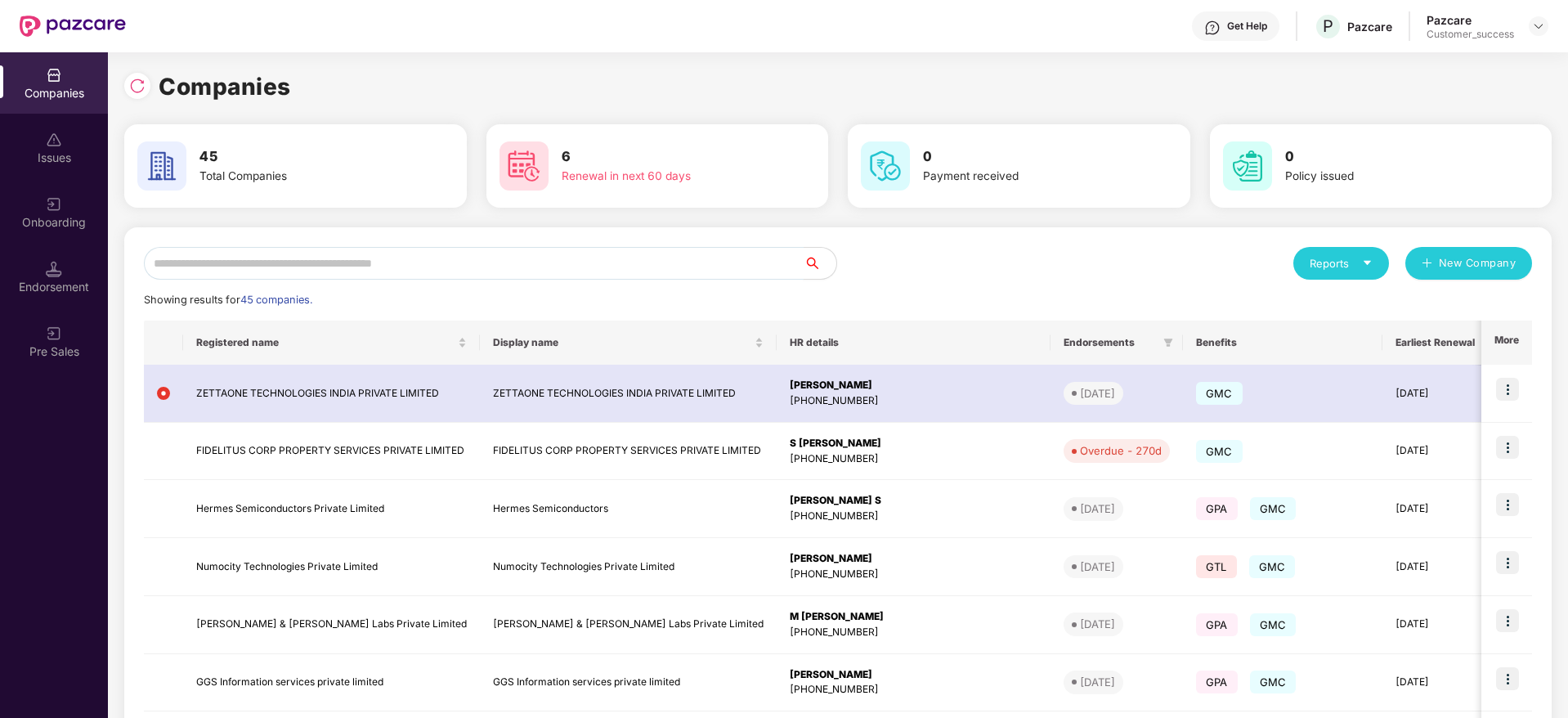
click at [407, 267] on input "text" at bounding box center [473, 263] width 660 height 32
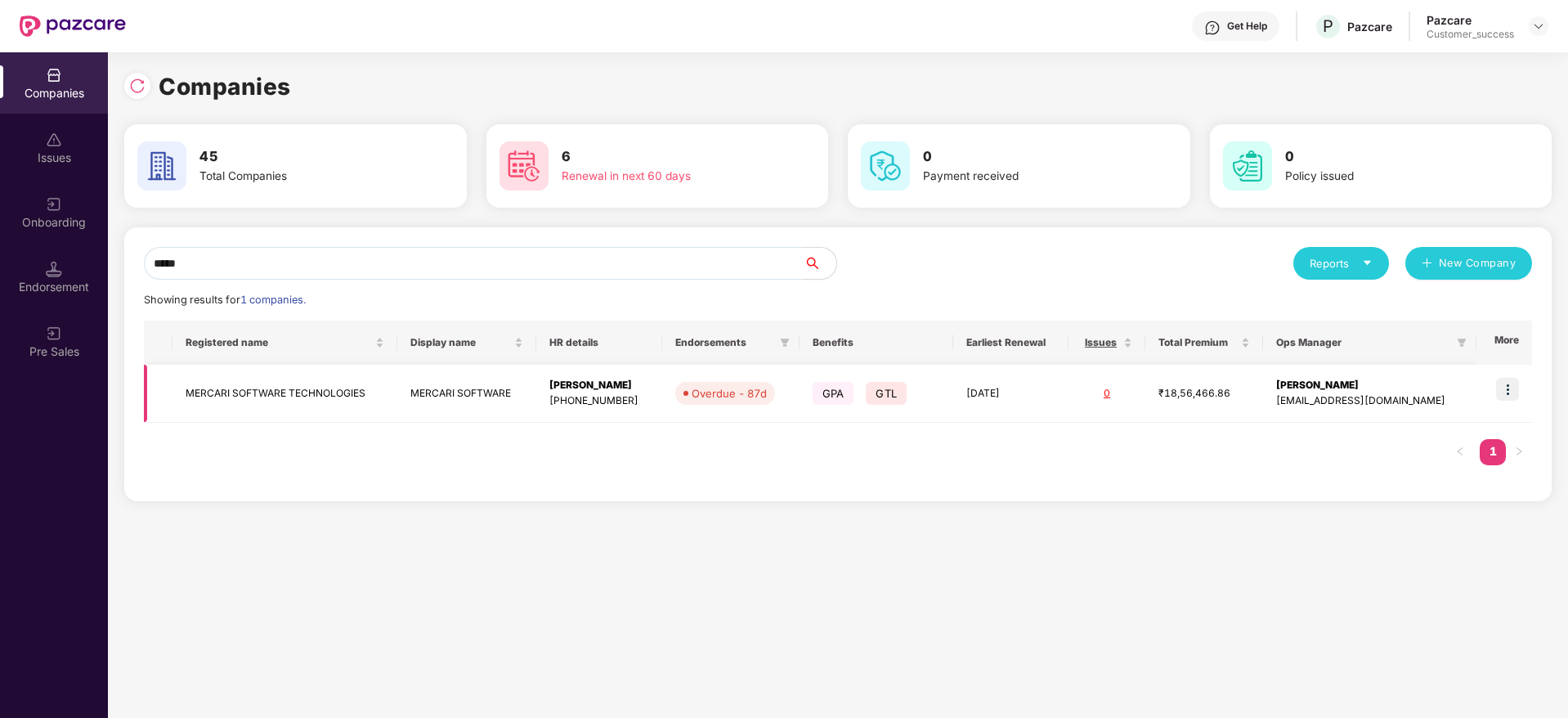
type input "*****"
click at [293, 390] on td "MERCARI SOFTWARE TECHNOLOGIES" at bounding box center [285, 393] width 225 height 58
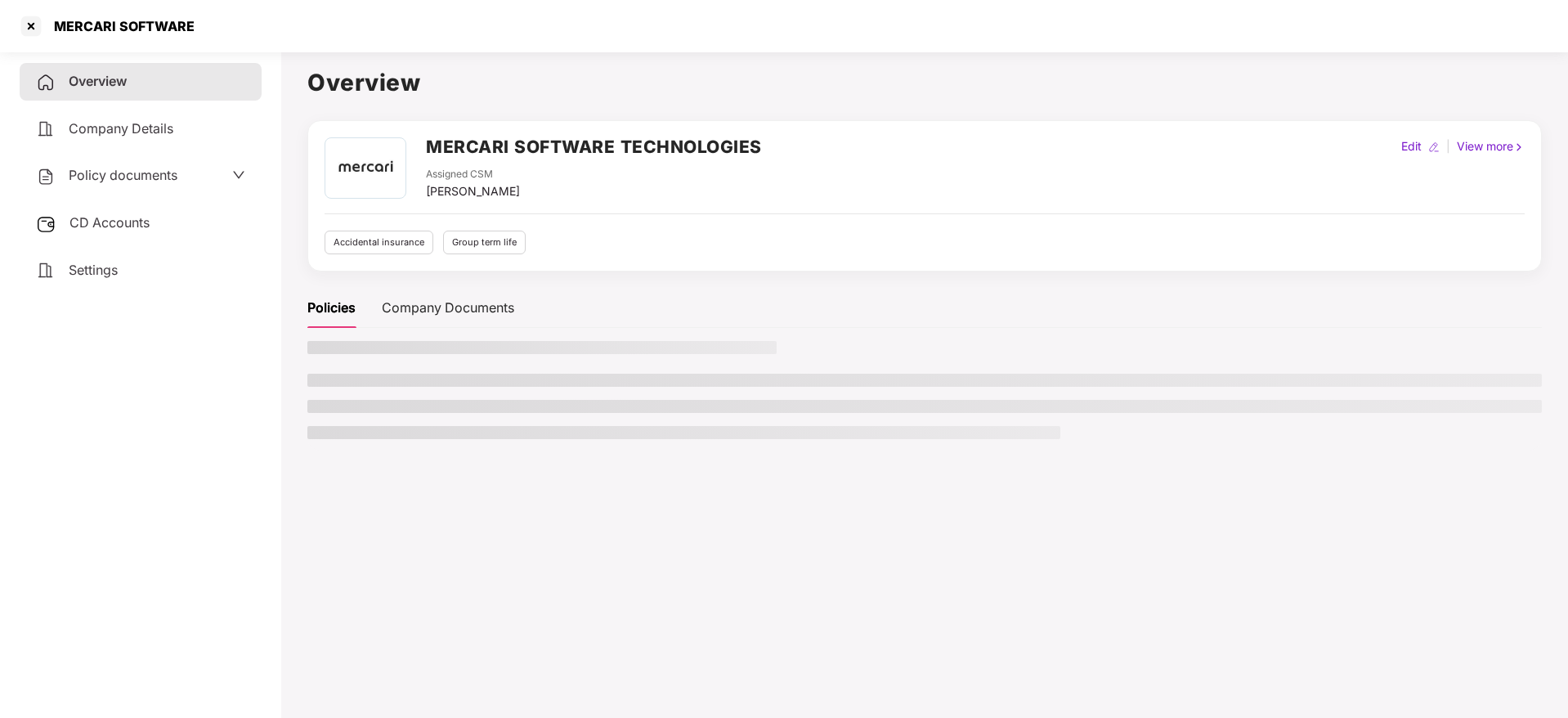
click at [146, 172] on span "Policy documents" at bounding box center [122, 175] width 109 height 16
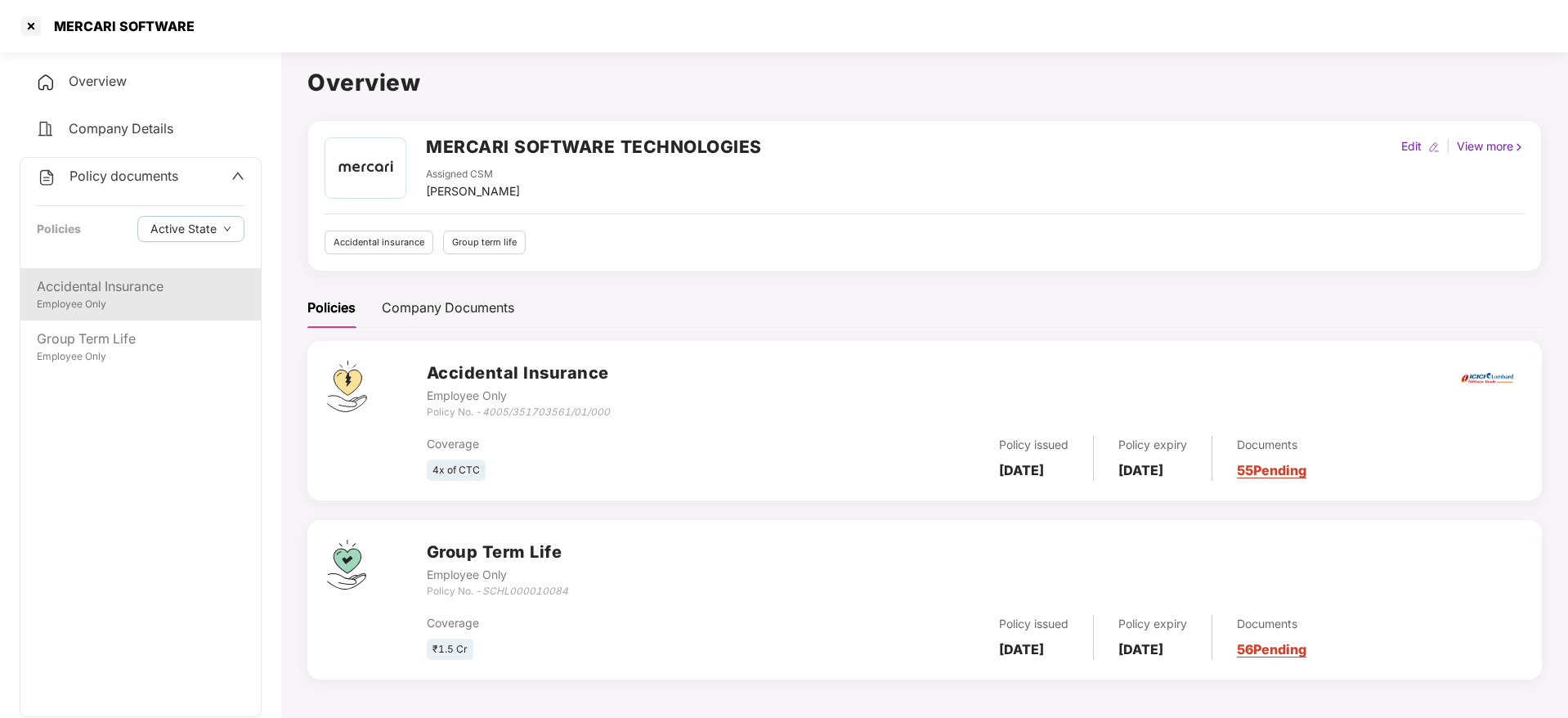
click at [148, 285] on div "Accidental Insurance" at bounding box center [140, 286] width 208 height 21
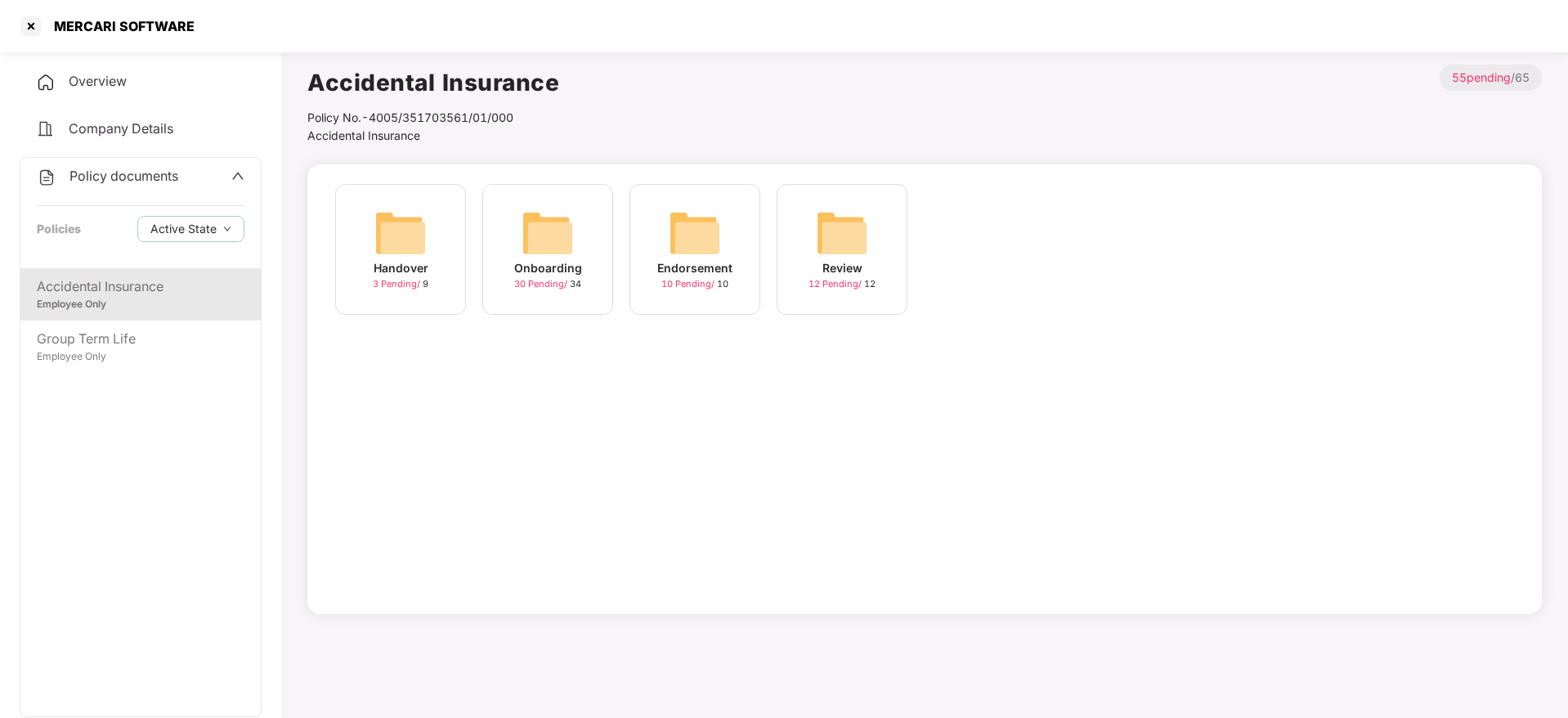
click at [533, 244] on img at bounding box center [548, 233] width 52 height 52
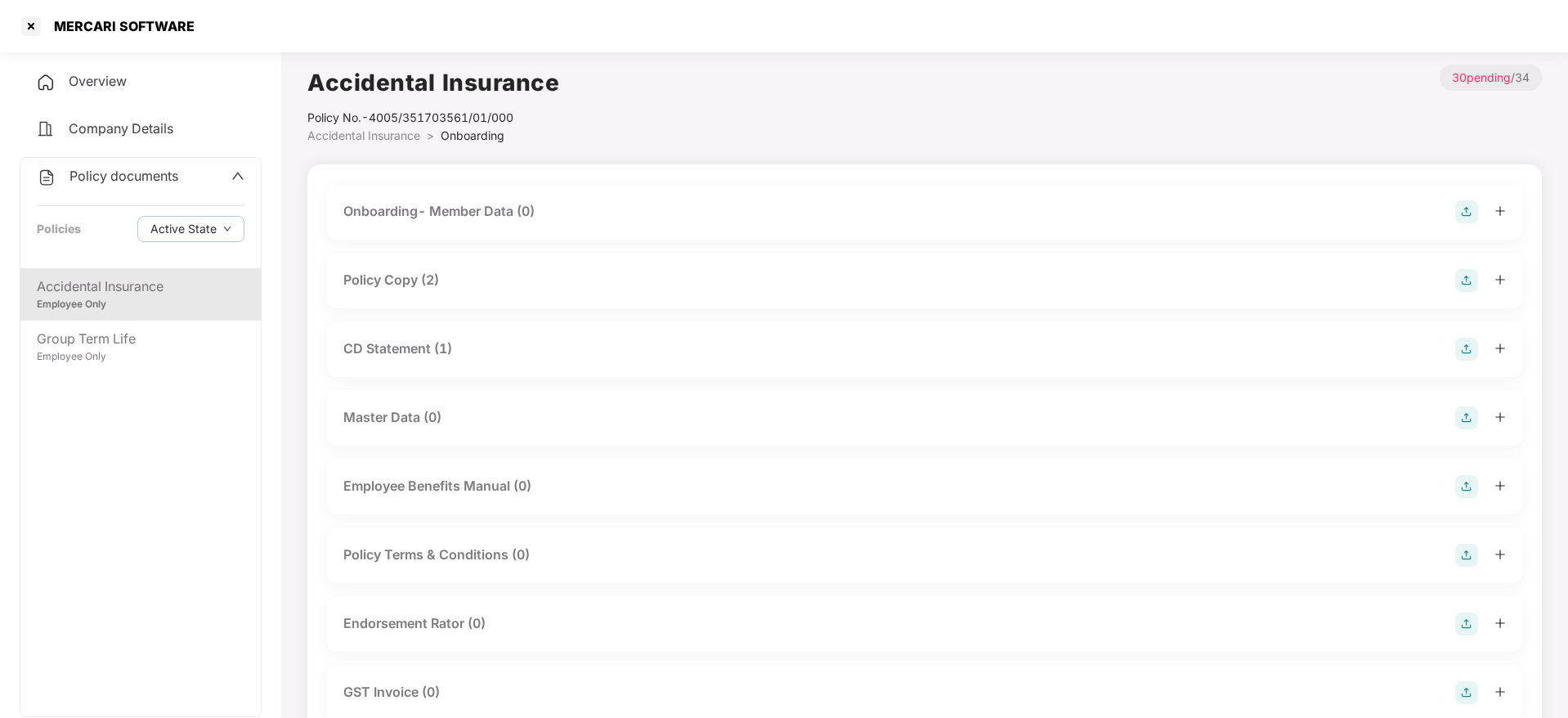
click at [556, 335] on div "CD Statement (1)" at bounding box center [924, 349] width 1195 height 56
click at [538, 354] on div "CD Statement (1)" at bounding box center [925, 348] width 1163 height 22
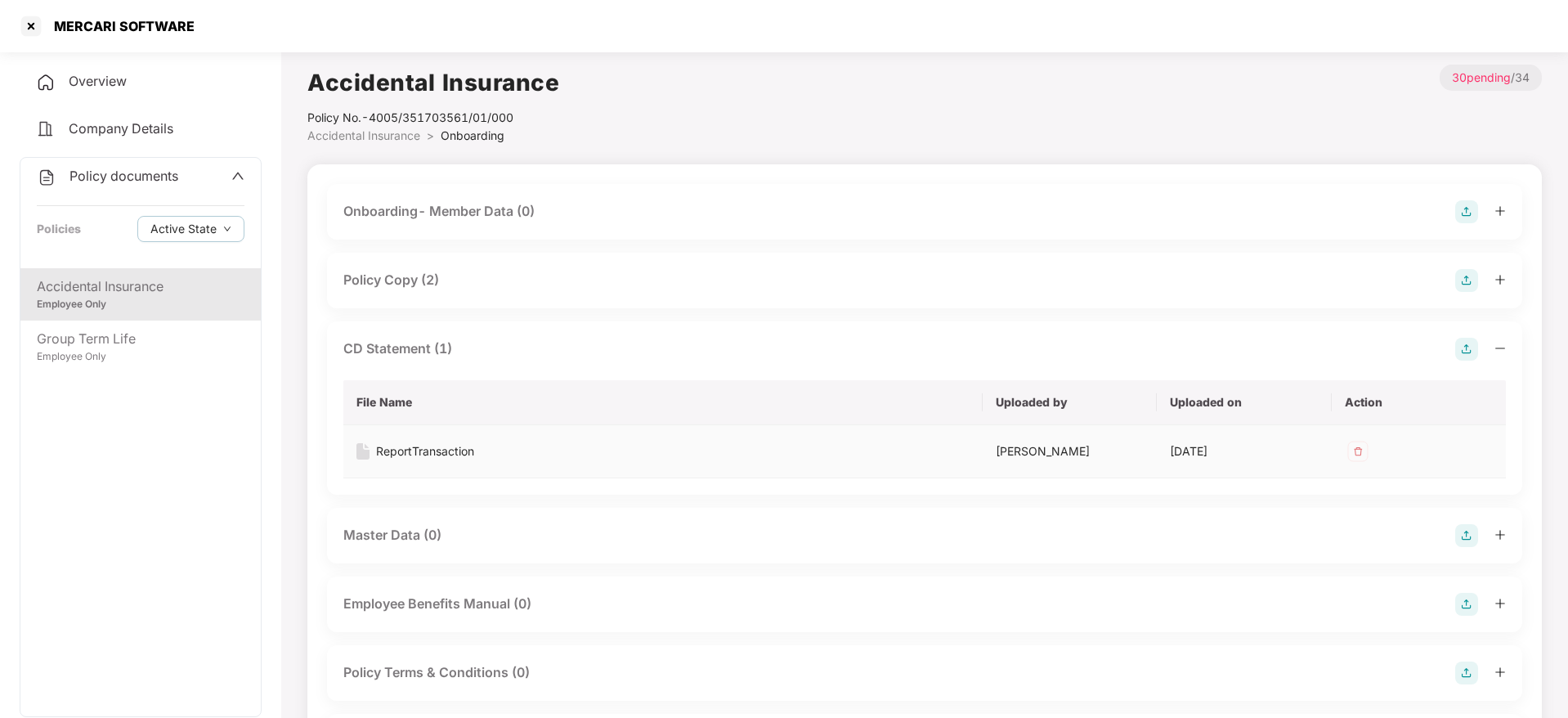
click at [454, 453] on div "ReportTransaction" at bounding box center [425, 451] width 98 height 18
click at [32, 27] on div at bounding box center [31, 26] width 26 height 26
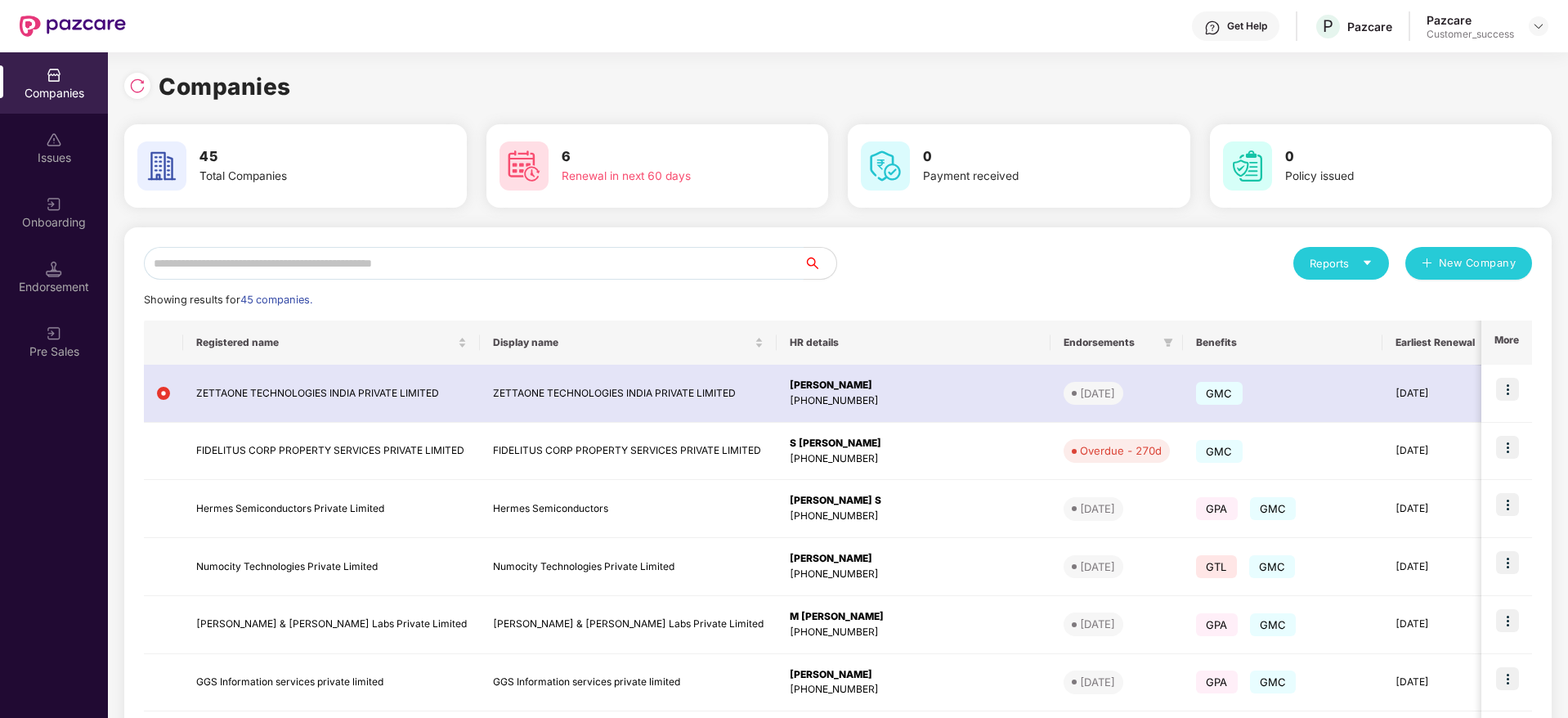
click at [533, 268] on input "text" at bounding box center [473, 263] width 660 height 32
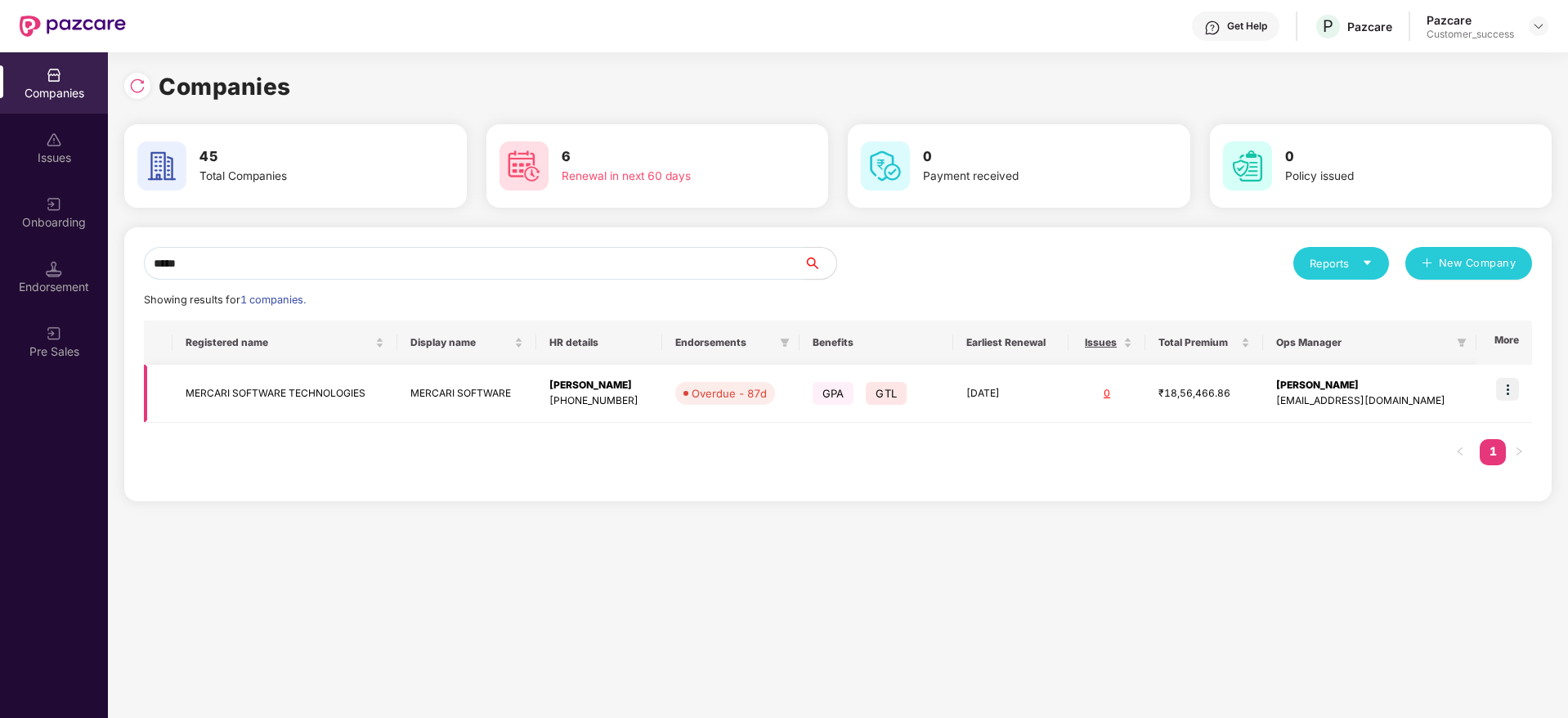
type input "*****"
click at [1509, 389] on img at bounding box center [1507, 389] width 23 height 22
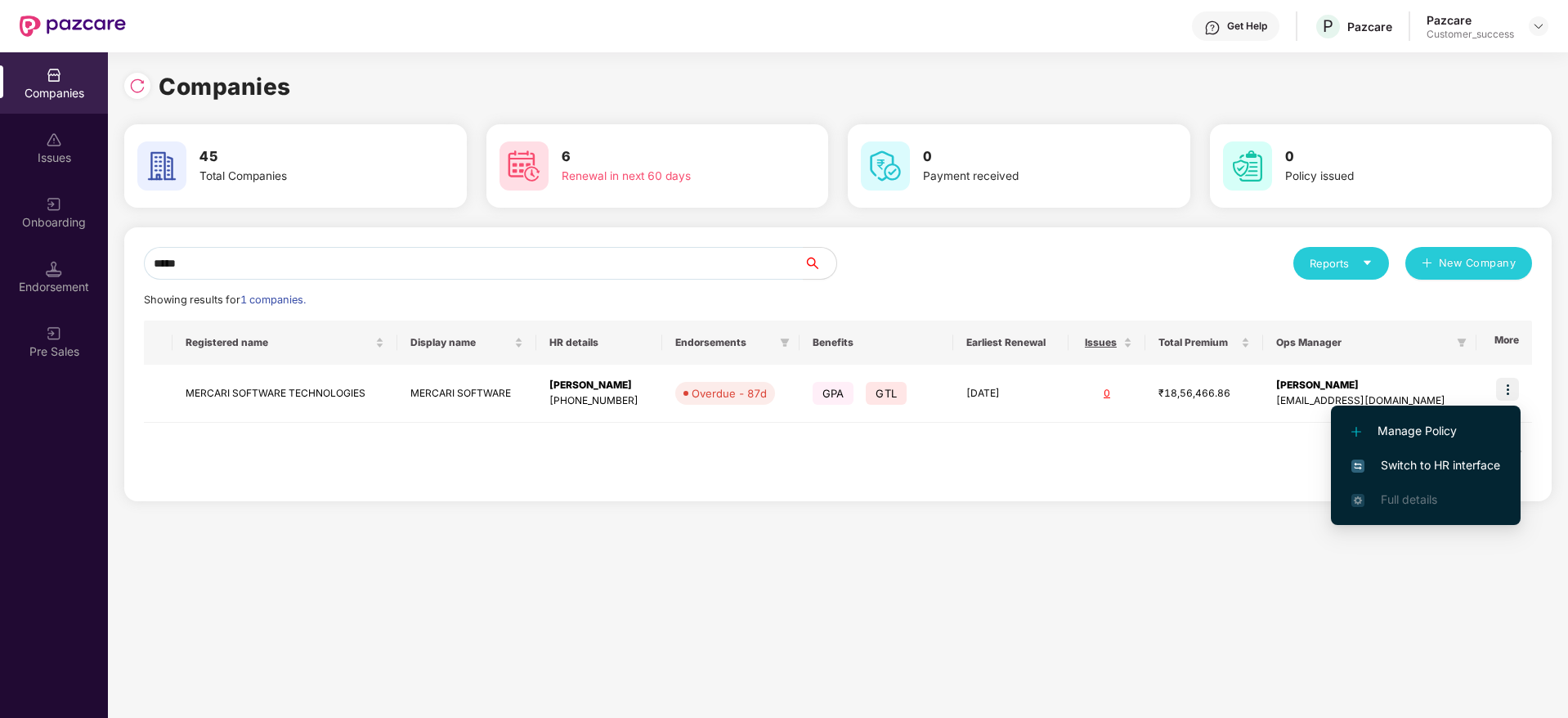
click at [1455, 467] on span "Switch to HR interface" at bounding box center [1426, 465] width 149 height 18
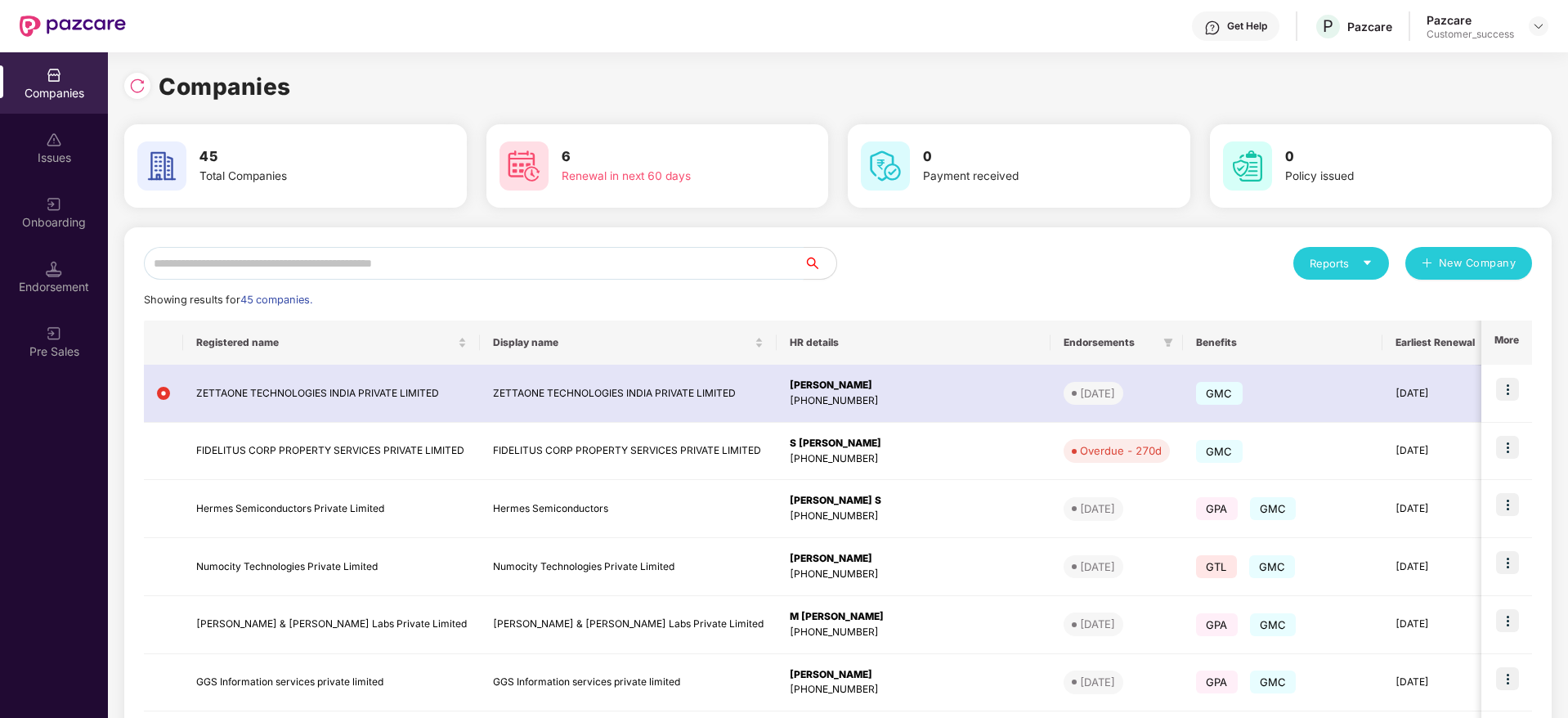
click at [561, 262] on input "text" at bounding box center [473, 263] width 660 height 32
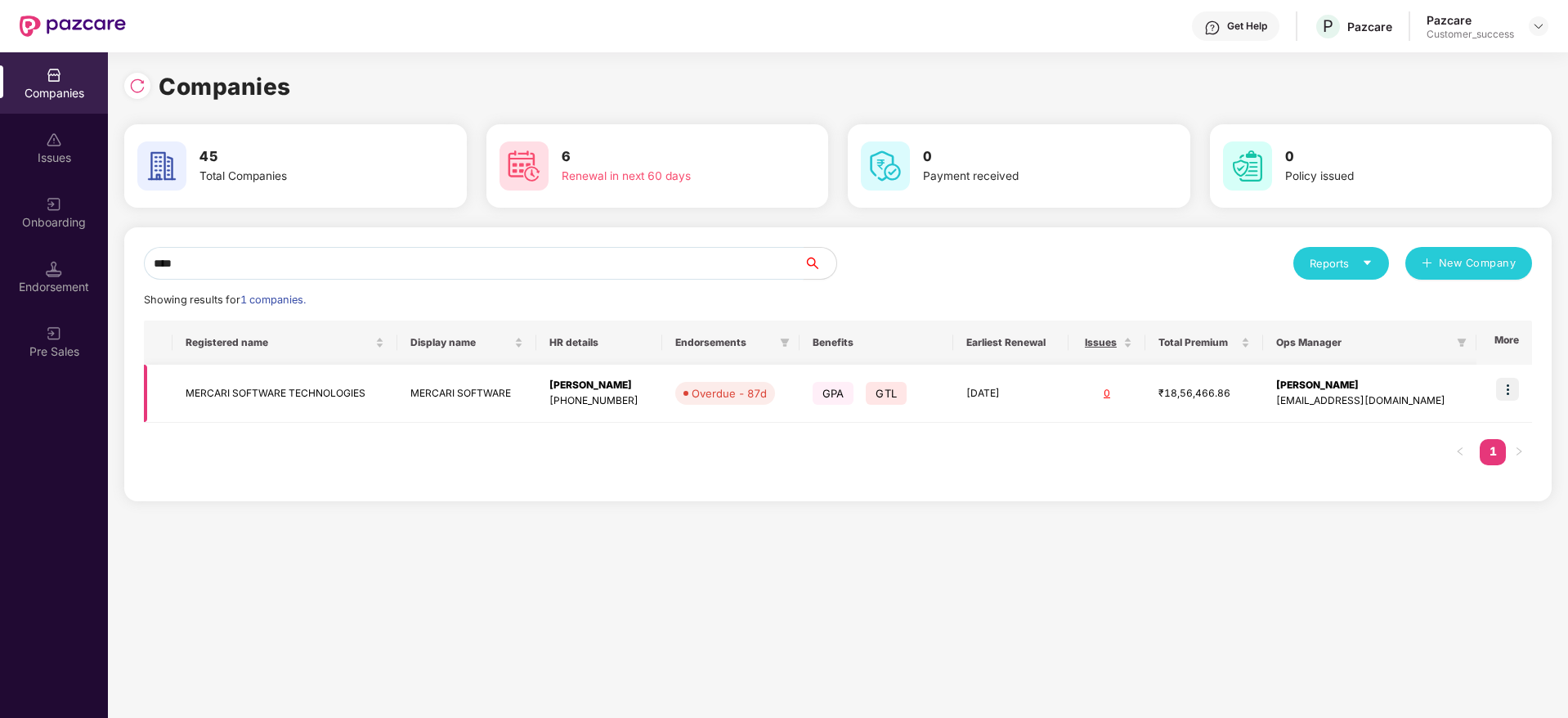
type input "****"
click at [1505, 381] on img at bounding box center [1507, 389] width 23 height 22
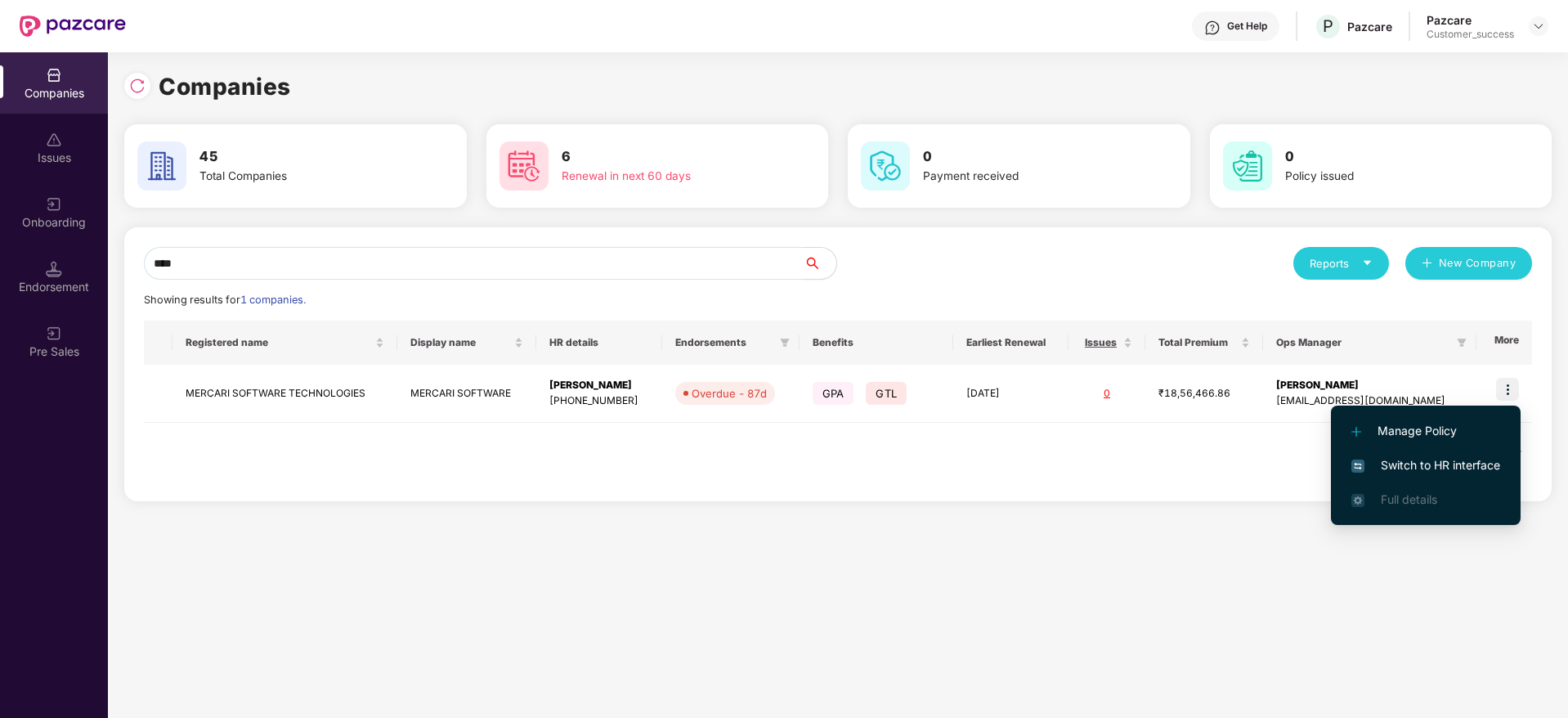
click at [1455, 458] on span "Switch to HR interface" at bounding box center [1426, 465] width 149 height 18
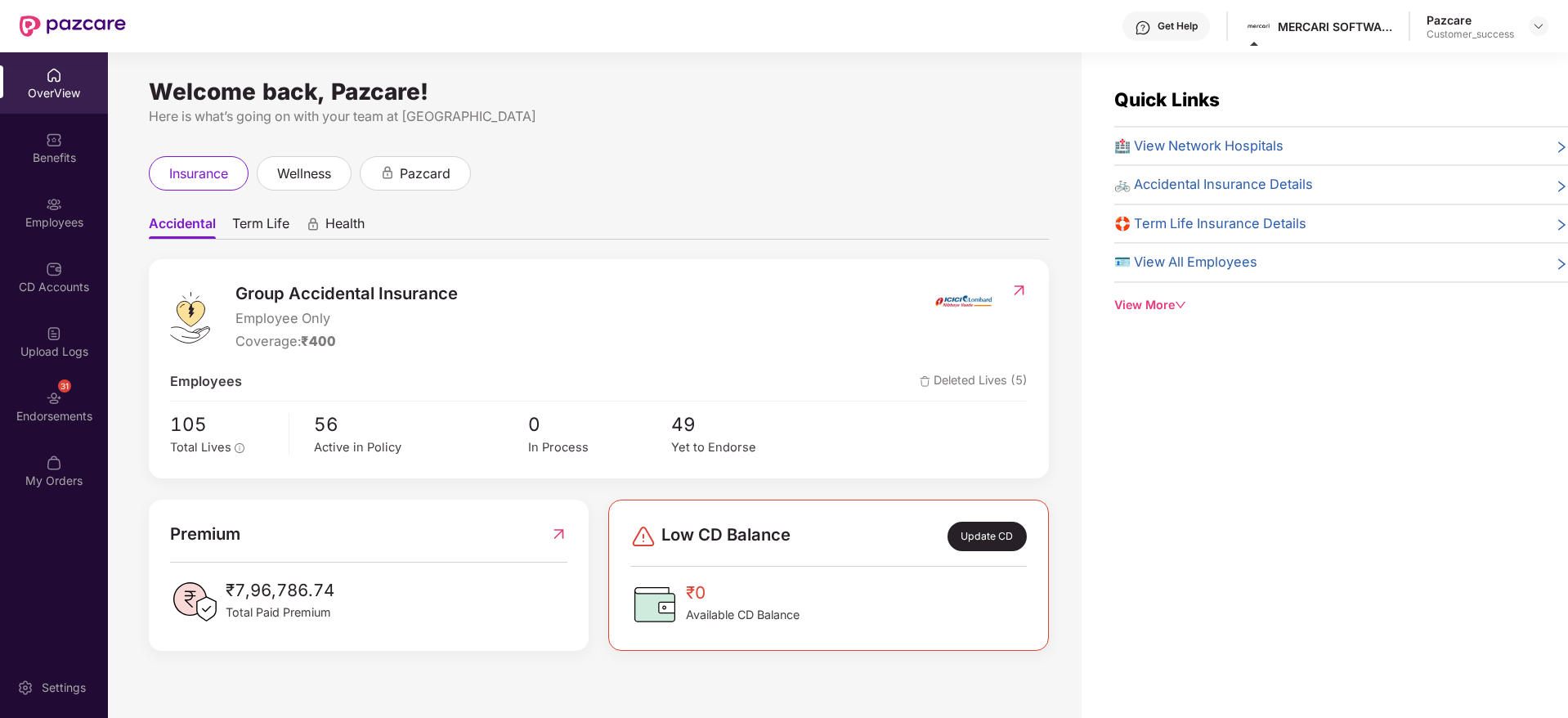
click at [1544, 424] on div "Quick Links 🏥 View Network Hospitals 🚲 Accidental Insurance Details 🛟 Term Life…" at bounding box center [1325, 411] width 487 height 718
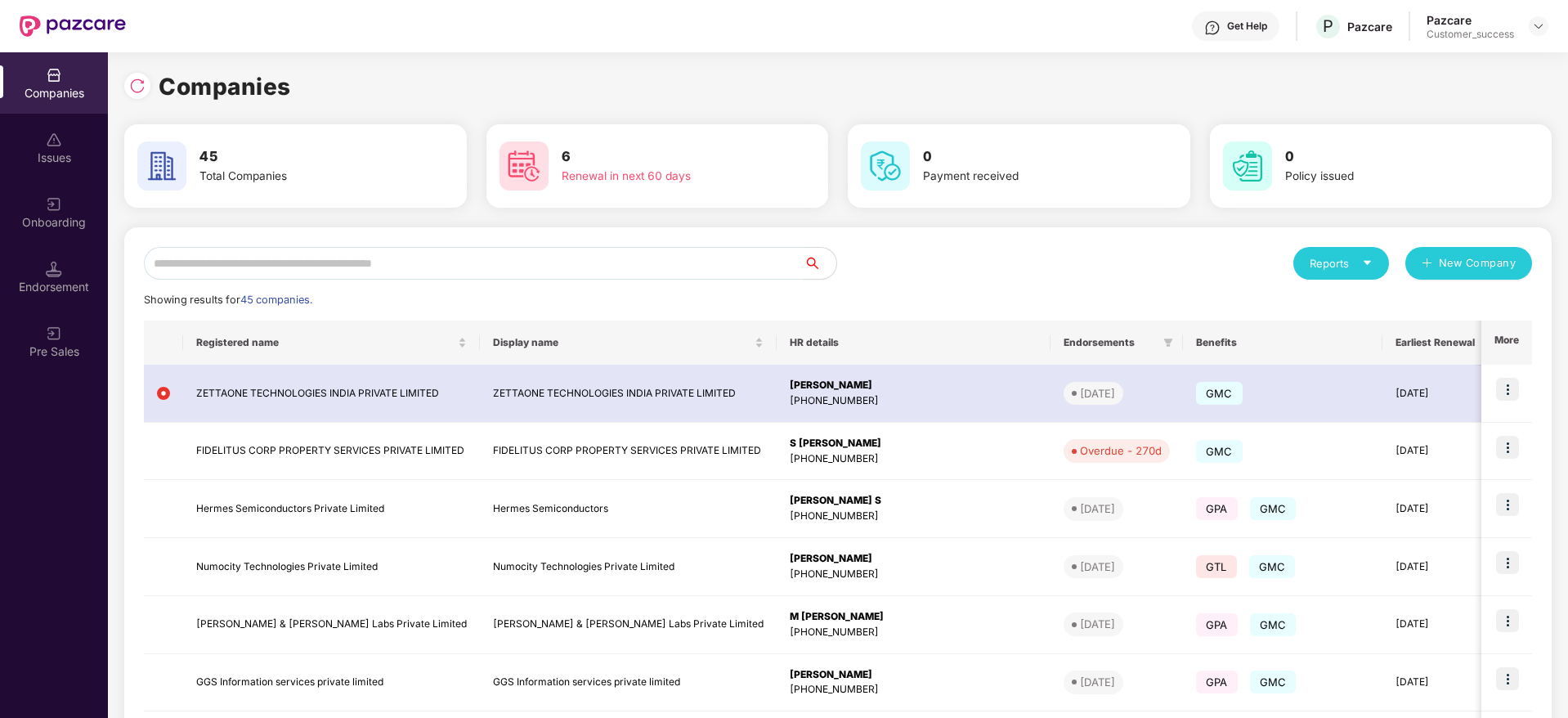
click at [418, 257] on input "text" at bounding box center [473, 263] width 660 height 32
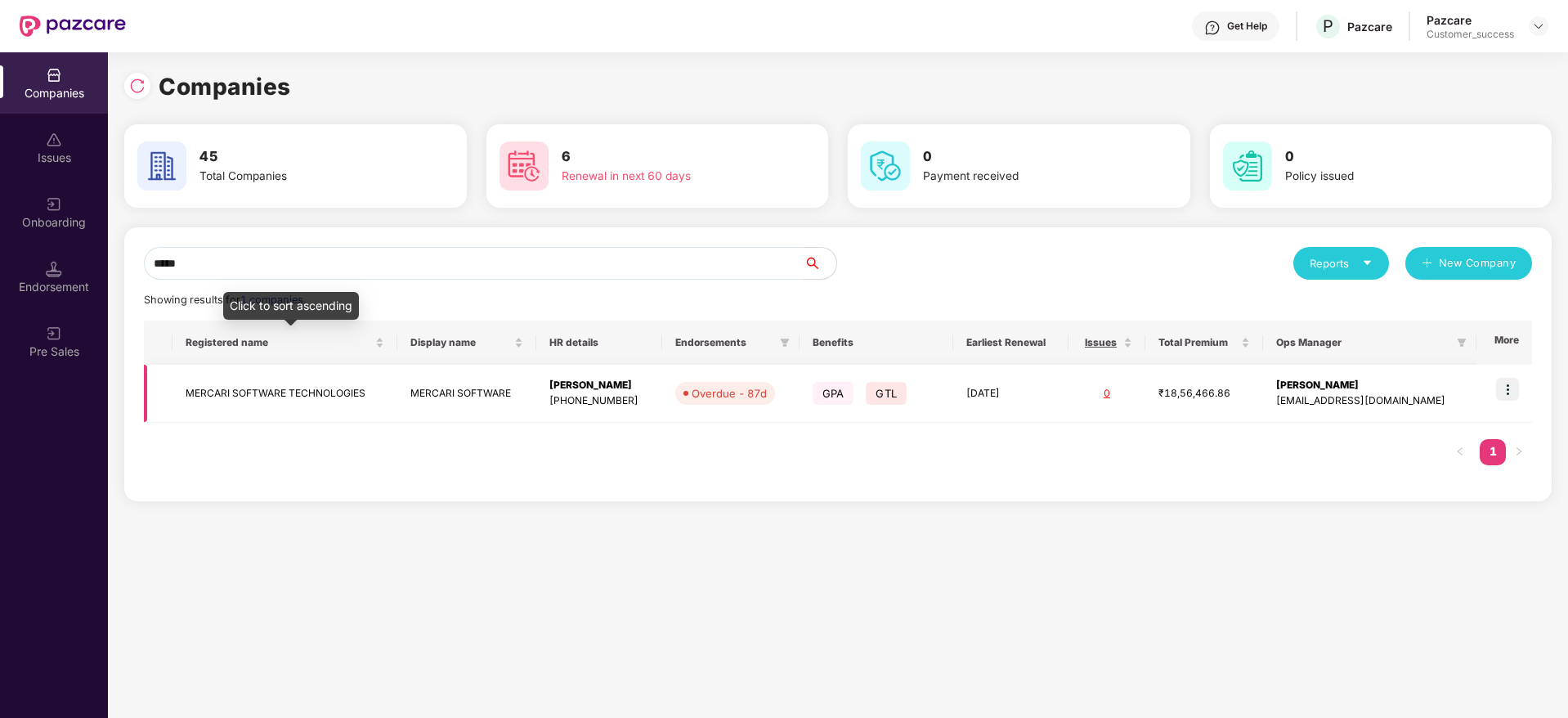
type input "*****"
click at [320, 379] on td "MERCARI SOFTWARE TECHNOLOGIES" at bounding box center [285, 393] width 225 height 58
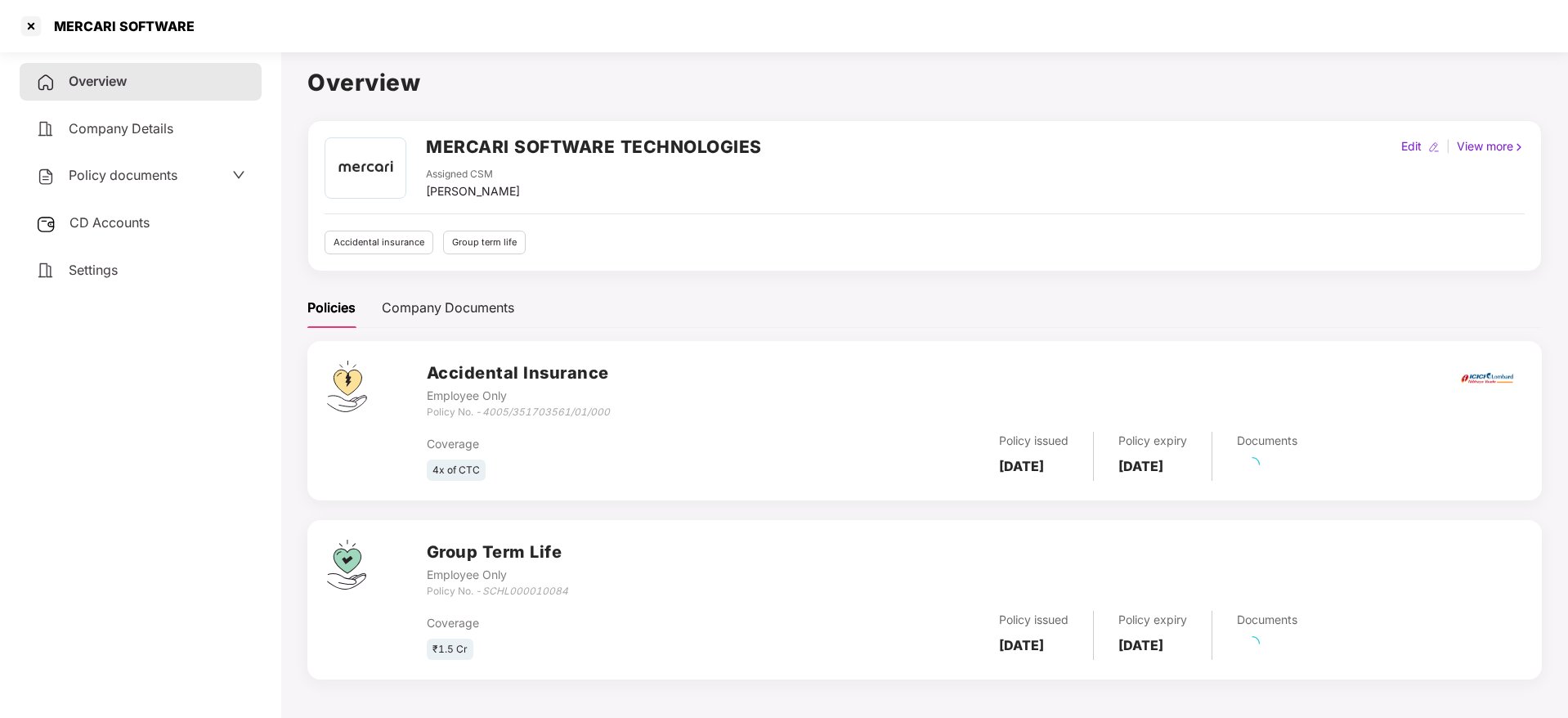
click at [137, 179] on span "Policy documents" at bounding box center [122, 175] width 109 height 16
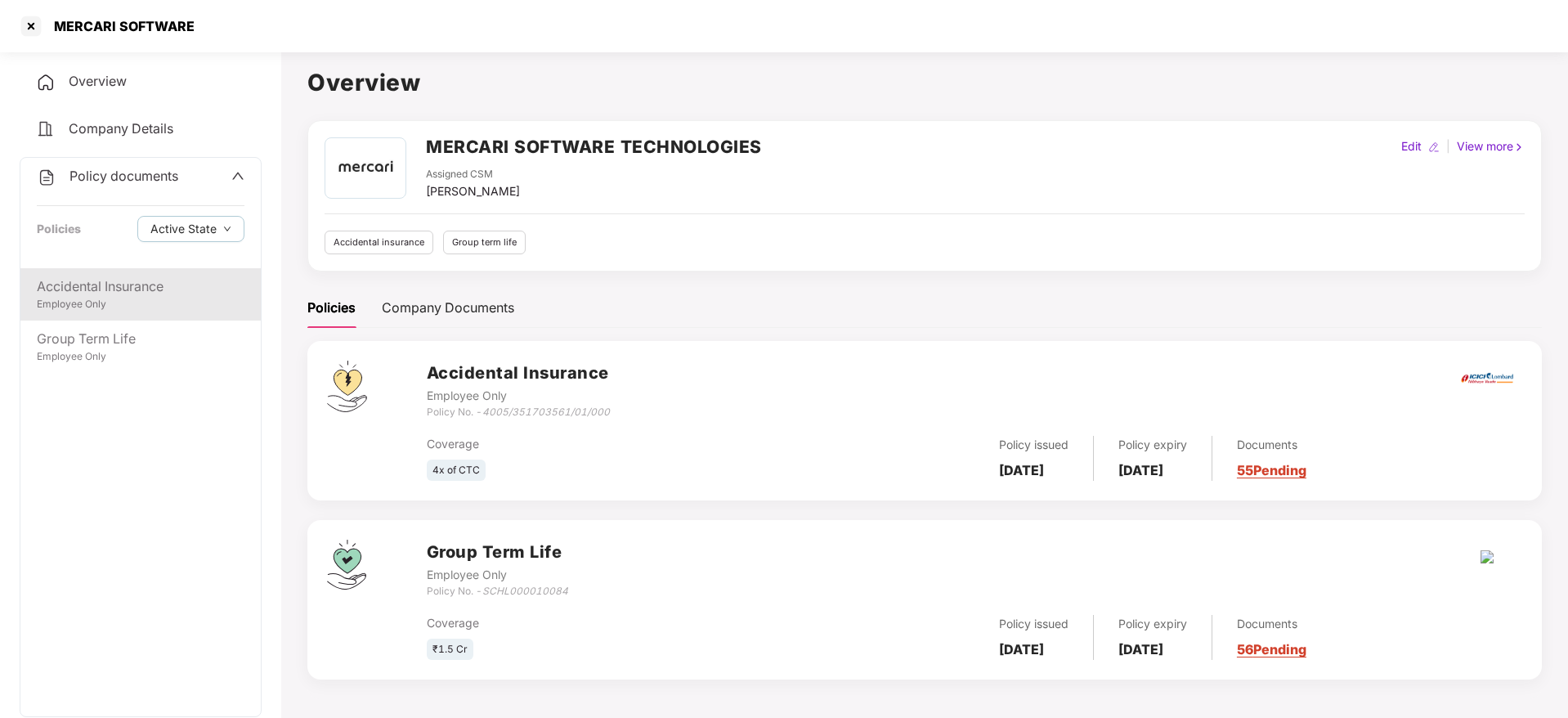
click at [158, 304] on div "Employee Only" at bounding box center [140, 304] width 208 height 15
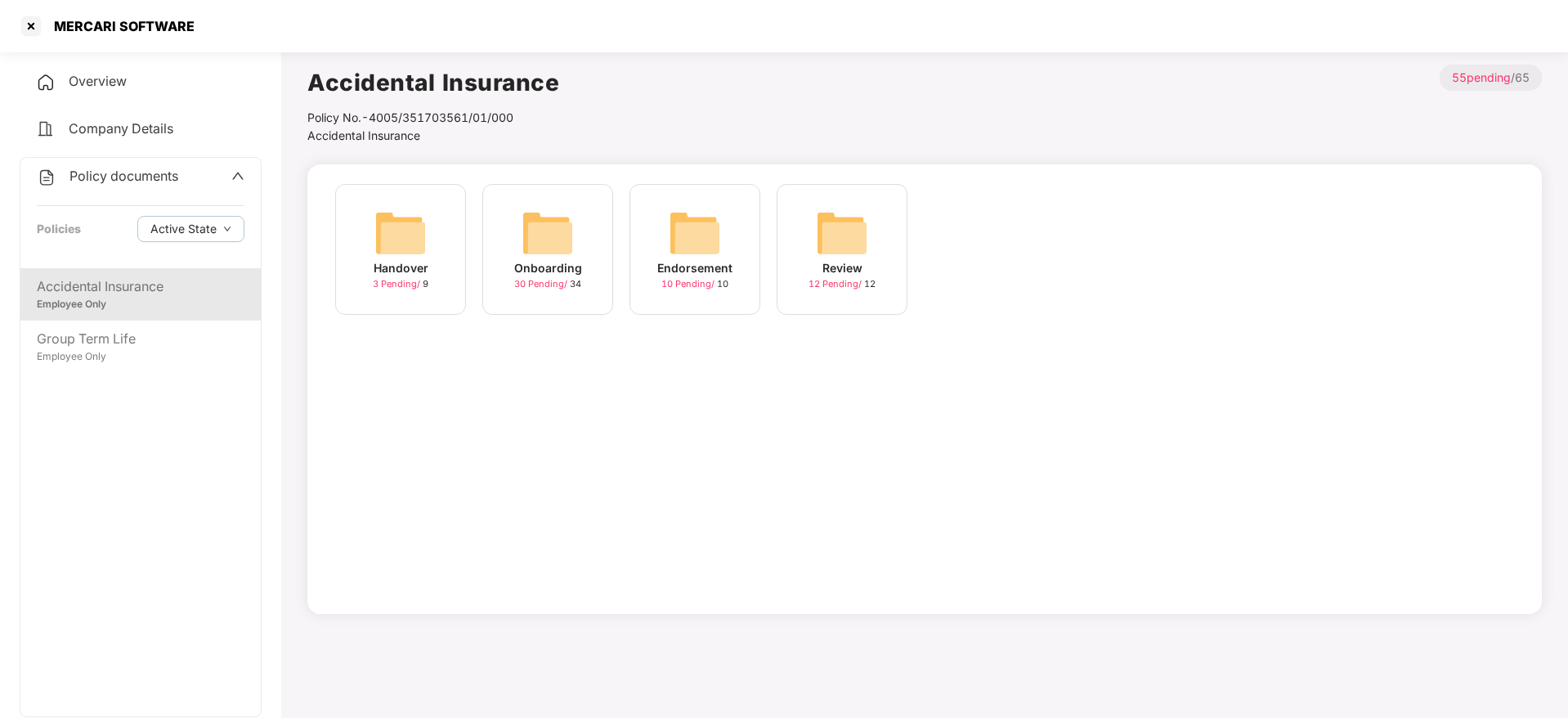
click at [721, 255] on div "Endorsement 10 Pending / 10" at bounding box center [695, 248] width 131 height 130
click at [407, 229] on img at bounding box center [401, 233] width 52 height 52
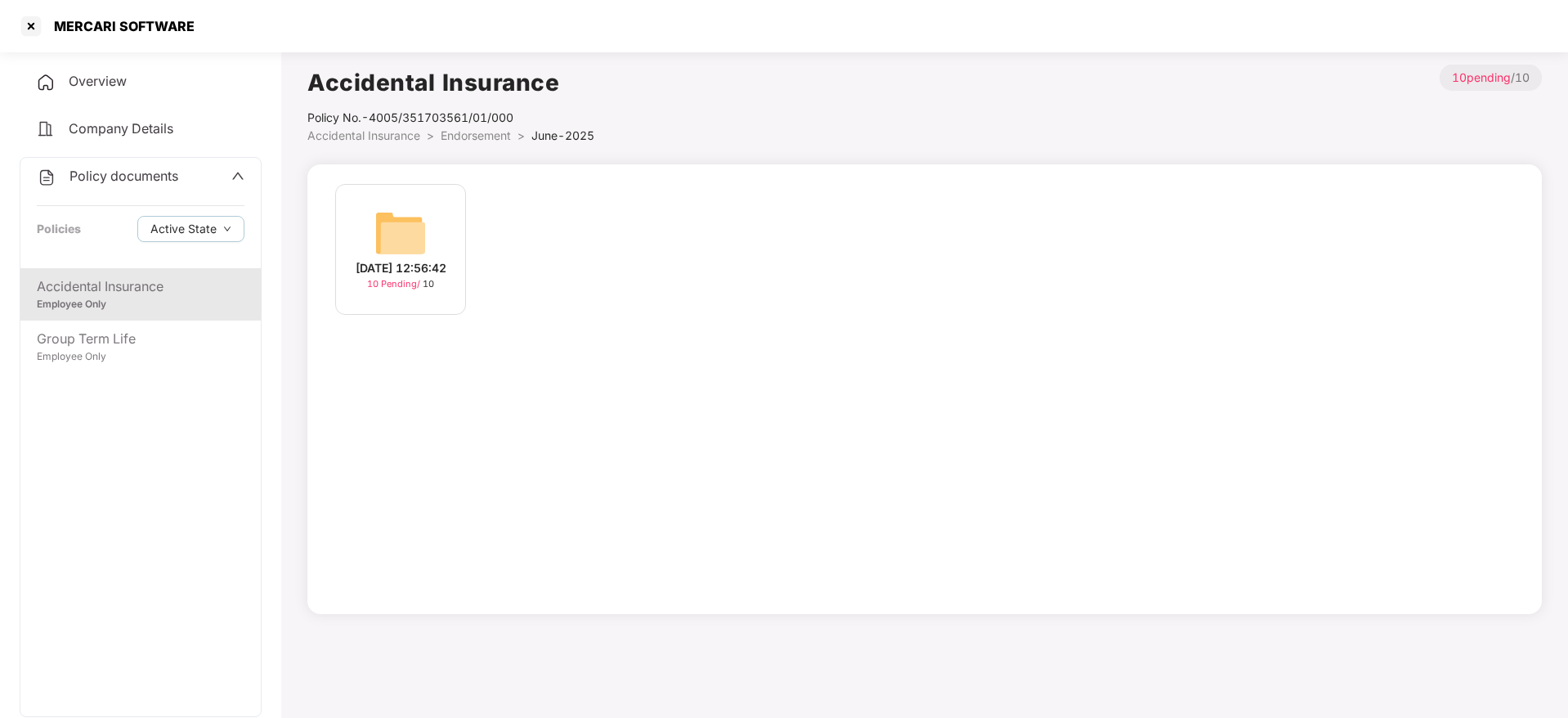
click at [348, 238] on div "19-Jun-2025 12:56:42 10 Pending / 10" at bounding box center [400, 248] width 131 height 130
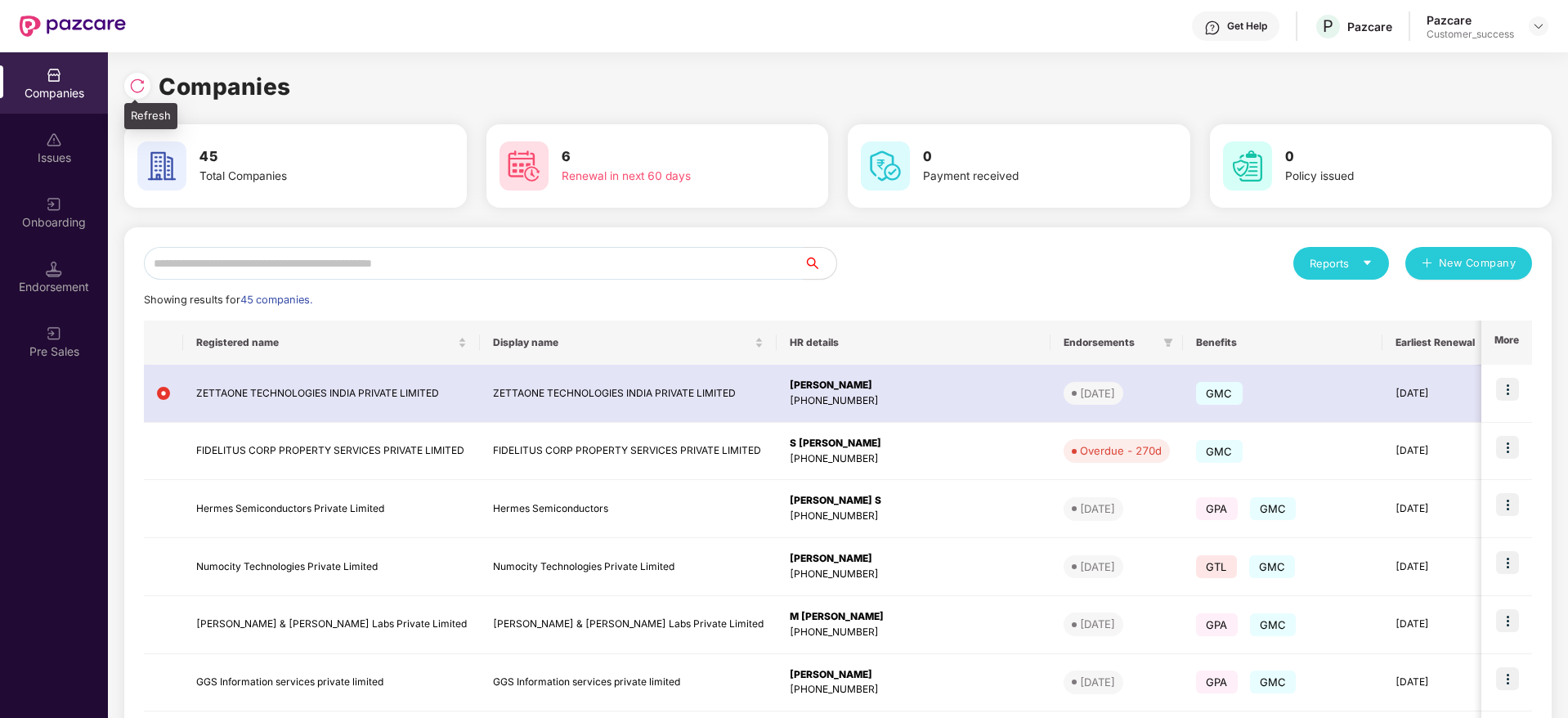
click at [131, 84] on img at bounding box center [138, 85] width 16 height 16
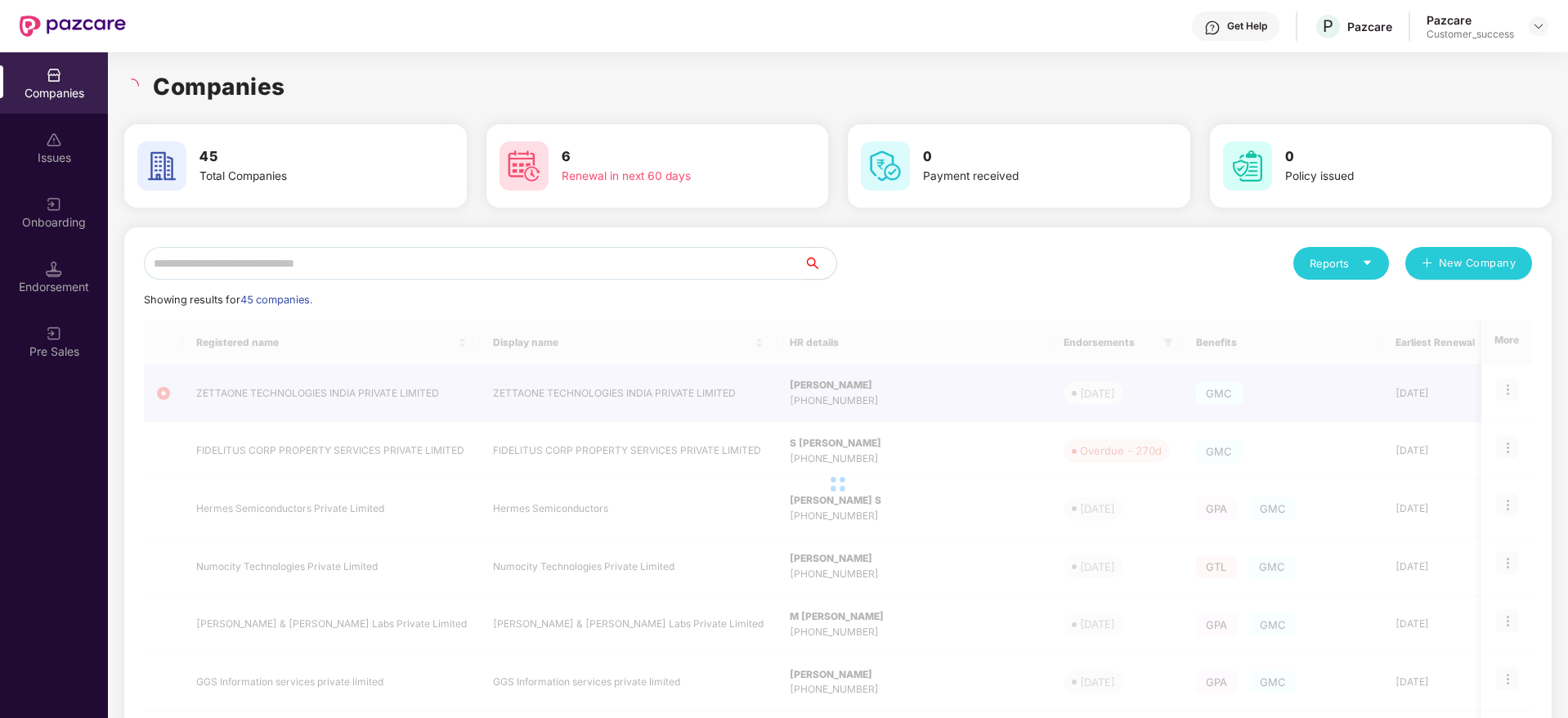
click at [396, 264] on input "text" at bounding box center [473, 263] width 660 height 32
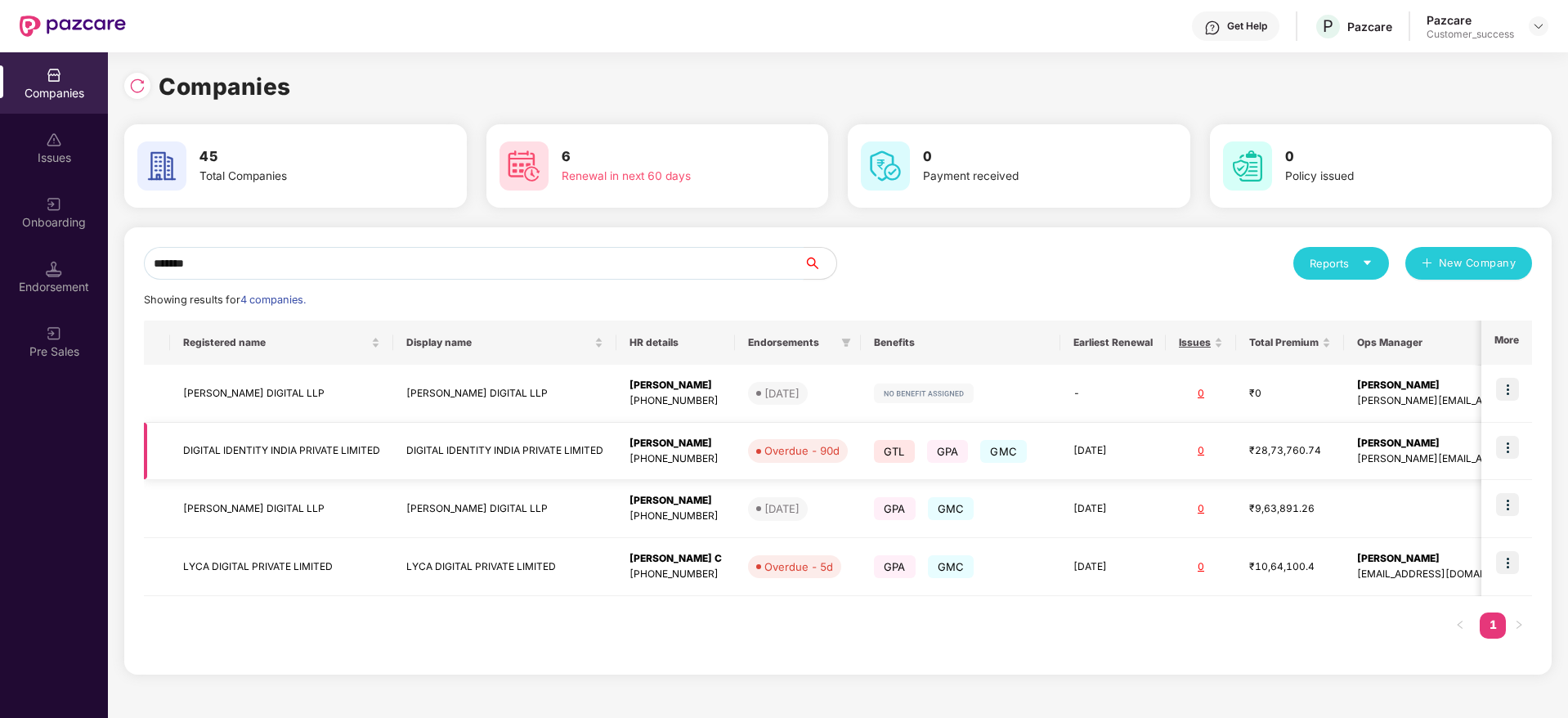
type input "*******"
click at [332, 451] on td "DIGITAL IDENTITY INDIA PRIVATE LIMITED" at bounding box center [282, 452] width 223 height 58
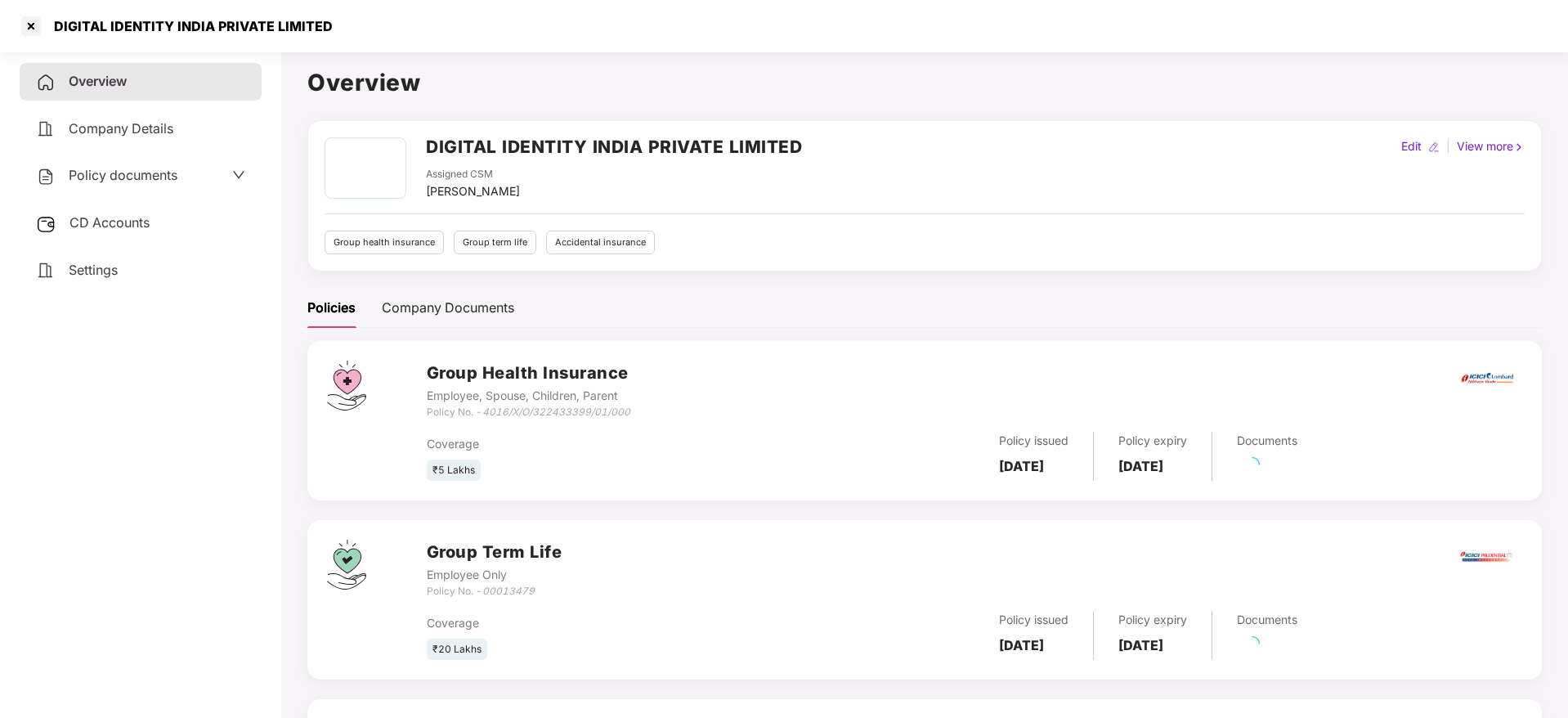
click at [158, 175] on span "Policy documents" at bounding box center [122, 175] width 109 height 16
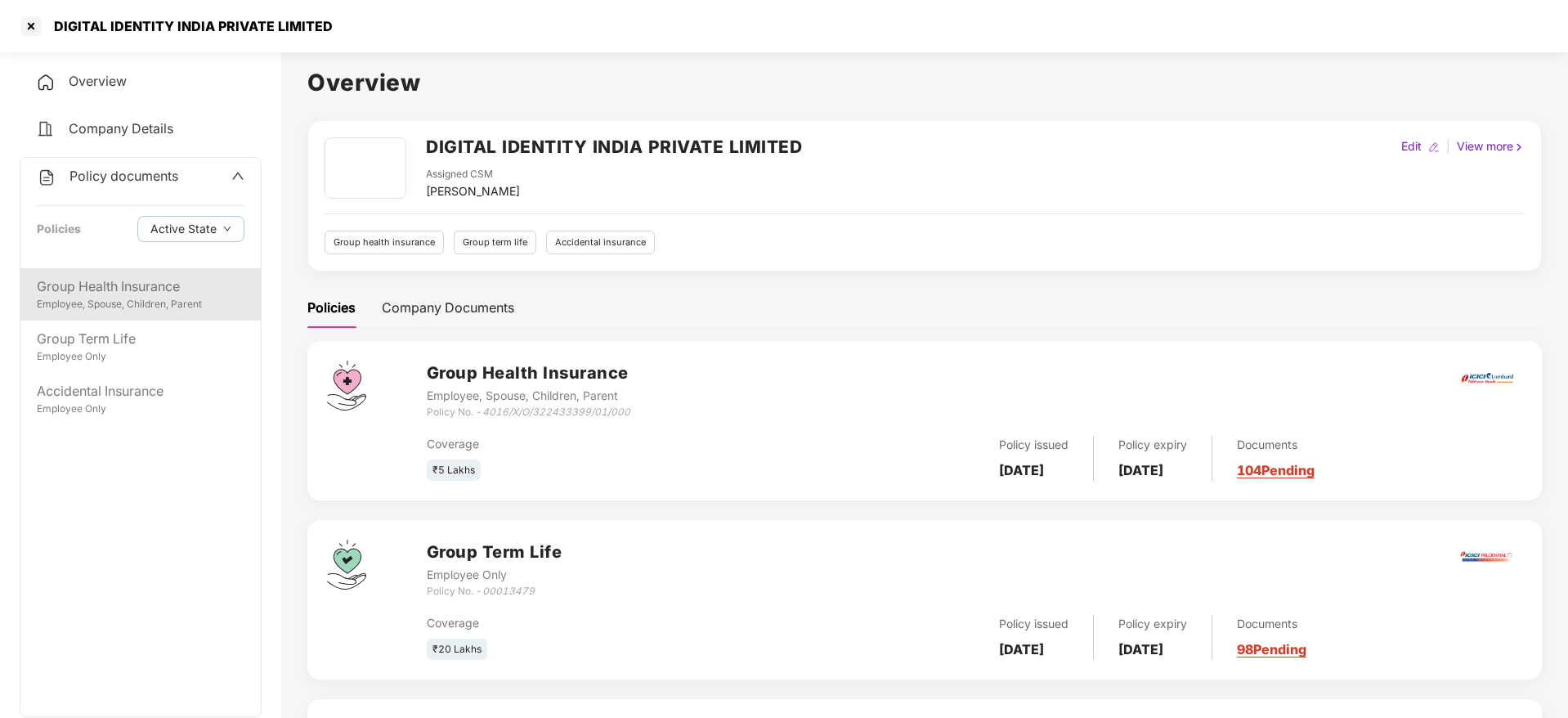
click at [174, 282] on div "Group Health Insurance" at bounding box center [140, 286] width 208 height 21
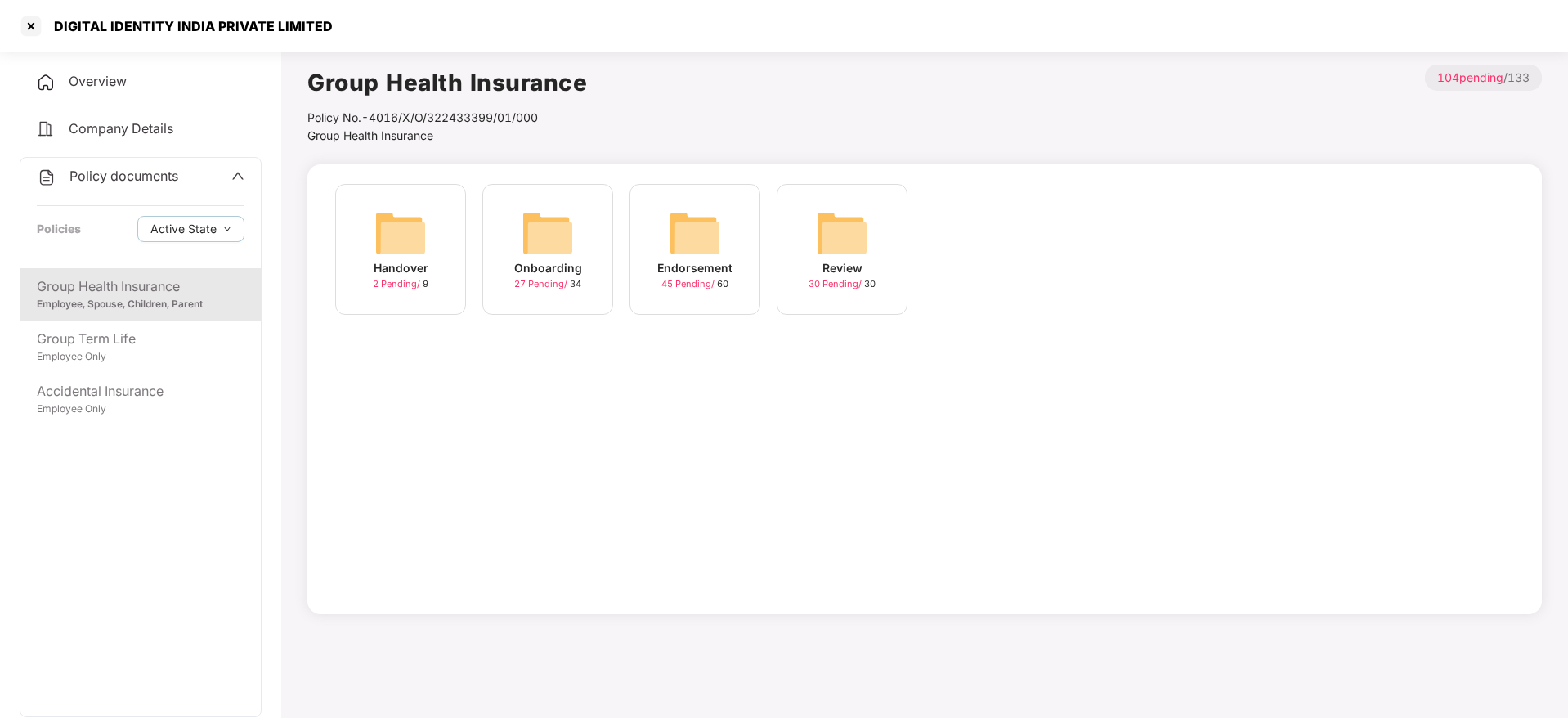
click at [602, 253] on div "Onboarding 27 Pending / 34" at bounding box center [547, 248] width 131 height 130
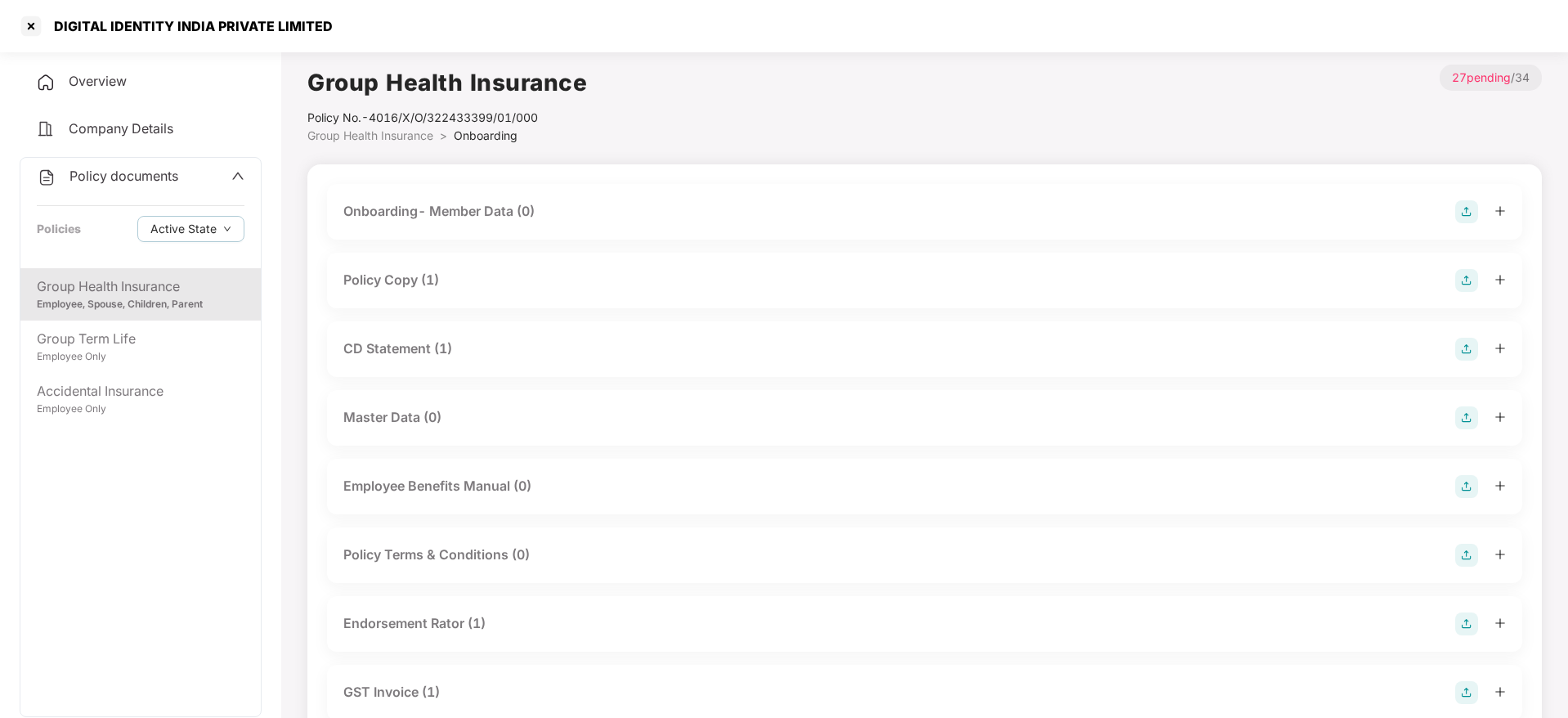
click at [180, 304] on div "Employee, Spouse, Children, Parent" at bounding box center [140, 304] width 208 height 15
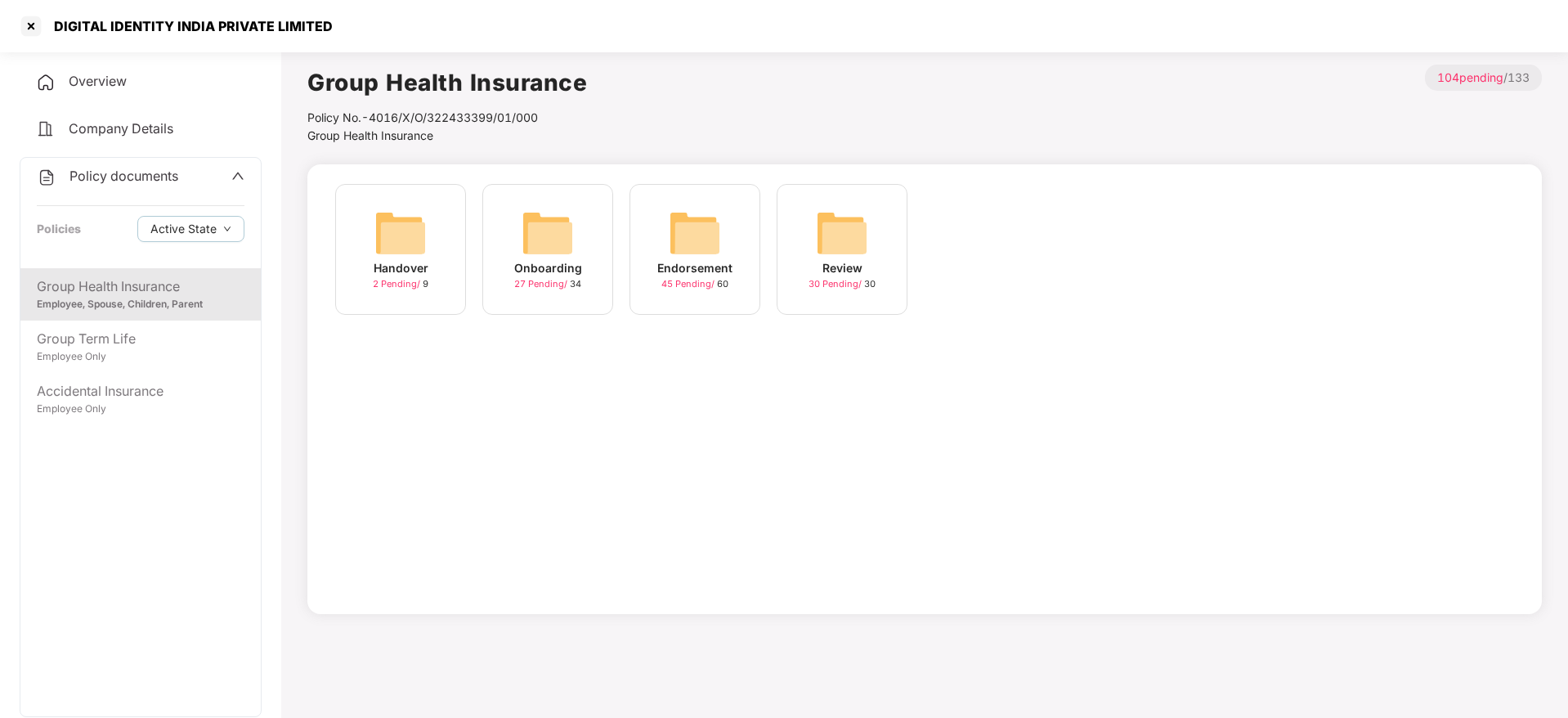
click at [694, 231] on img at bounding box center [695, 233] width 52 height 52
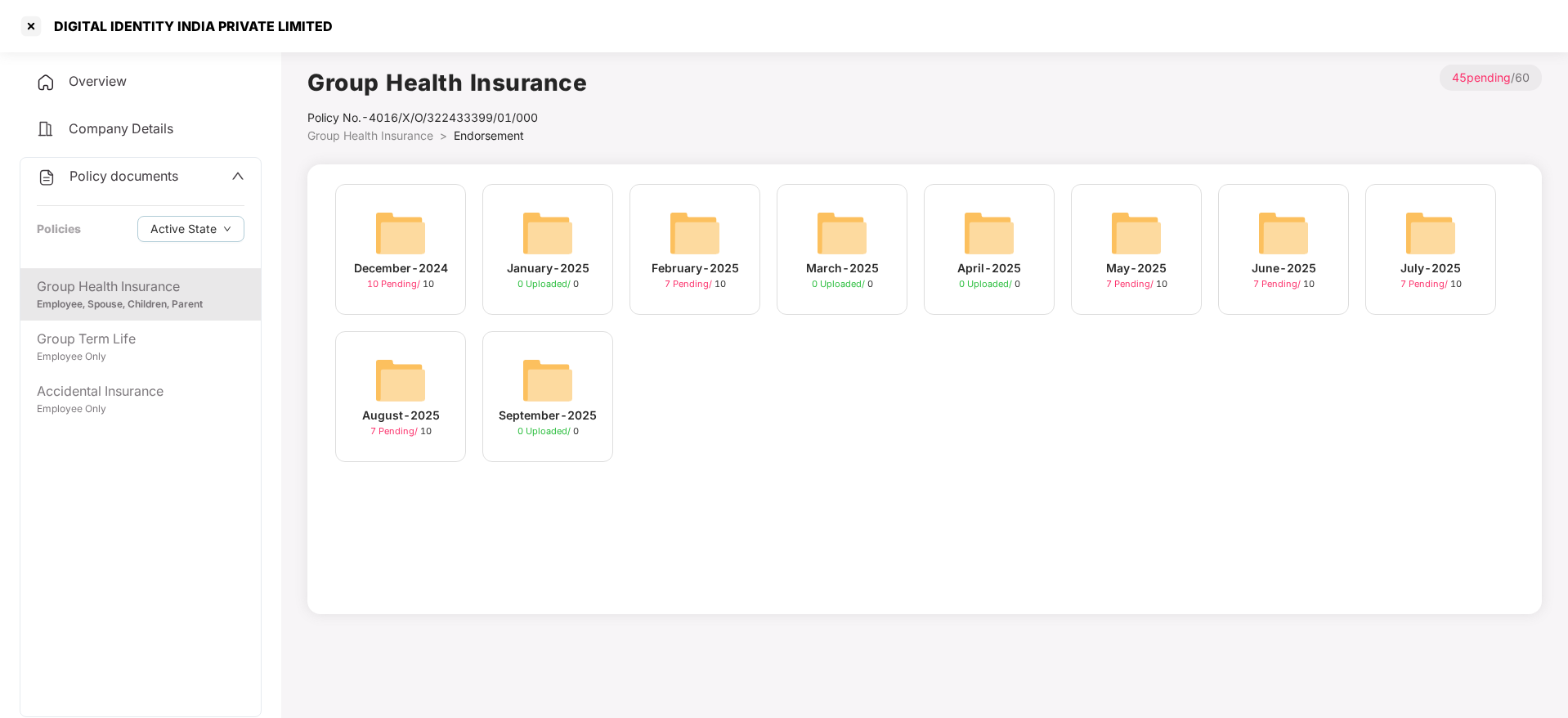
click at [417, 382] on img at bounding box center [401, 380] width 52 height 52
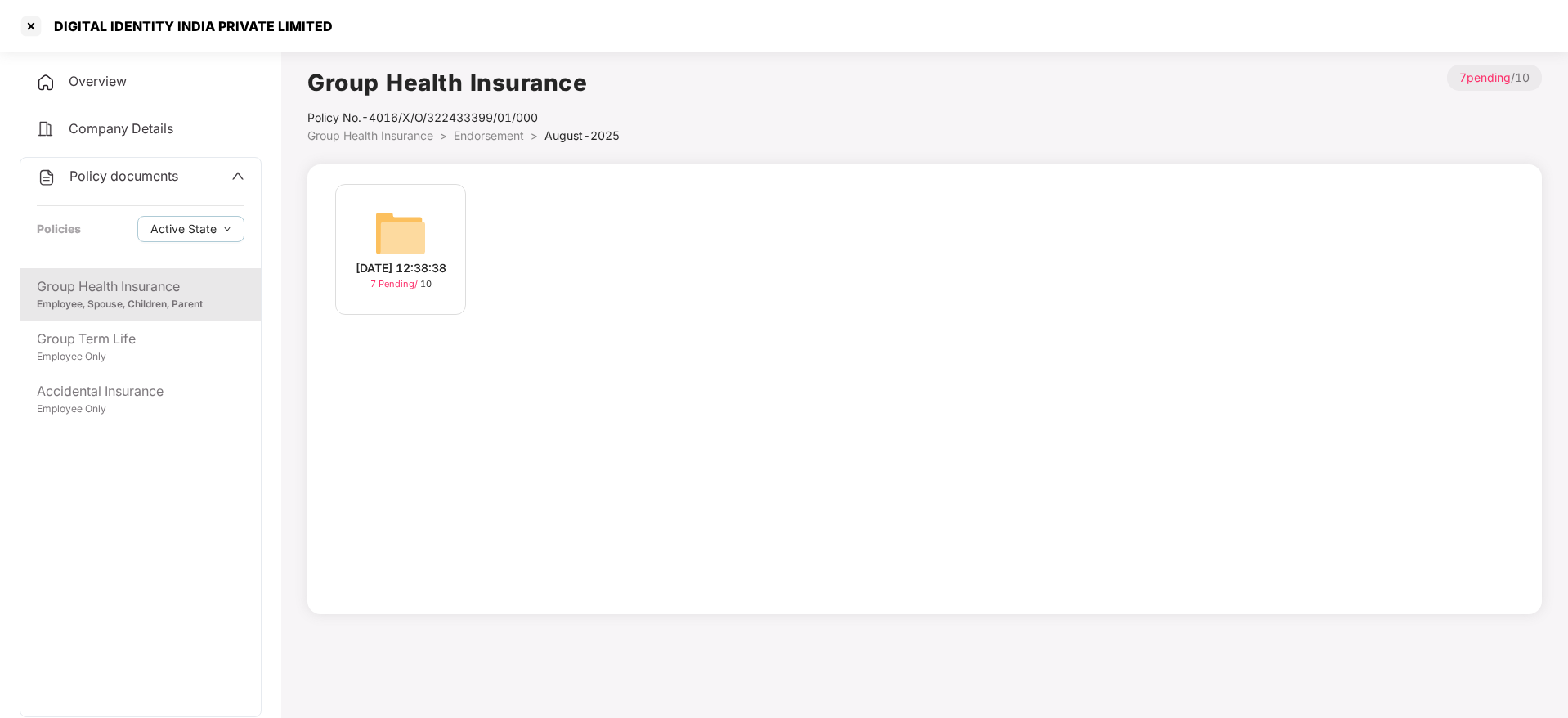
click at [422, 226] on img at bounding box center [401, 233] width 52 height 52
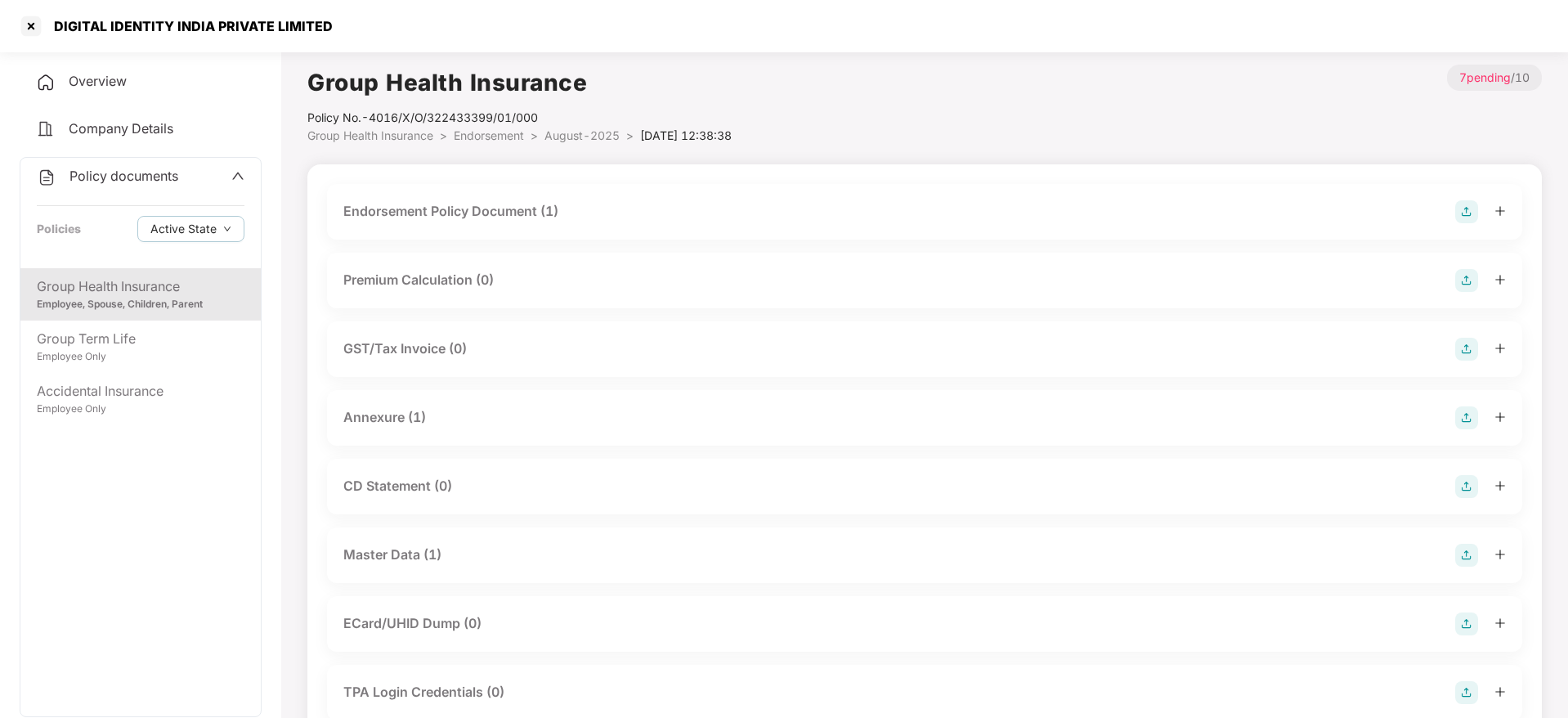
scroll to position [192, 0]
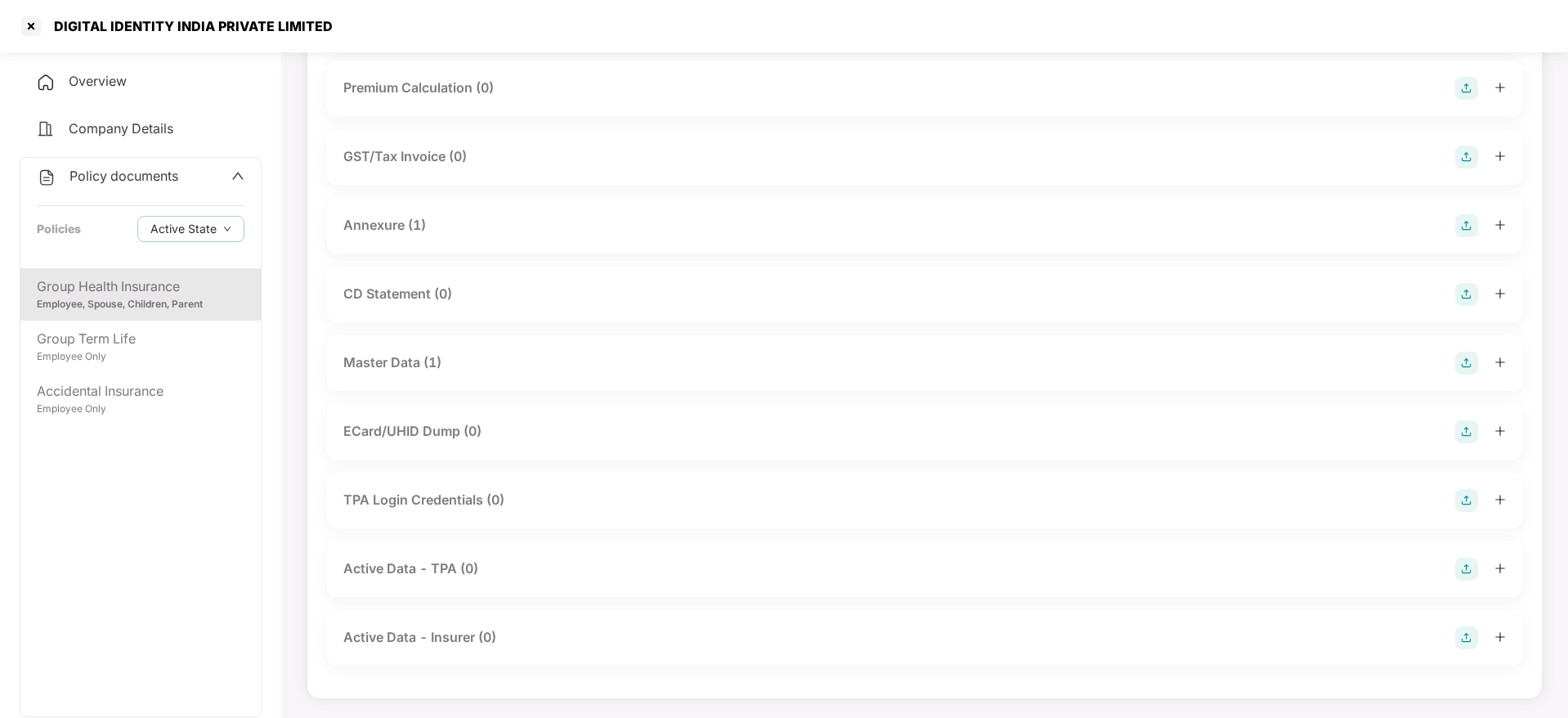
click at [523, 370] on div "Master Data (1)" at bounding box center [925, 363] width 1163 height 22
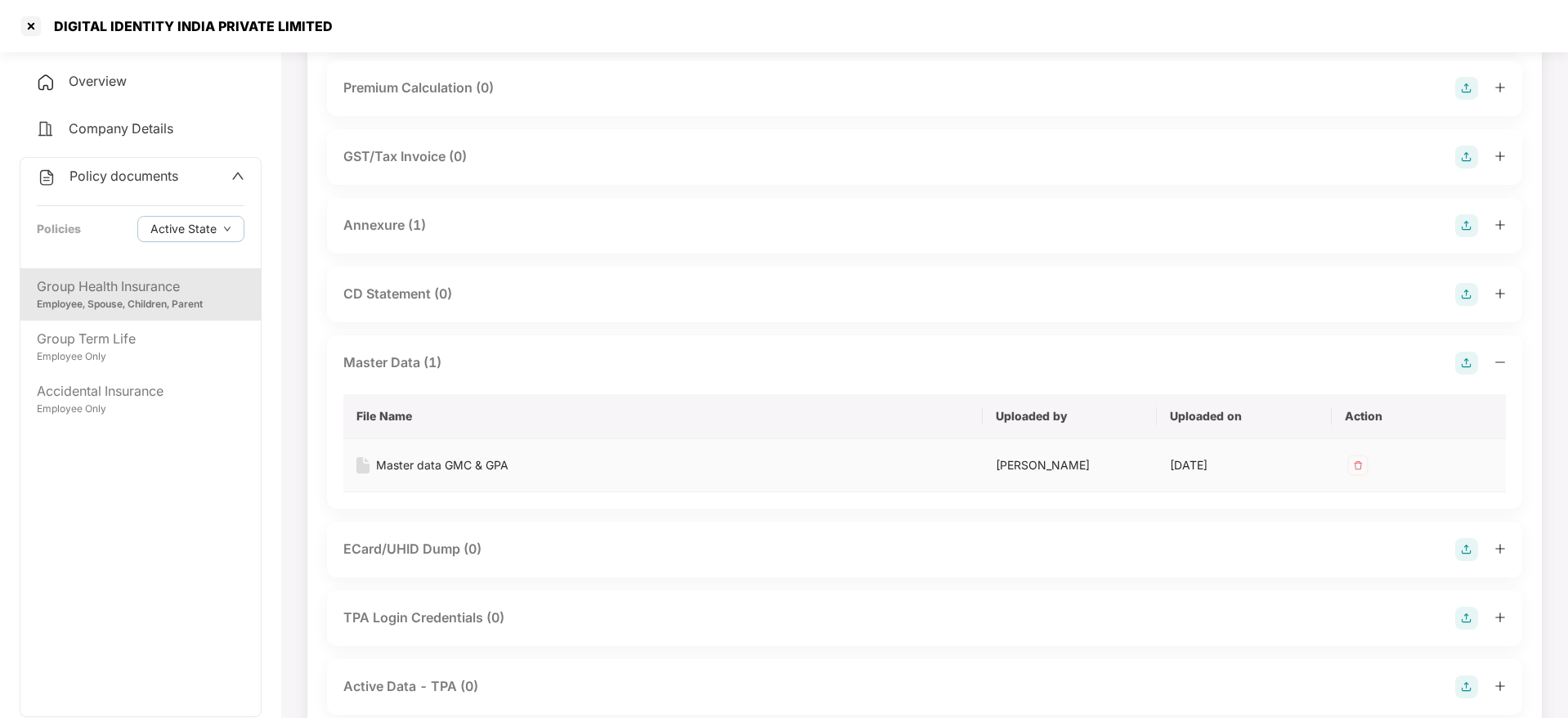
click at [450, 460] on div "Master data GMC & GPA" at bounding box center [442, 465] width 132 height 18
click at [179, 337] on div "Group Term Life" at bounding box center [140, 338] width 208 height 21
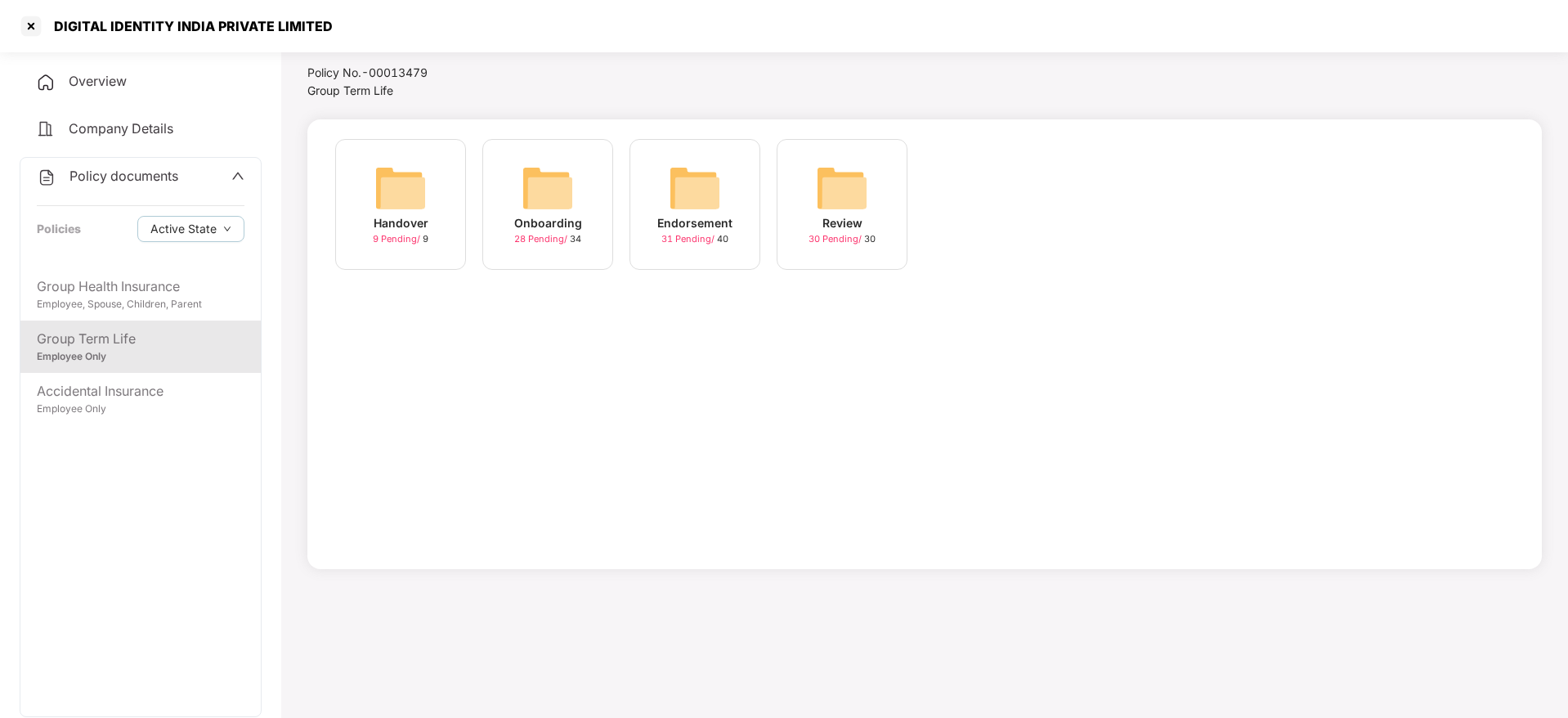
click at [694, 180] on img at bounding box center [695, 188] width 52 height 52
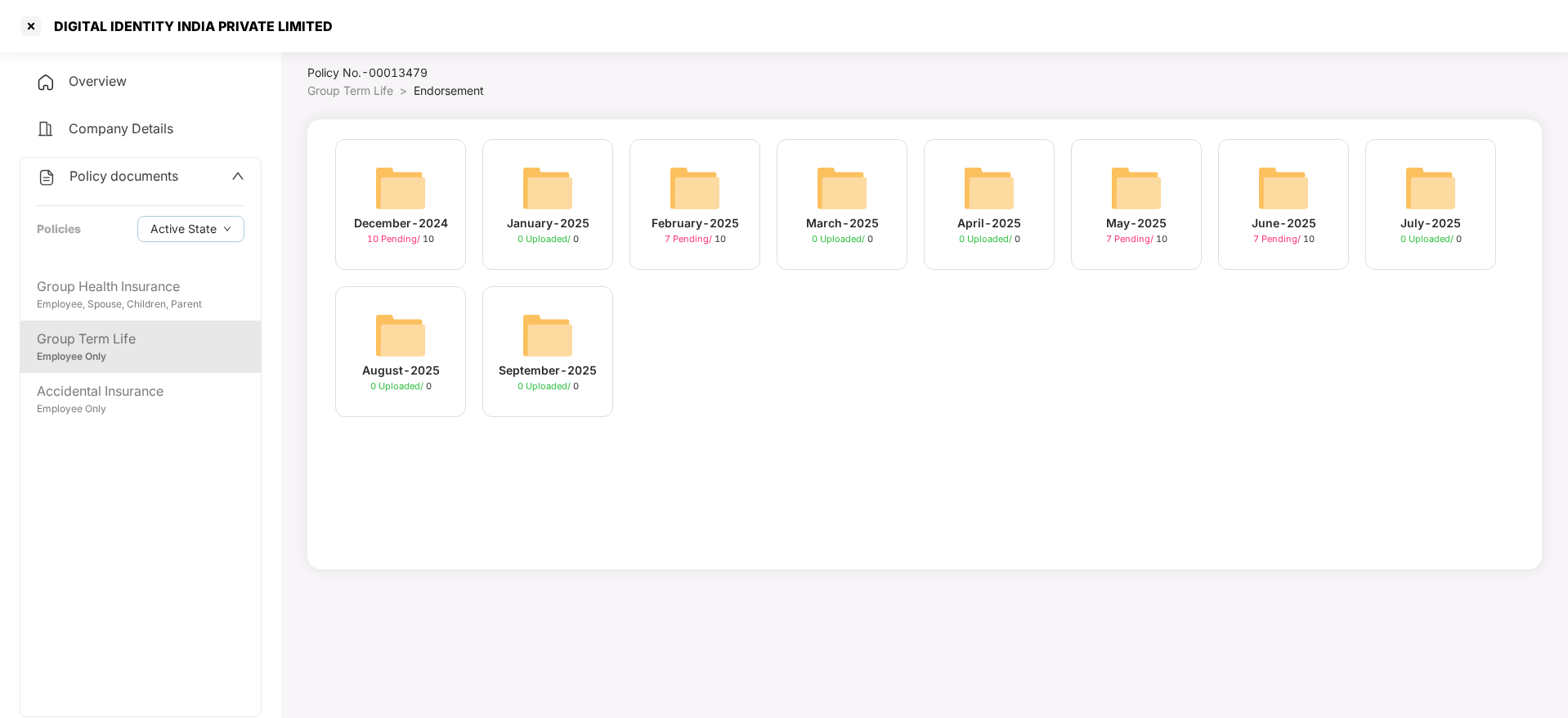
click at [1300, 192] on img at bounding box center [1284, 188] width 52 height 52
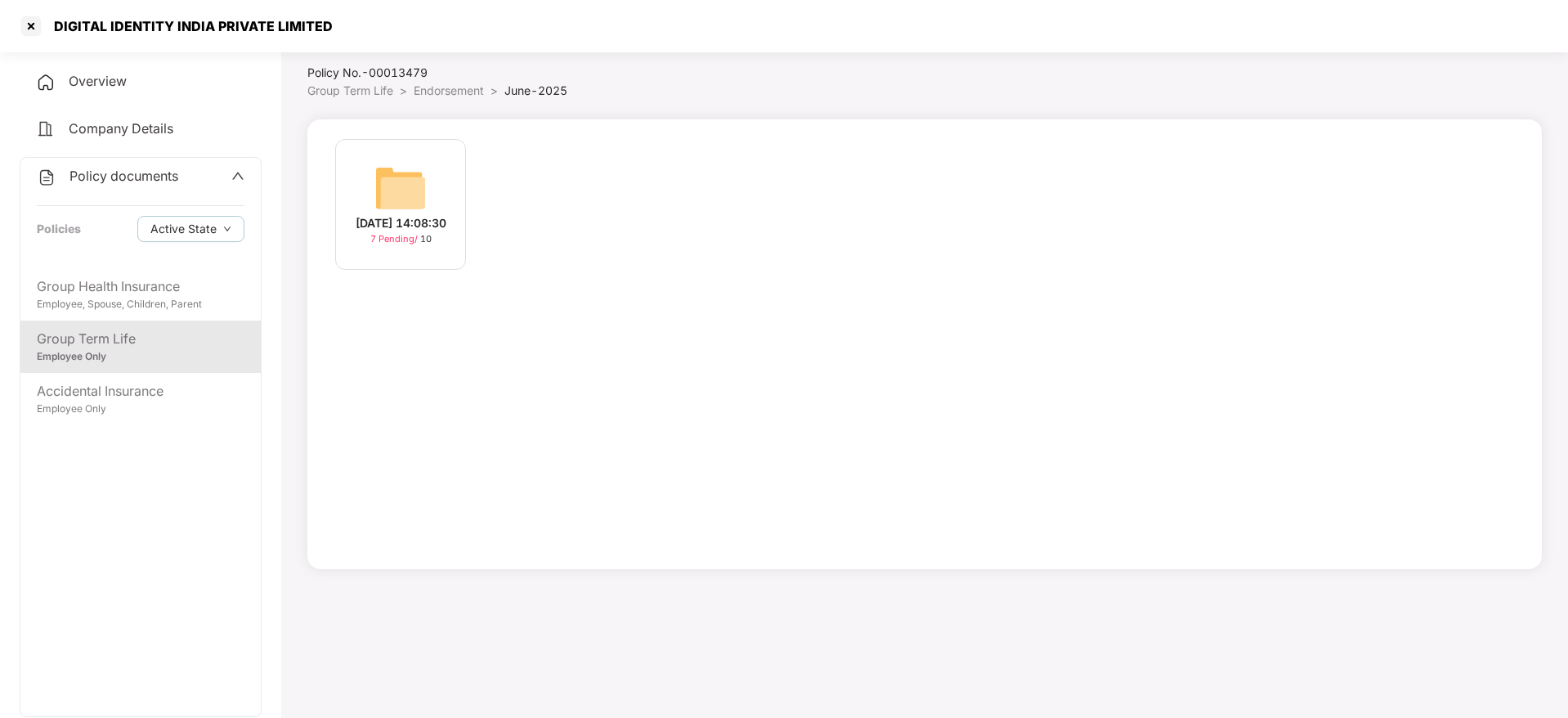
click at [395, 184] on img at bounding box center [401, 188] width 52 height 52
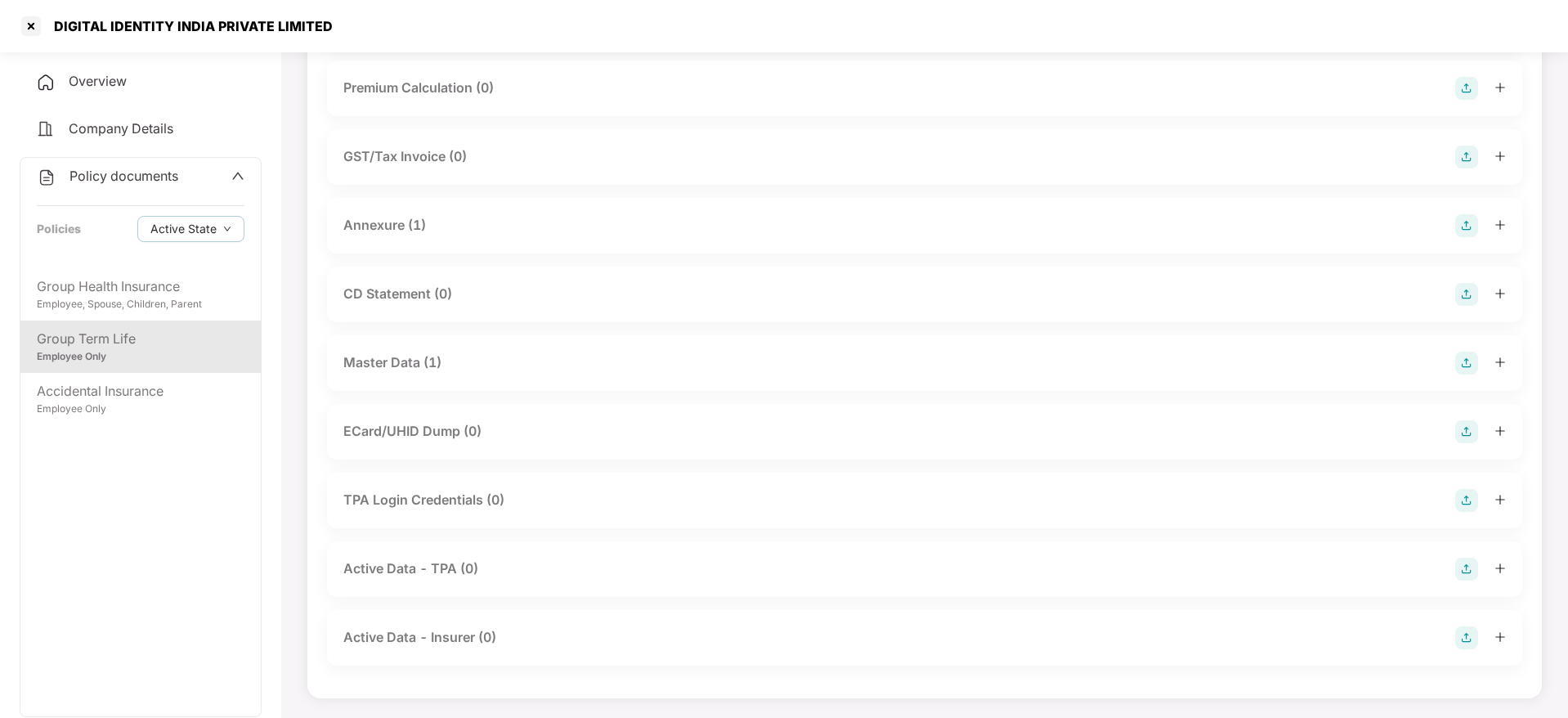
scroll to position [0, 0]
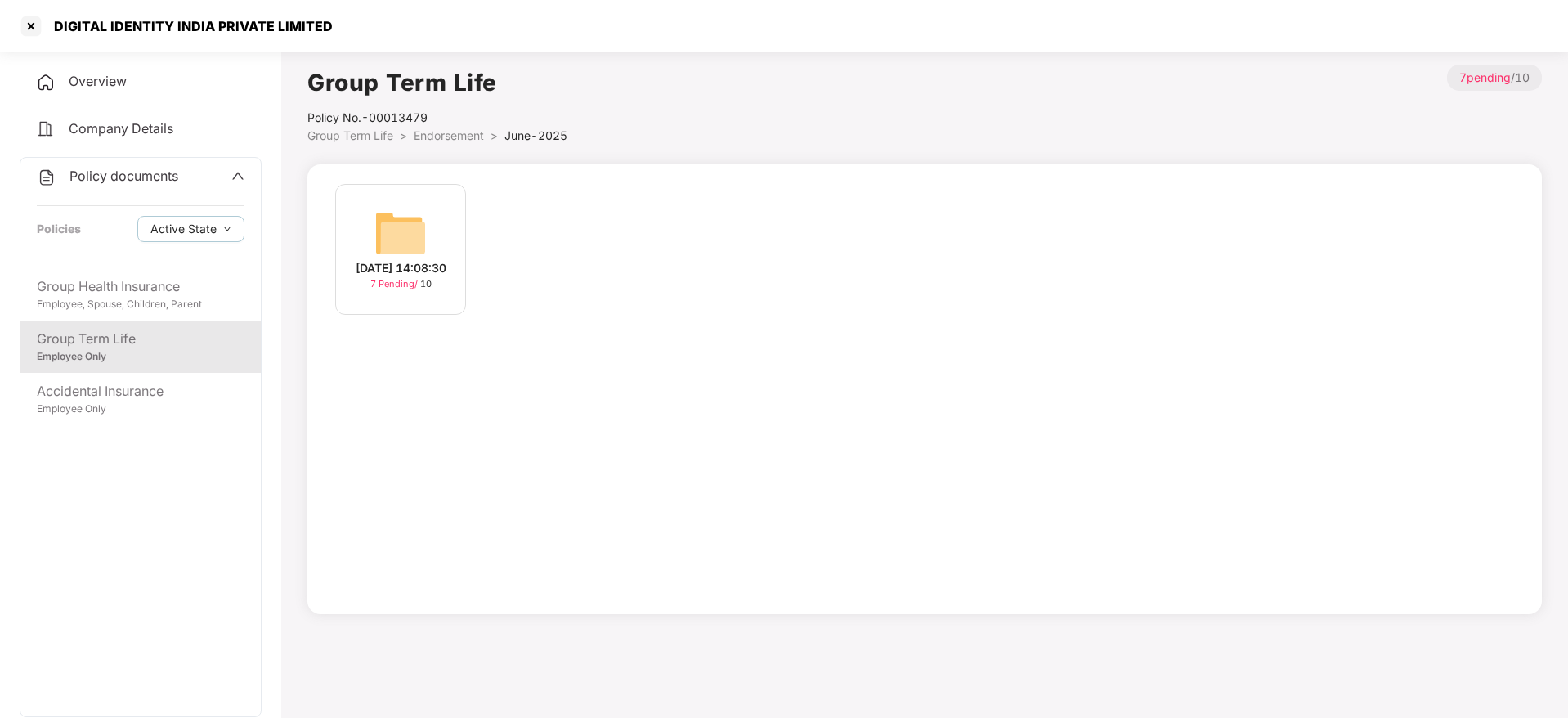
scroll to position [45, 0]
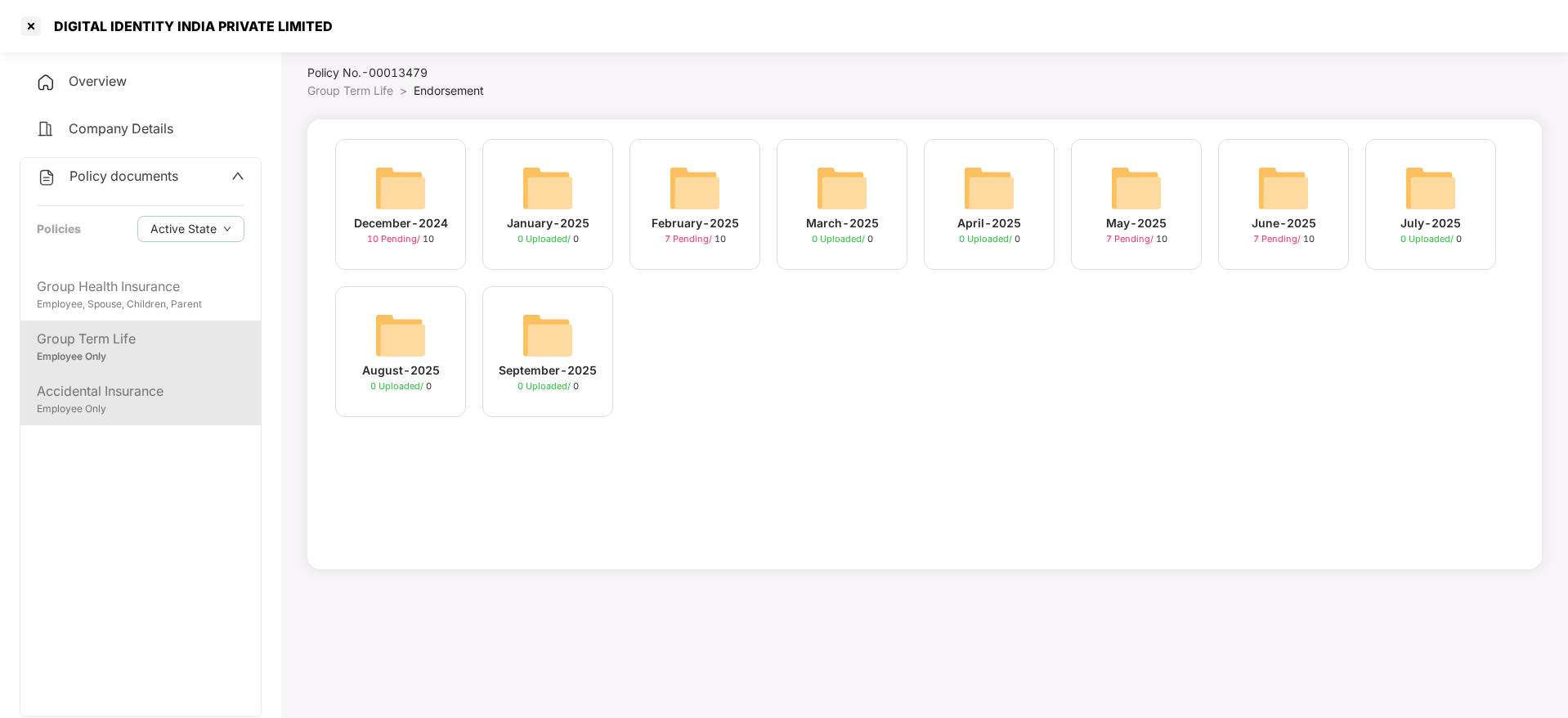
click at [168, 381] on div "Accidental Insurance" at bounding box center [140, 390] width 208 height 21
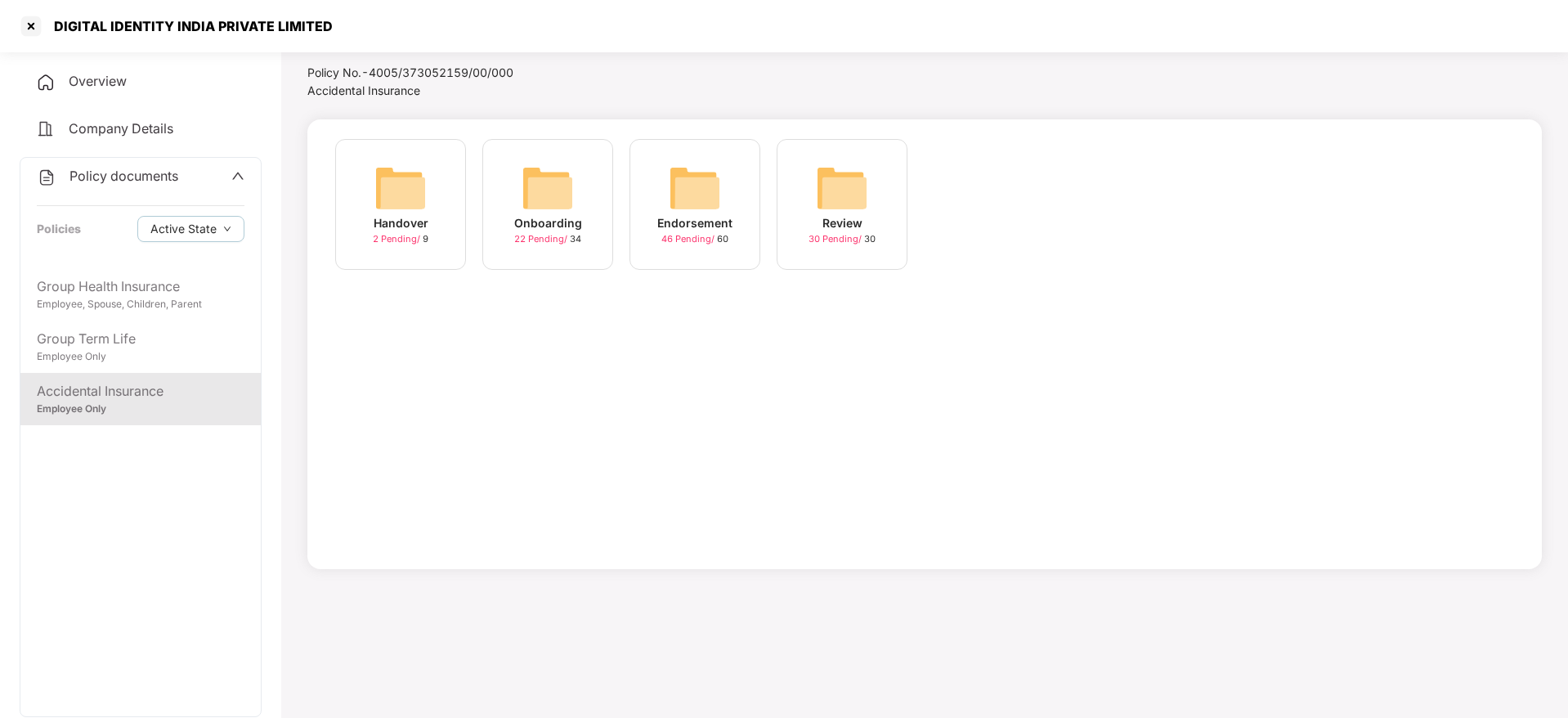
click at [725, 184] on div "Endorsement 46 Pending / 60" at bounding box center [695, 203] width 131 height 130
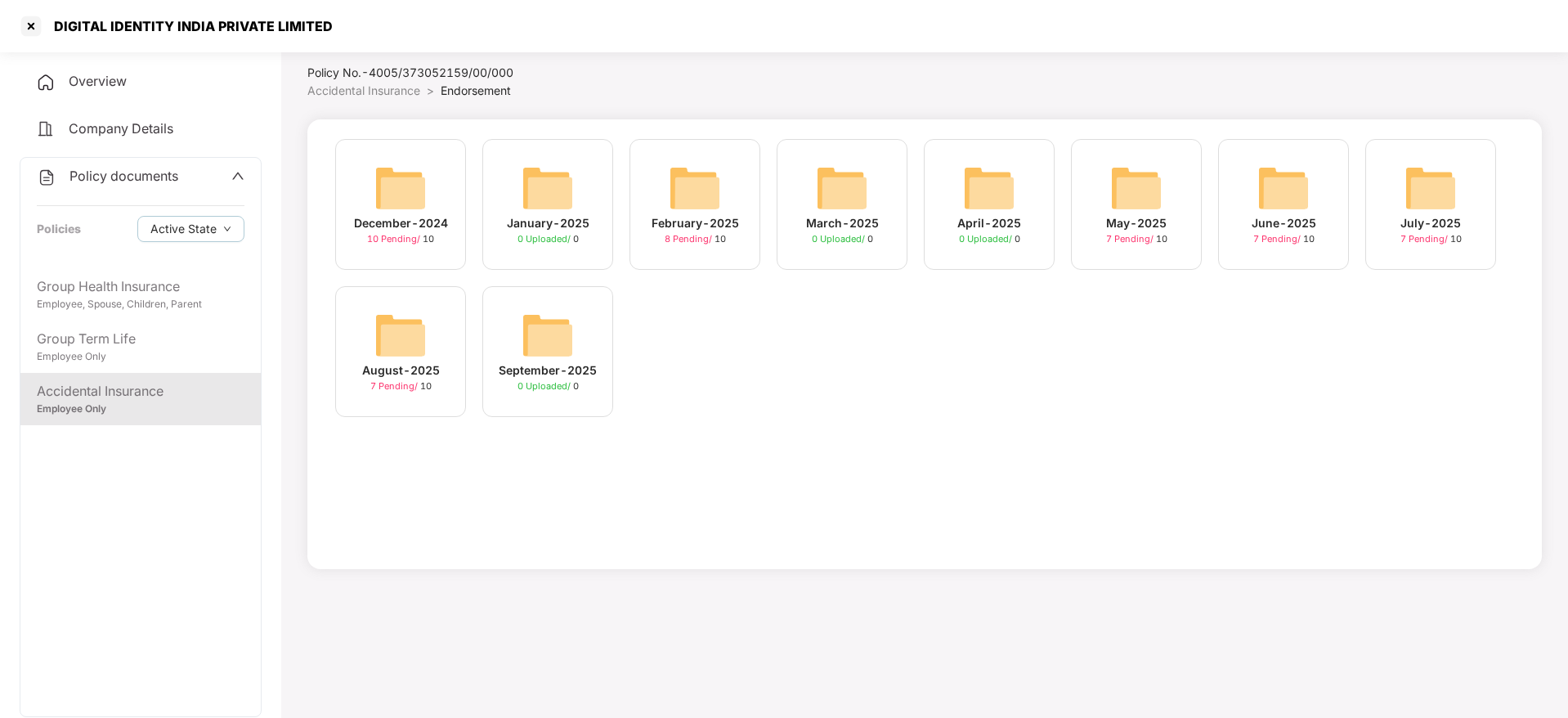
click at [416, 327] on img at bounding box center [401, 335] width 52 height 52
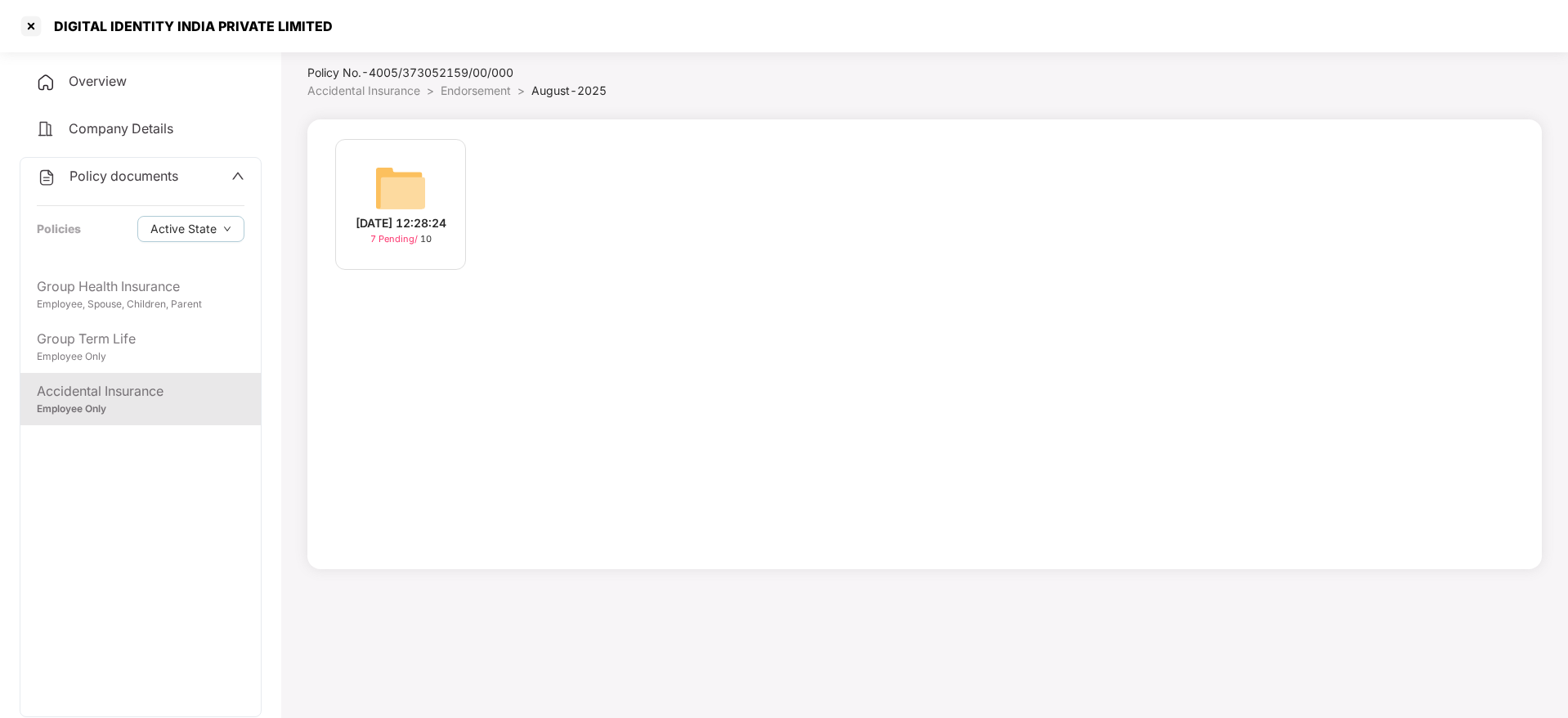
click at [403, 216] on div "12-Aug-2025 12:28:24" at bounding box center [401, 223] width 91 height 18
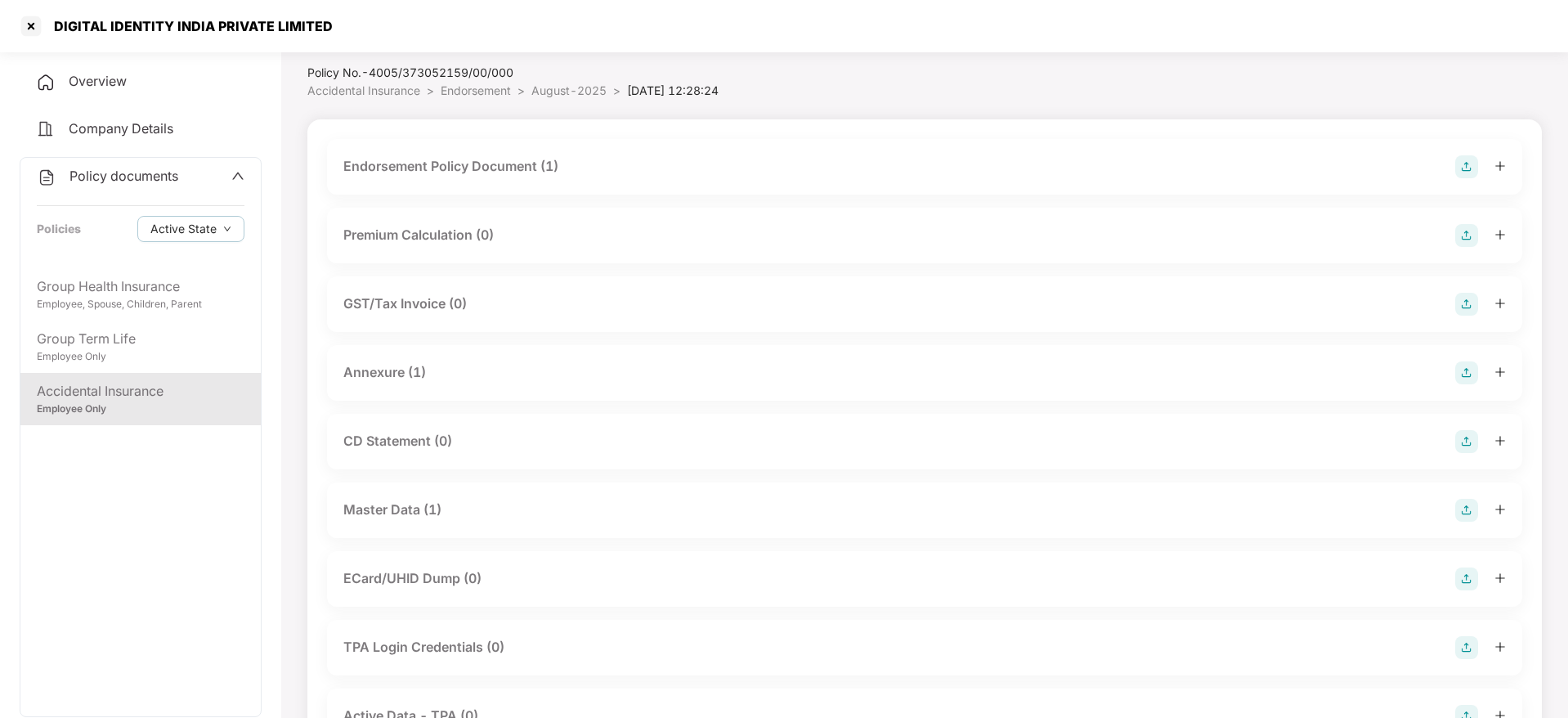
scroll to position [123, 0]
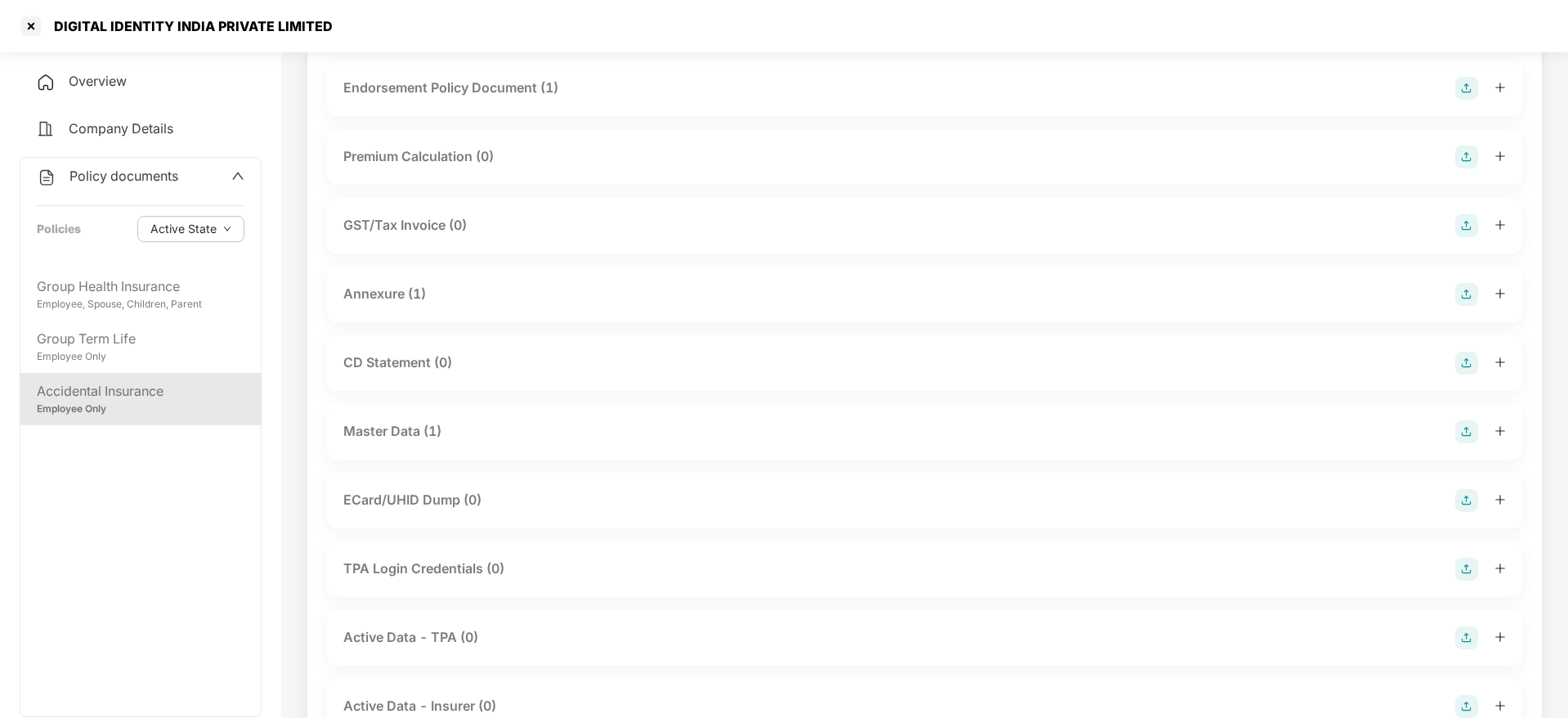
click at [499, 424] on div "Master Data (1)" at bounding box center [925, 431] width 1163 height 22
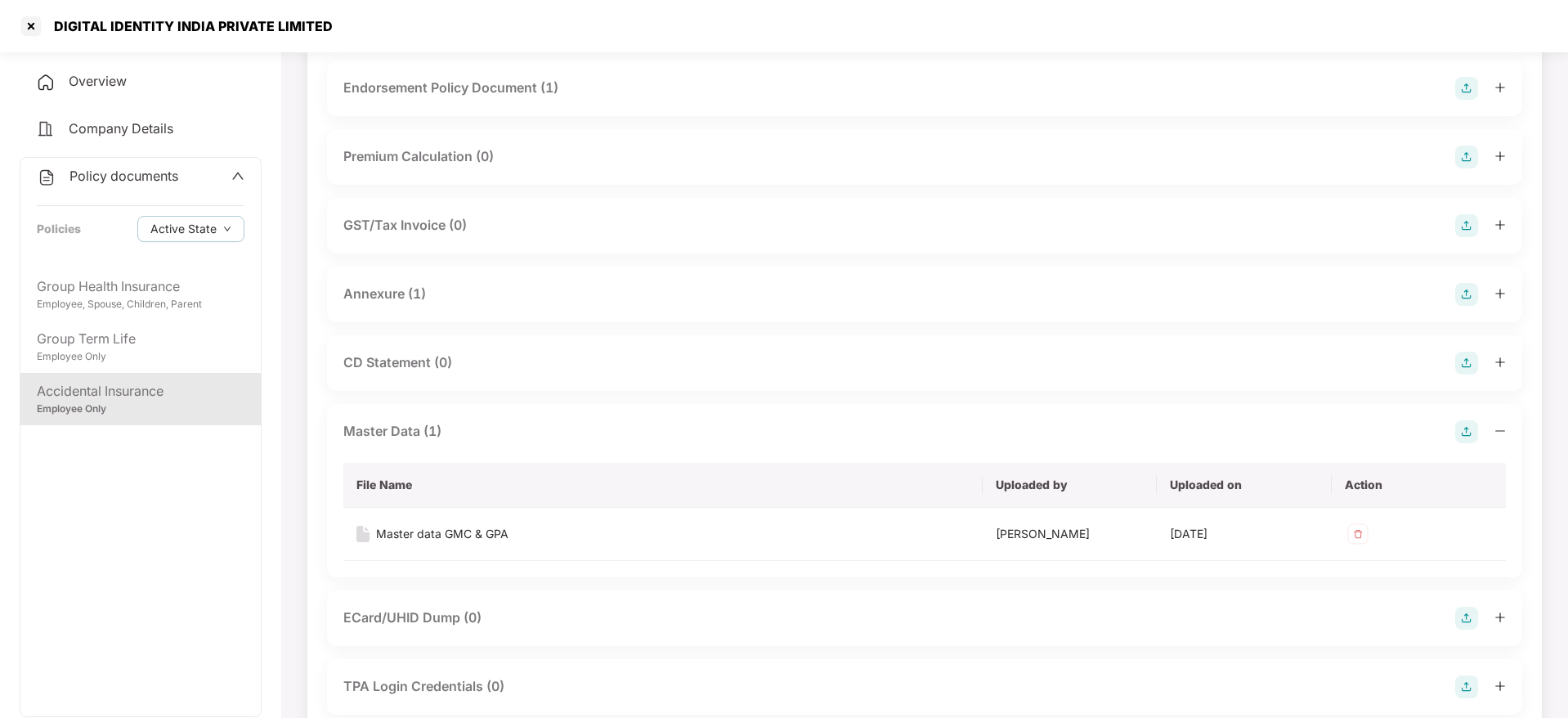
click at [499, 424] on div "Master Data (1)" at bounding box center [925, 431] width 1163 height 22
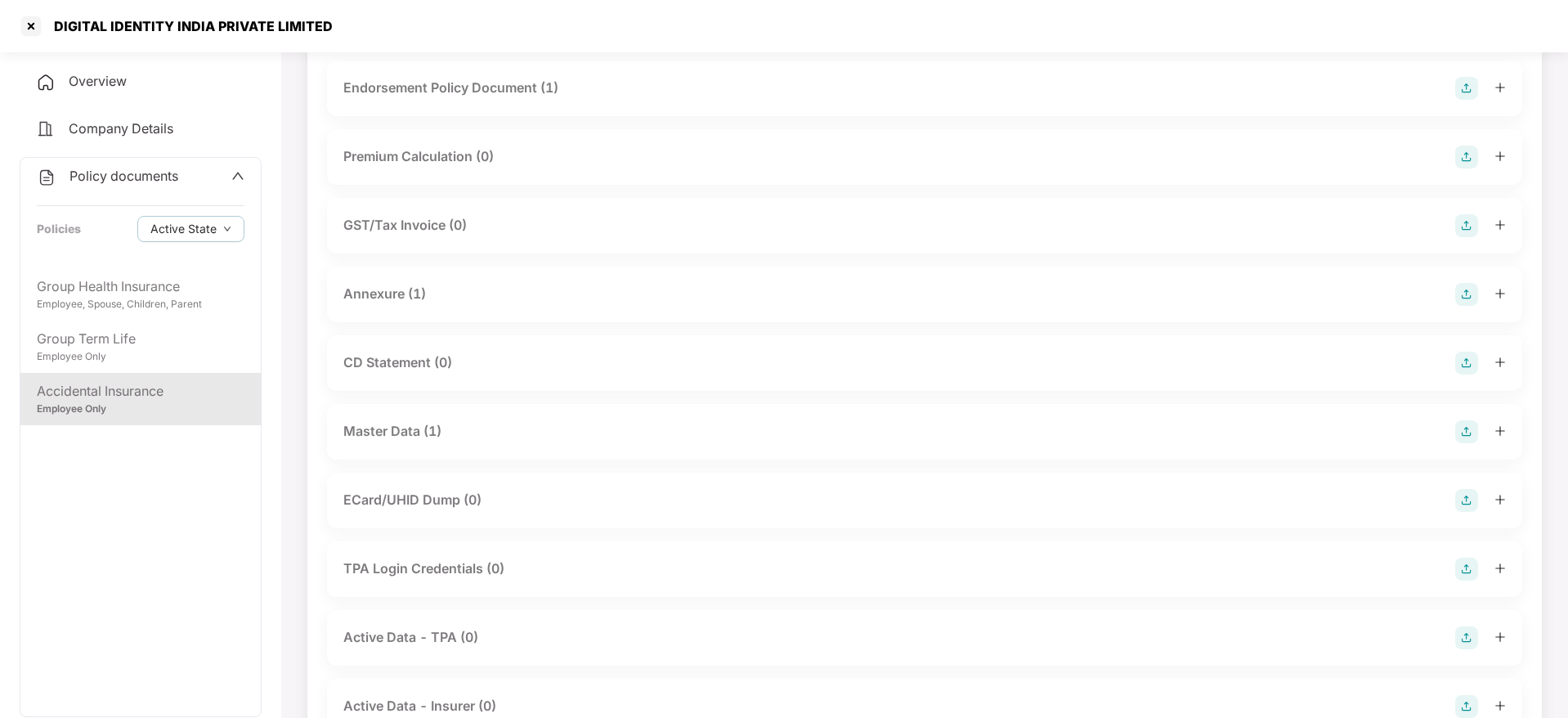
scroll to position [0, 0]
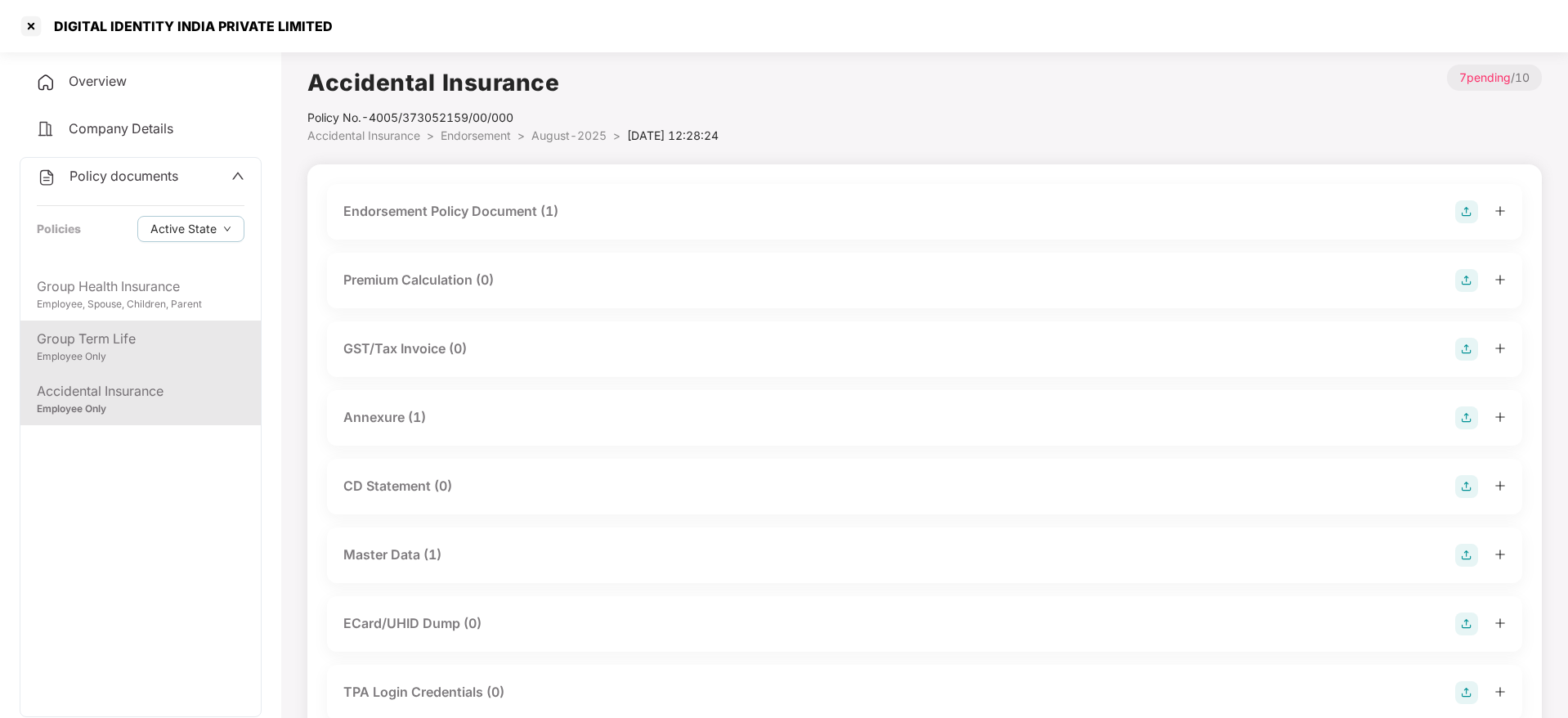
click at [166, 362] on div "Employee Only" at bounding box center [140, 356] width 208 height 15
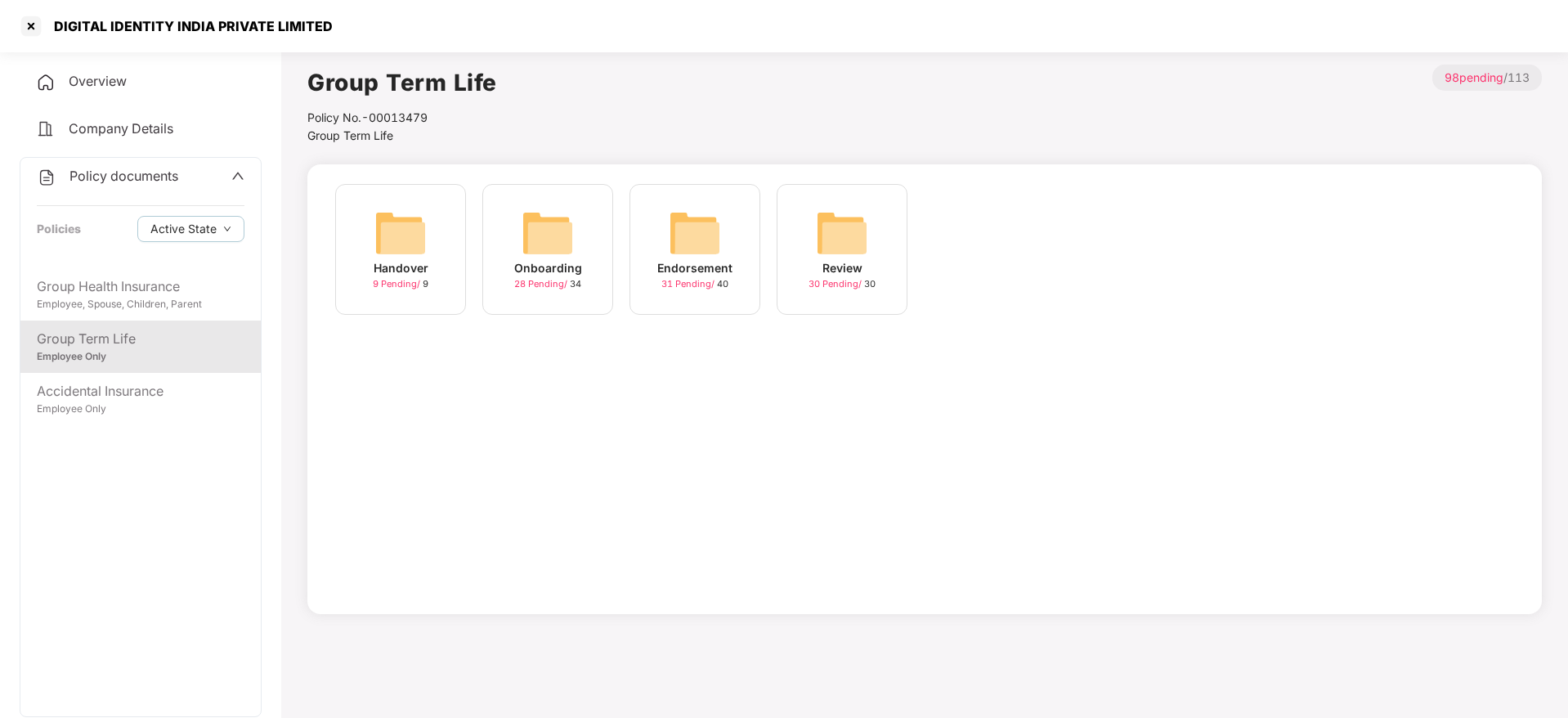
click at [727, 240] on div "Endorsement 31 Pending / 40" at bounding box center [695, 248] width 131 height 130
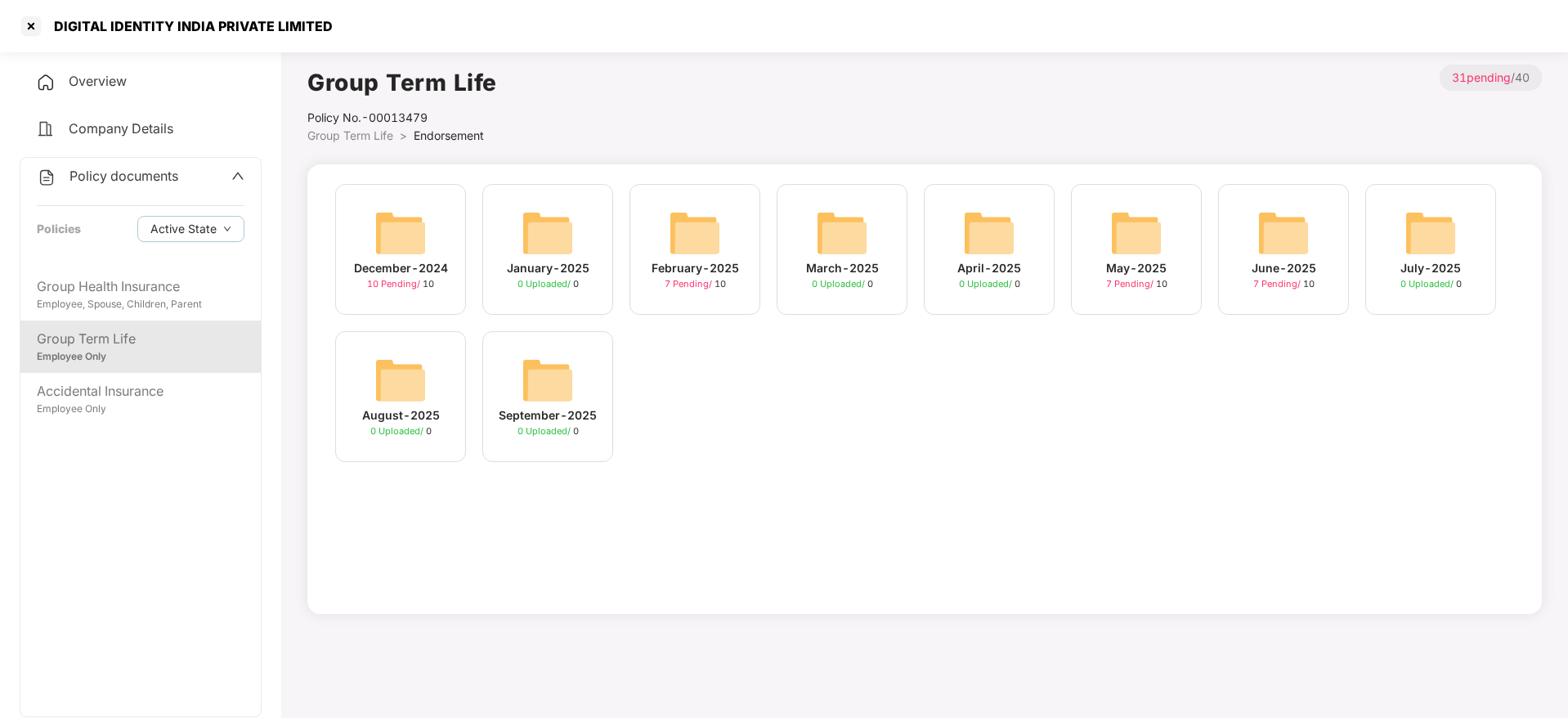
click at [1169, 240] on div "May-2025 7 Pending / 10" at bounding box center [1136, 248] width 131 height 130
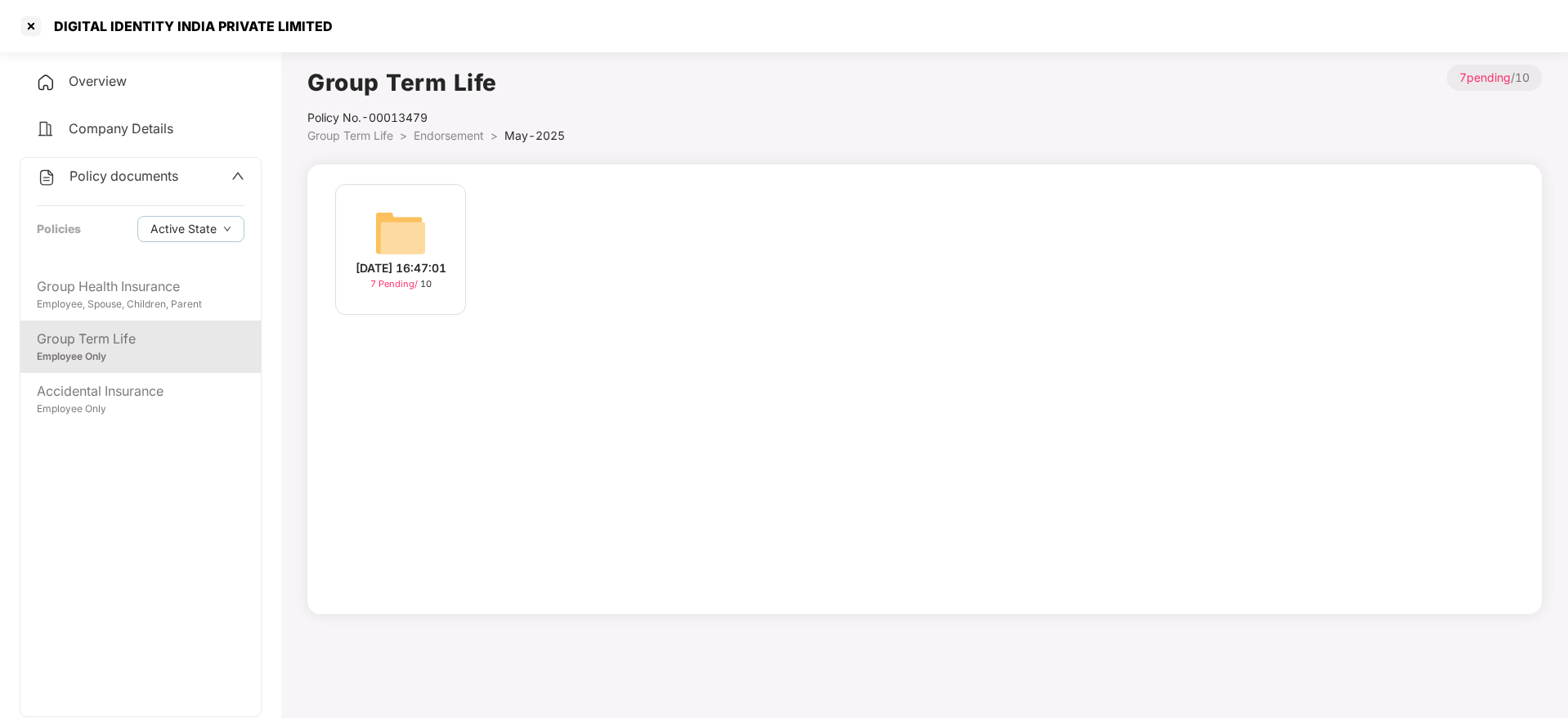
click at [358, 263] on div "12-May-2025 16:47:01" at bounding box center [401, 268] width 91 height 18
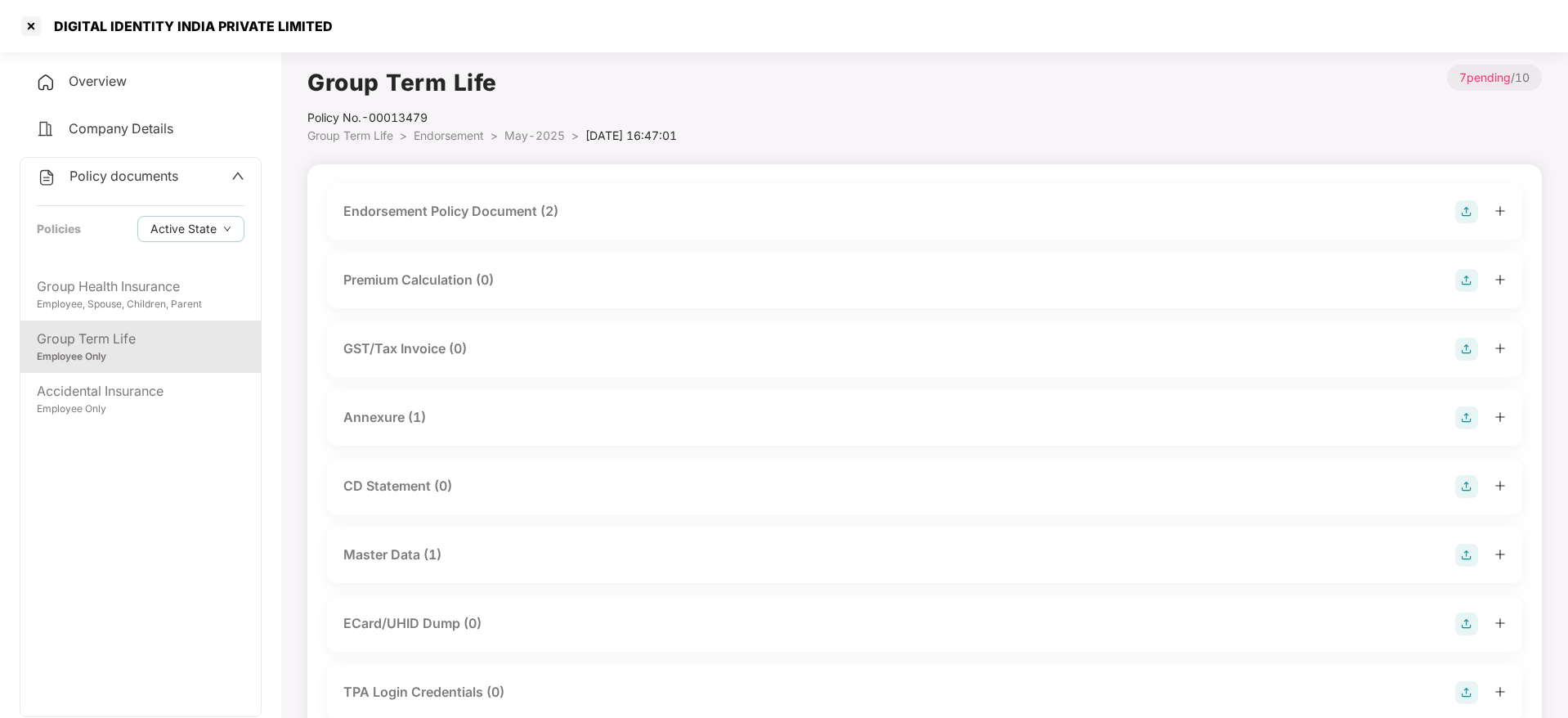
click at [562, 551] on div "Master Data (1)" at bounding box center [925, 554] width 1163 height 22
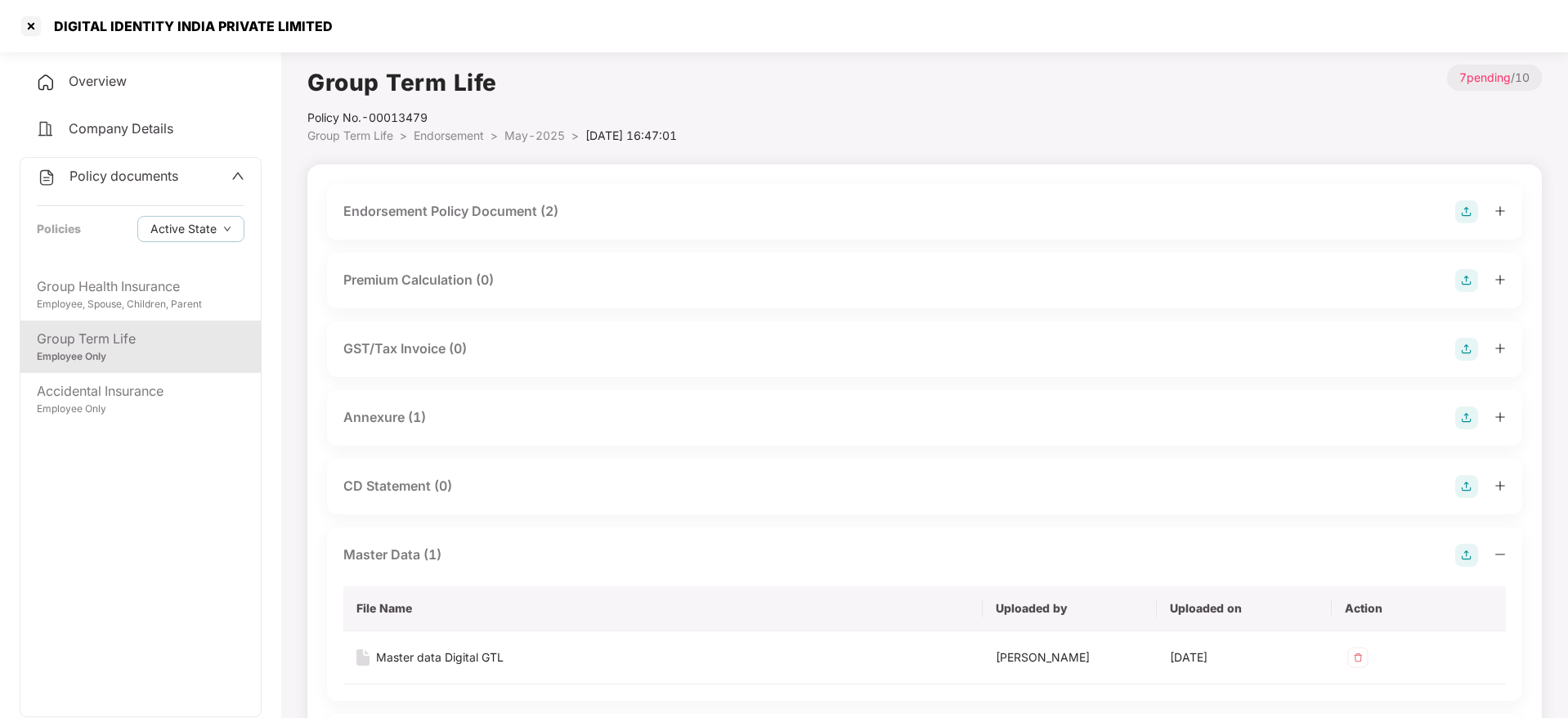
click at [553, 135] on span "May-2025" at bounding box center [535, 135] width 60 height 13
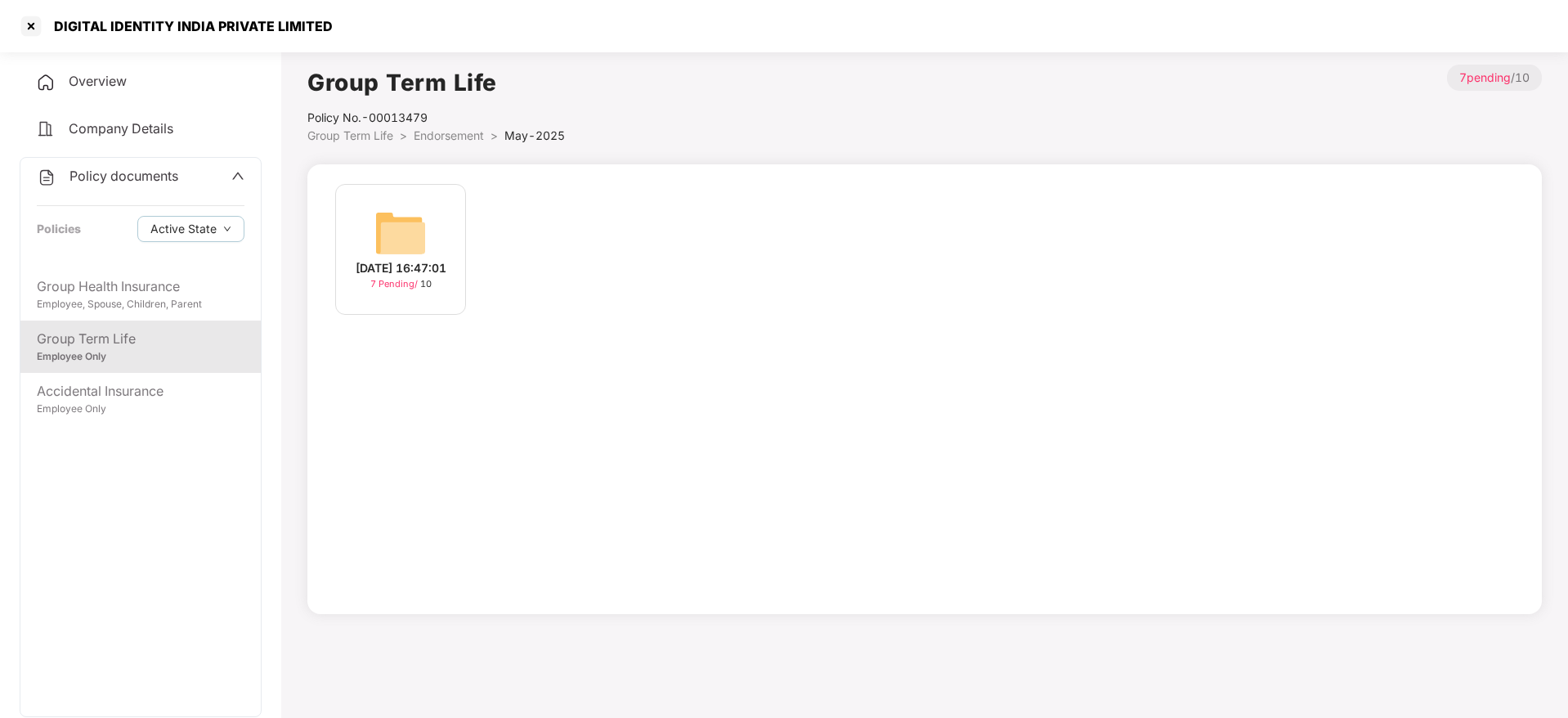
click at [430, 129] on span "Endorsement" at bounding box center [449, 135] width 70 height 13
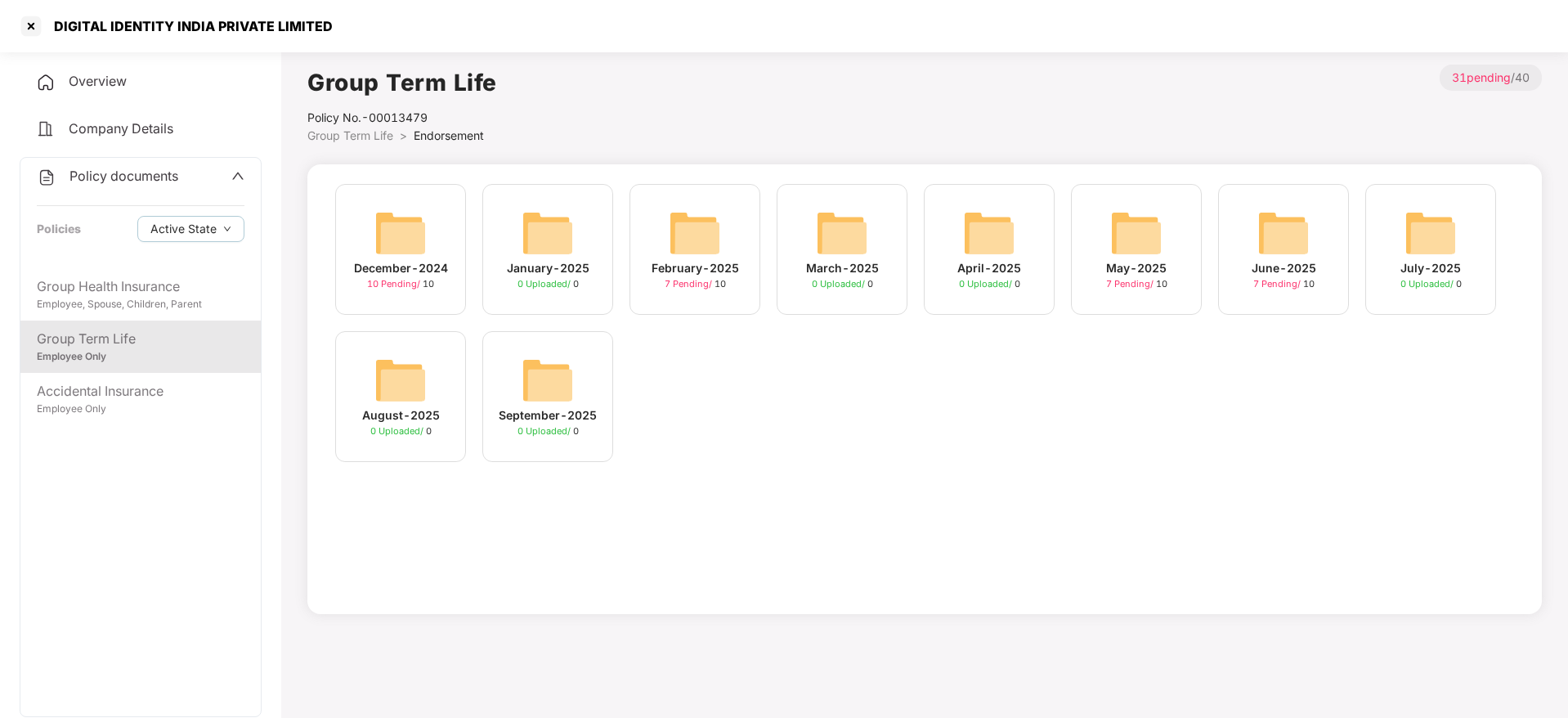
click at [1304, 243] on img at bounding box center [1284, 233] width 52 height 52
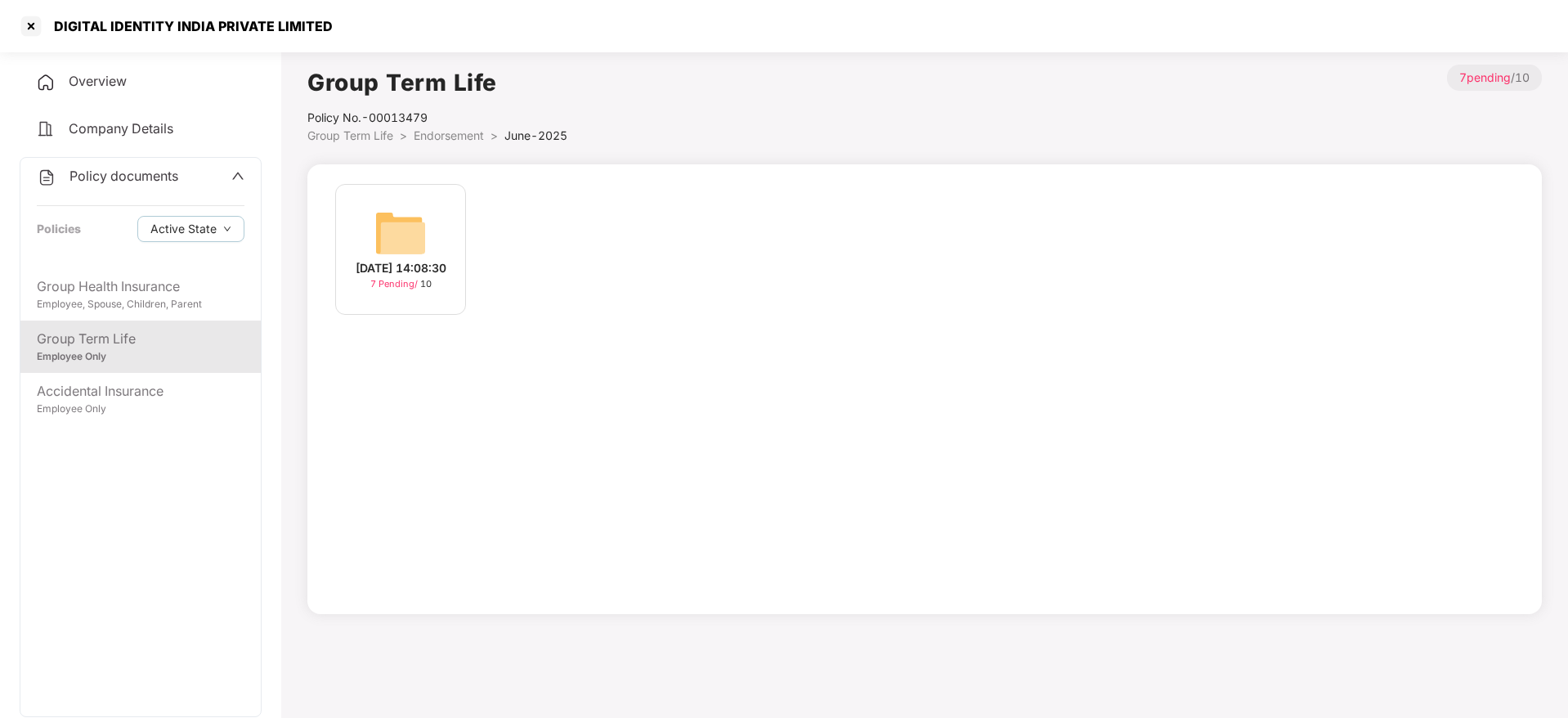
click at [480, 139] on span "Endorsement" at bounding box center [449, 135] width 70 height 13
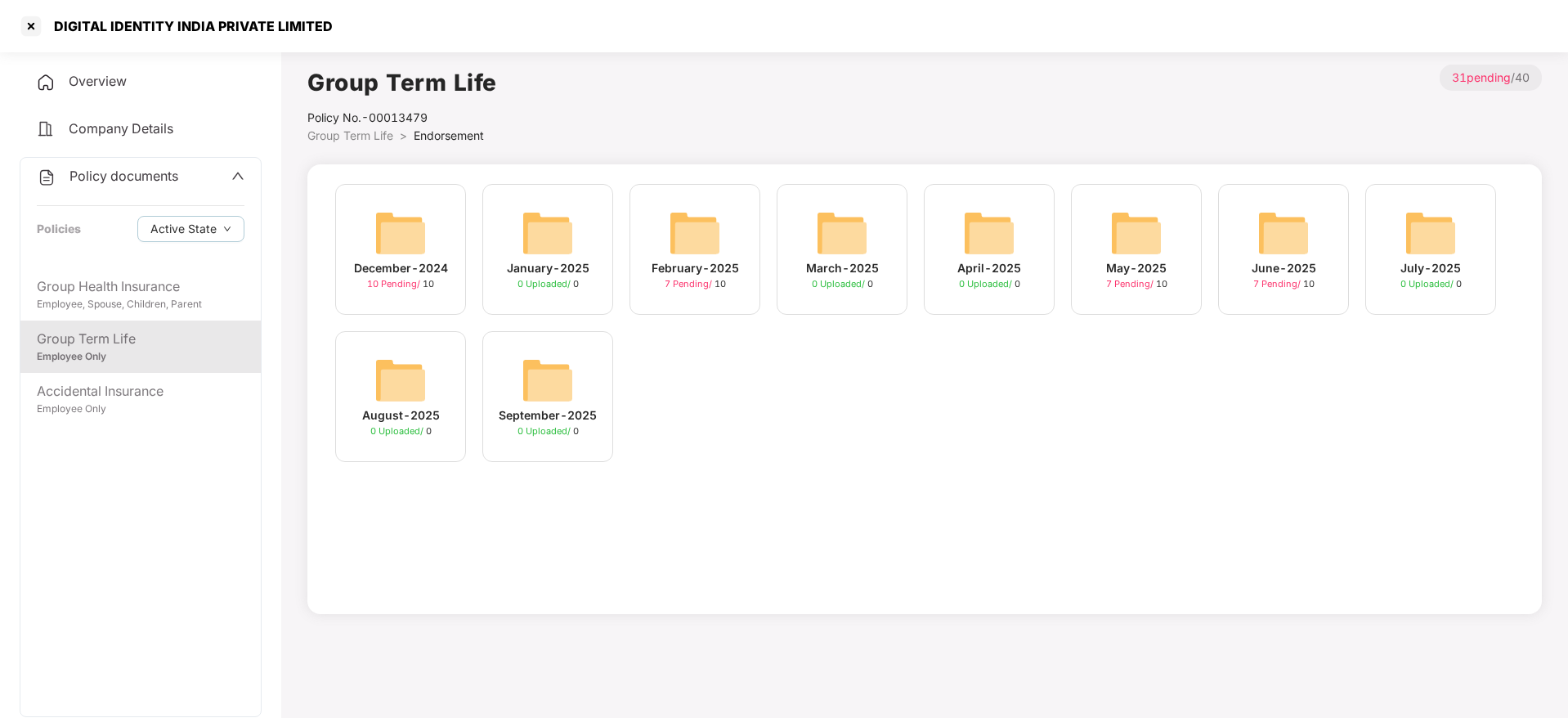
click at [389, 387] on img at bounding box center [401, 380] width 52 height 52
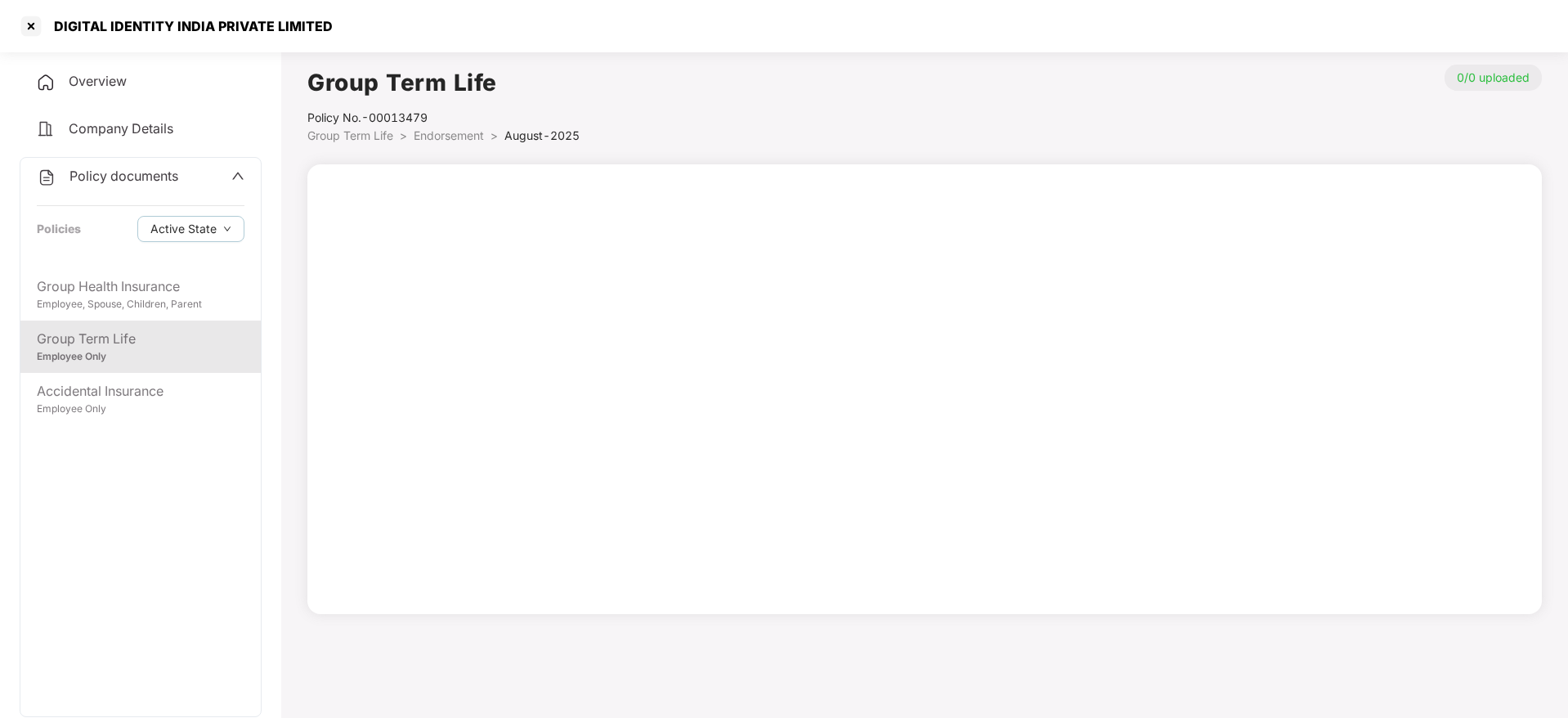
click at [466, 136] on span "Endorsement" at bounding box center [449, 135] width 70 height 13
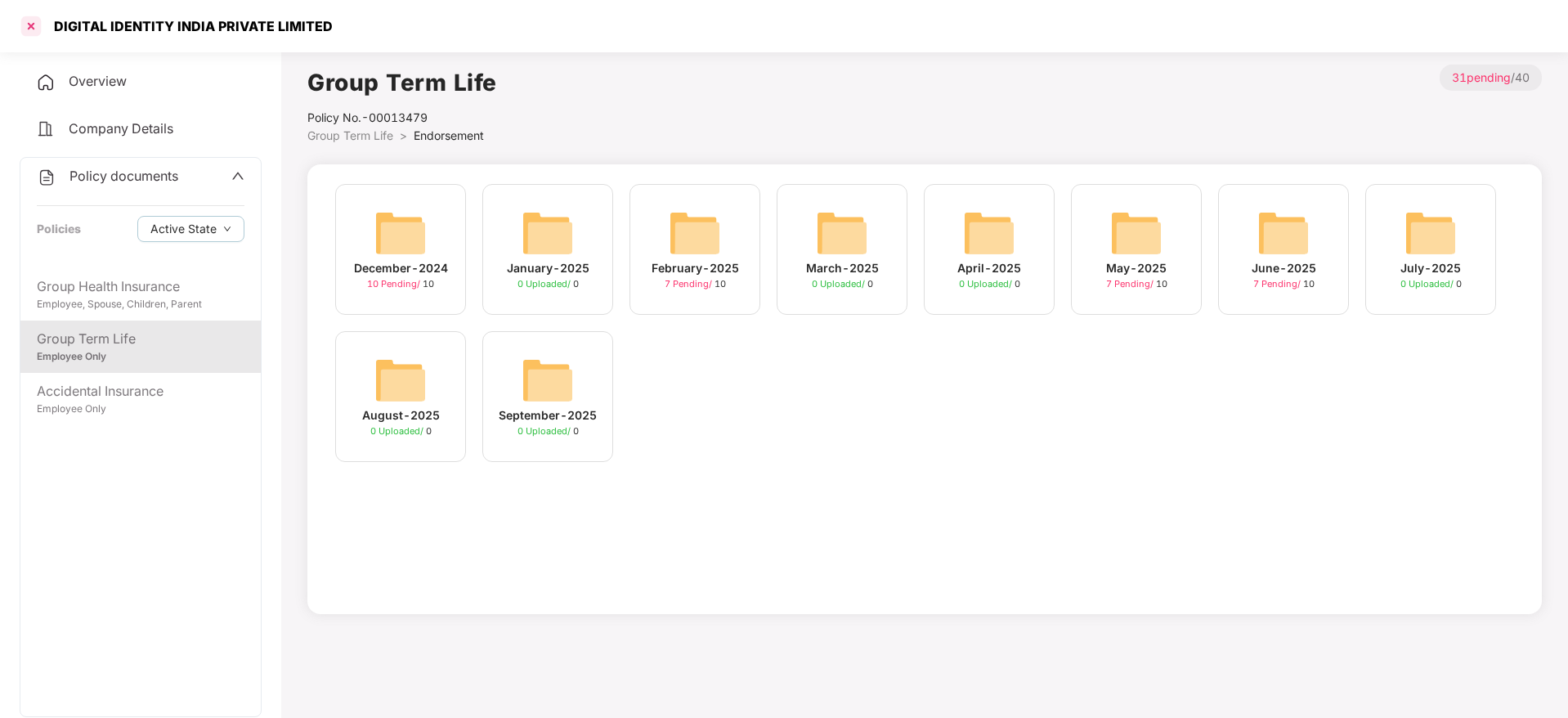
click at [23, 22] on div at bounding box center [31, 26] width 26 height 26
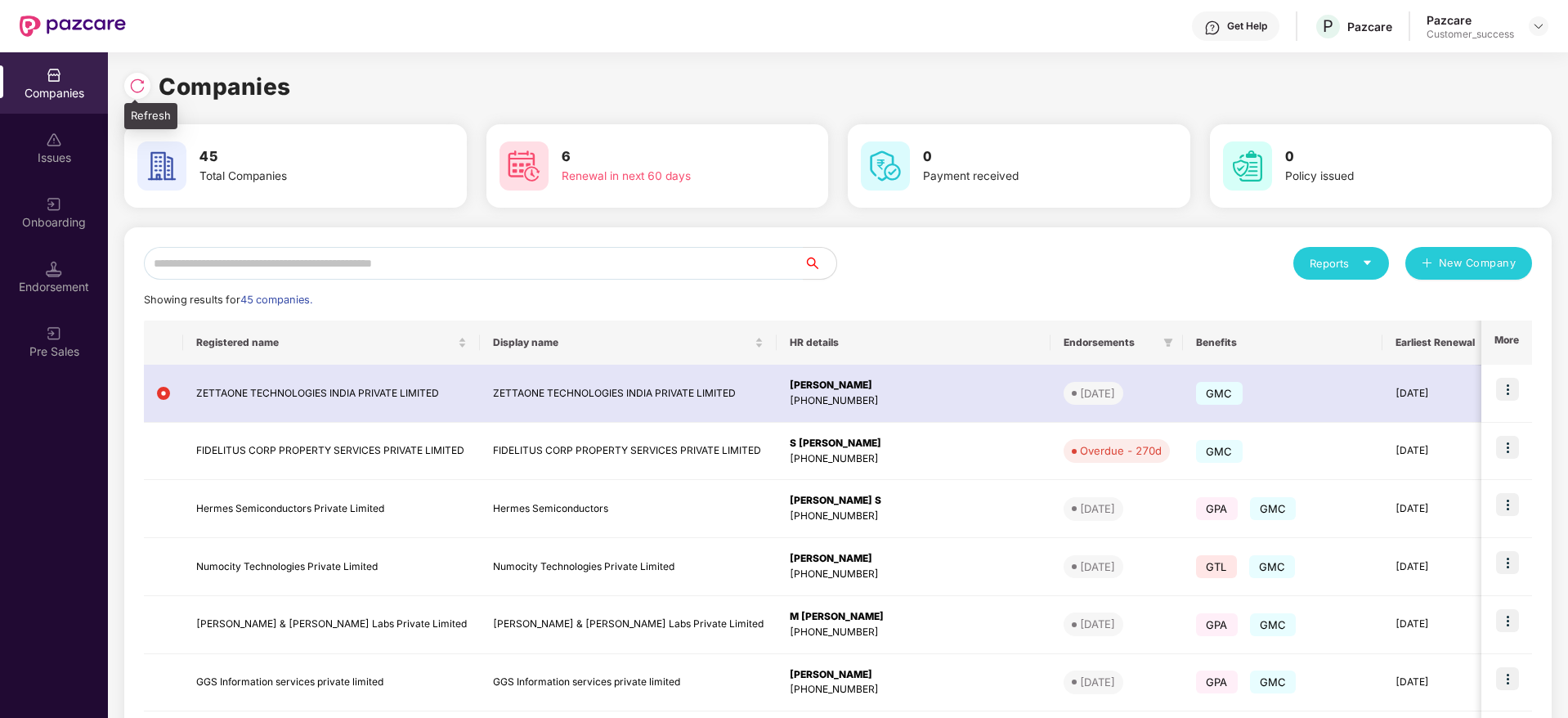
click at [139, 90] on img at bounding box center [138, 85] width 16 height 16
click at [132, 83] on img at bounding box center [138, 85] width 16 height 16
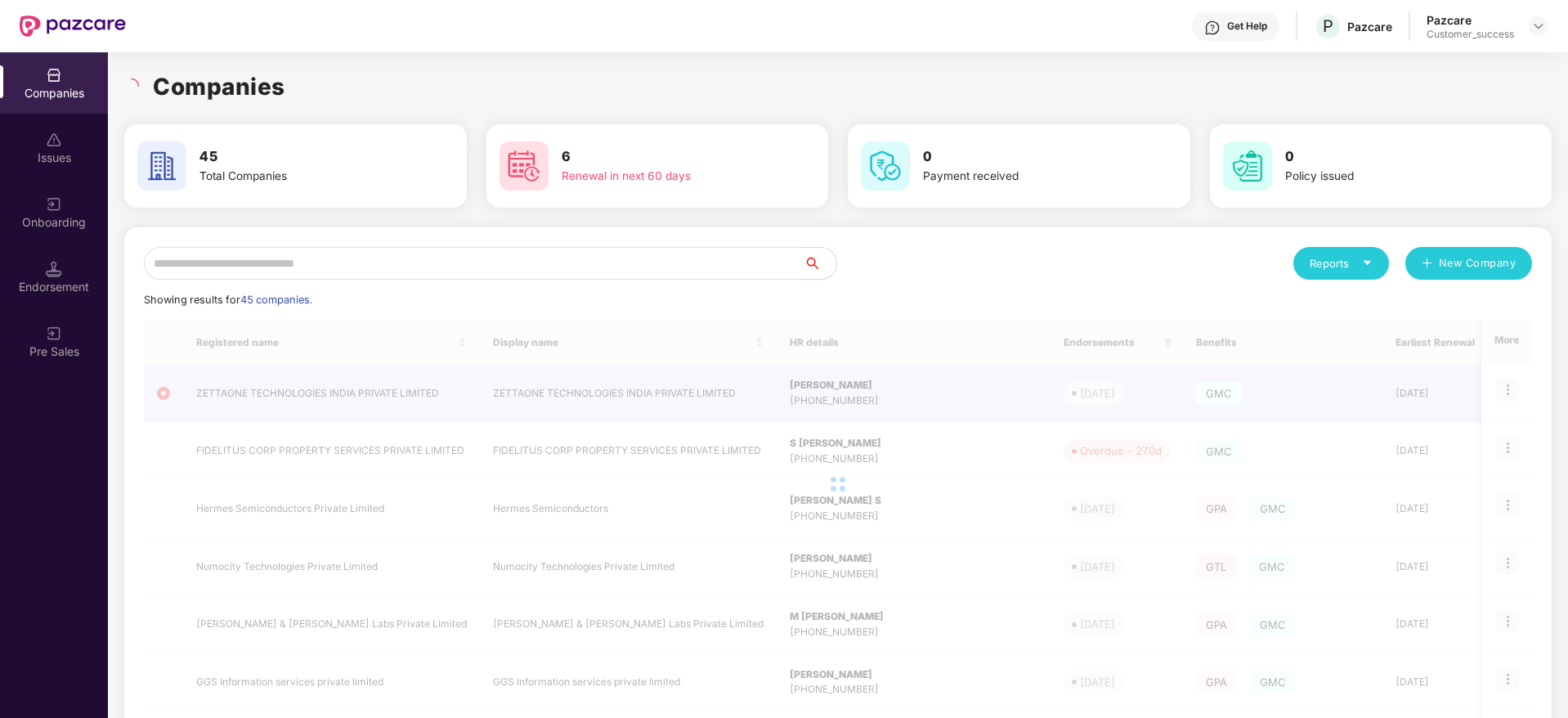
click at [320, 81] on div "Companies" at bounding box center [838, 86] width 1428 height 36
